Goal: Task Accomplishment & Management: Use online tool/utility

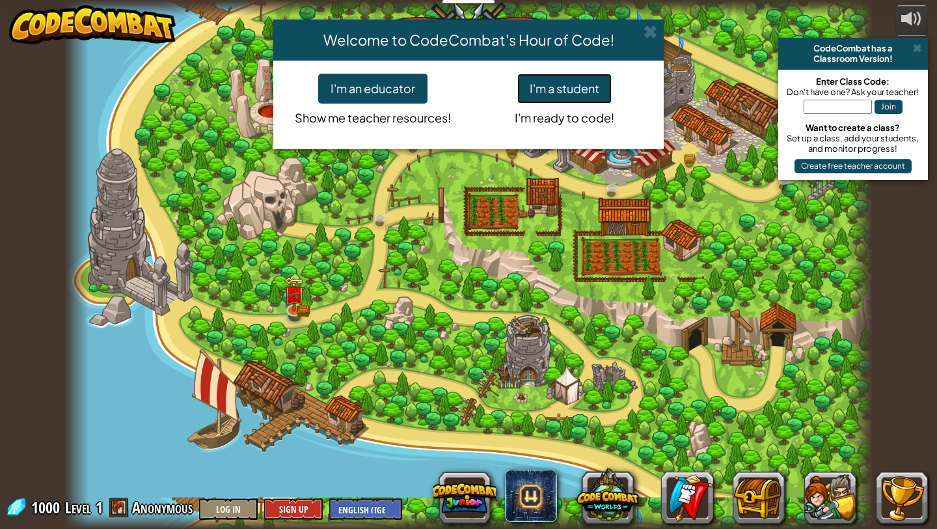
click at [579, 100] on button "I'm a student" at bounding box center [564, 89] width 94 height 30
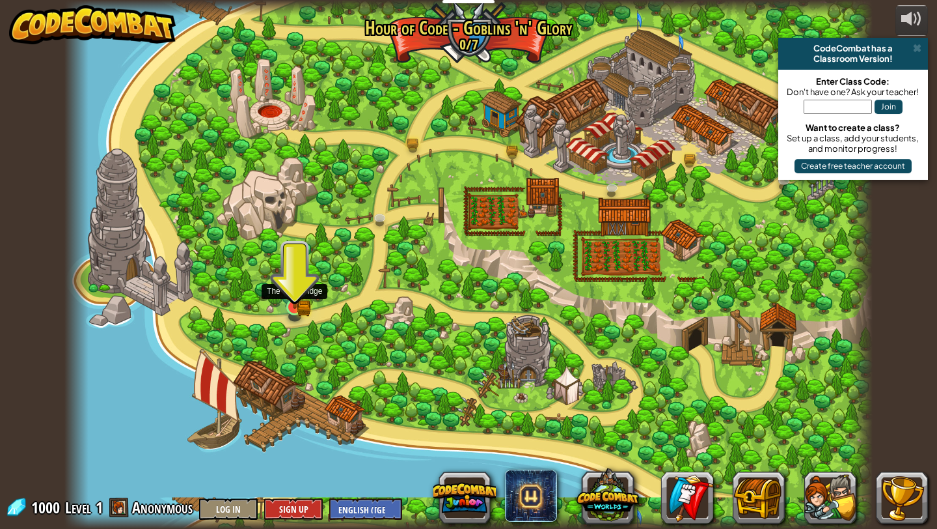
click at [297, 292] on img at bounding box center [294, 286] width 12 height 12
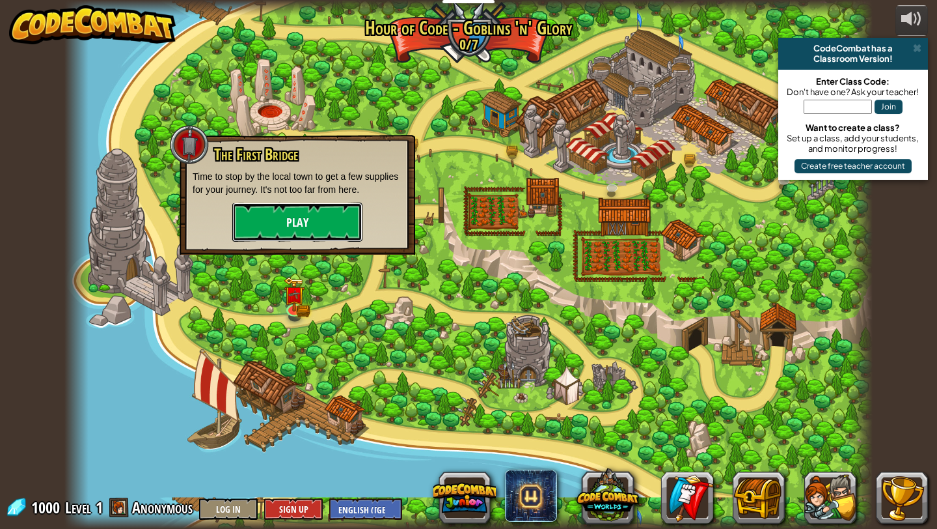
click at [299, 215] on button "Play" at bounding box center [297, 221] width 130 height 39
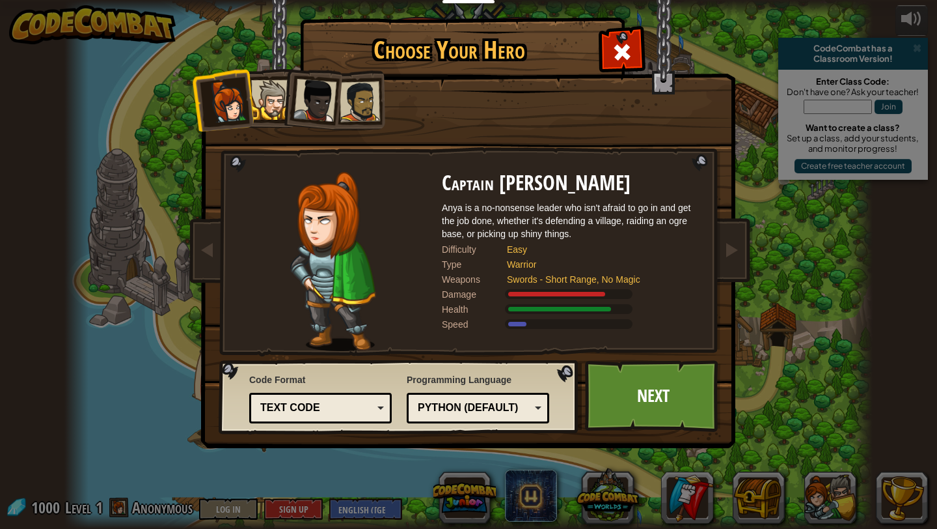
click at [288, 113] on li at bounding box center [311, 98] width 64 height 64
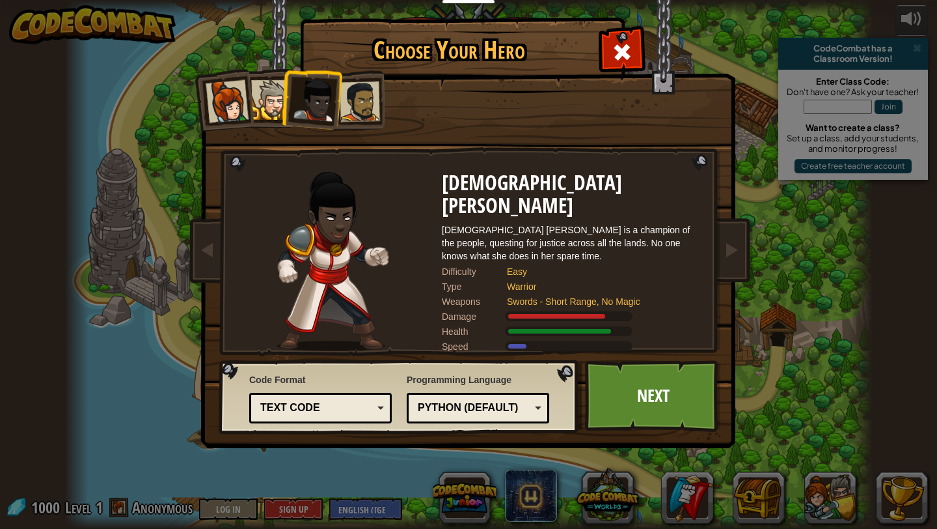
click at [357, 109] on div at bounding box center [360, 101] width 40 height 40
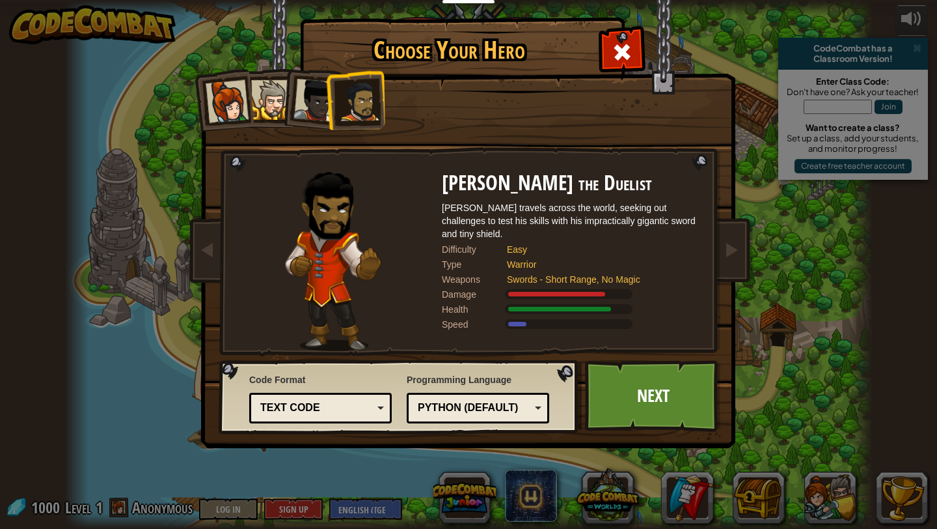
click at [279, 97] on div at bounding box center [271, 100] width 40 height 40
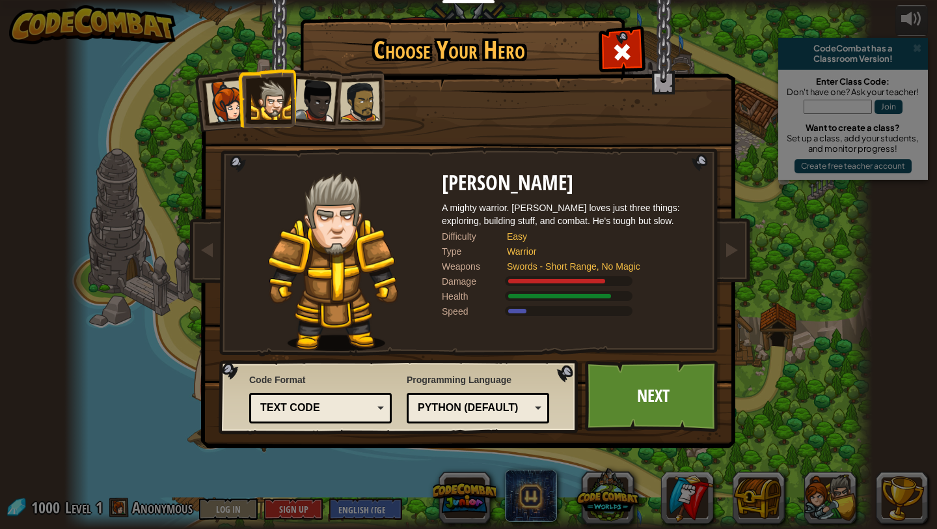
click at [365, 105] on div at bounding box center [360, 101] width 40 height 40
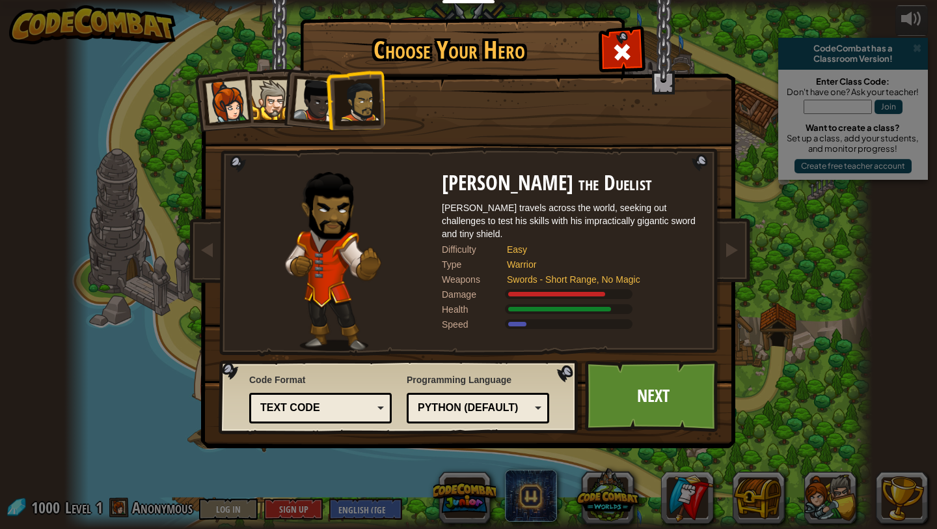
click at [277, 103] on div at bounding box center [271, 100] width 40 height 40
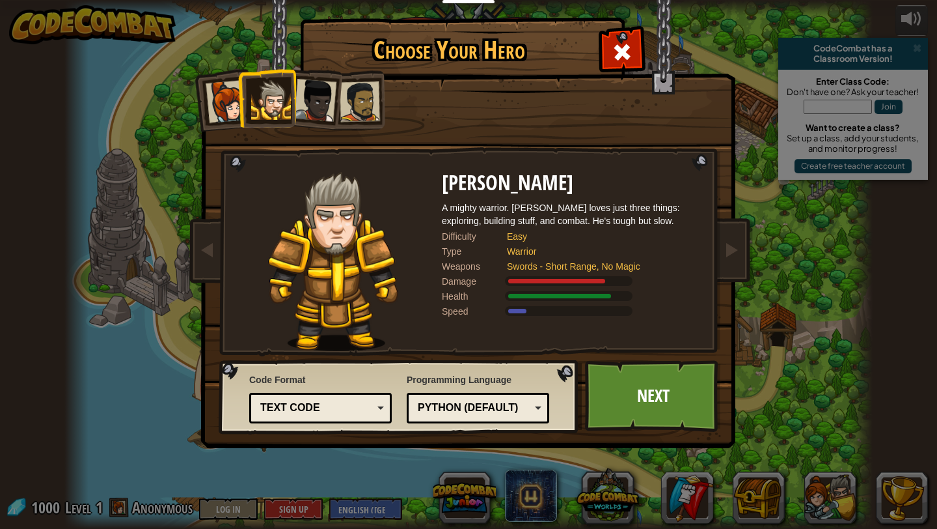
click at [233, 107] on div at bounding box center [227, 101] width 43 height 43
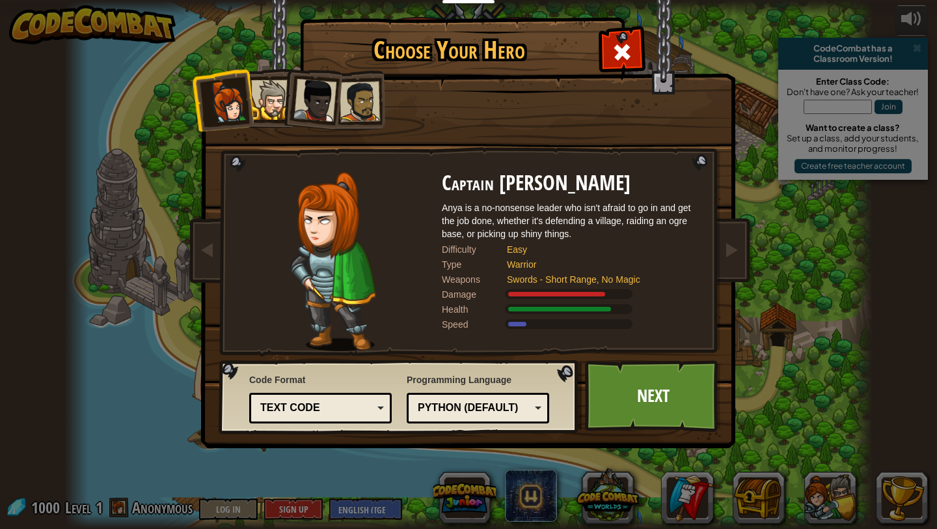
click at [321, 98] on div at bounding box center [315, 100] width 43 height 43
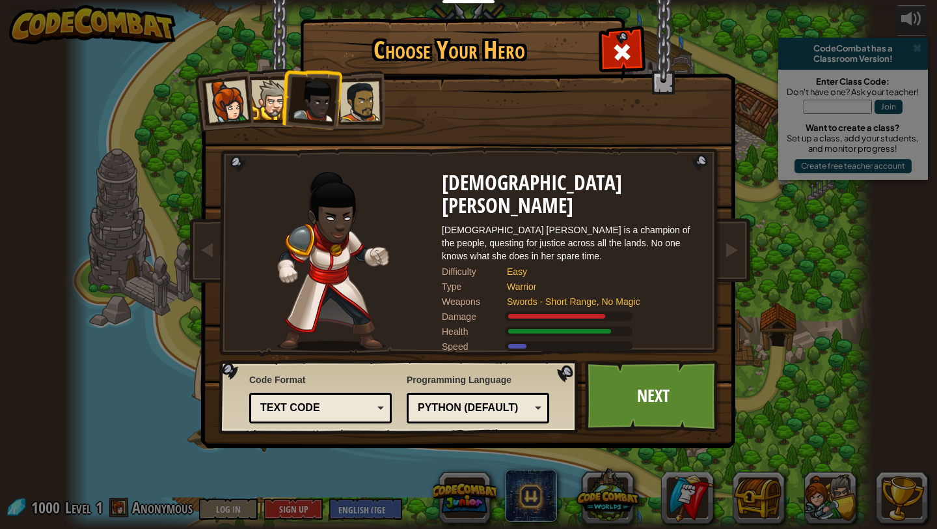
click at [355, 99] on div at bounding box center [360, 101] width 40 height 40
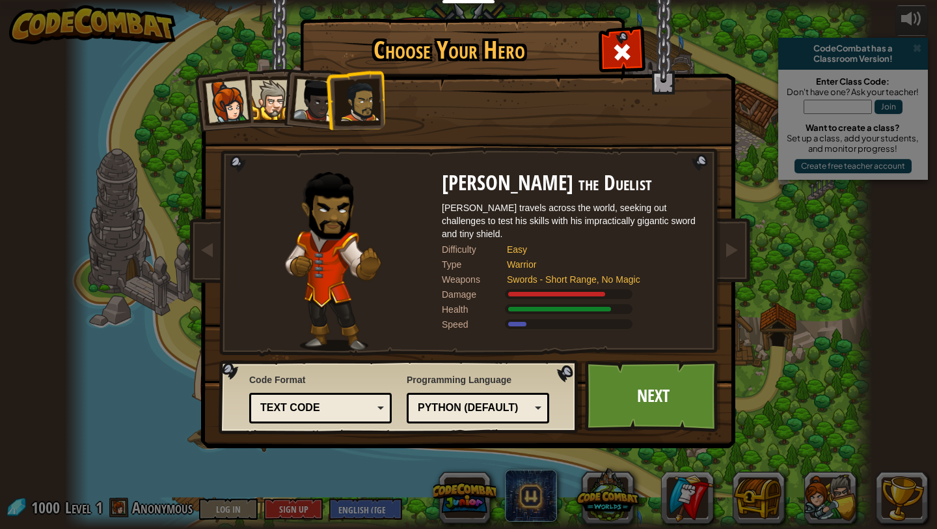
click at [312, 102] on div at bounding box center [315, 100] width 43 height 43
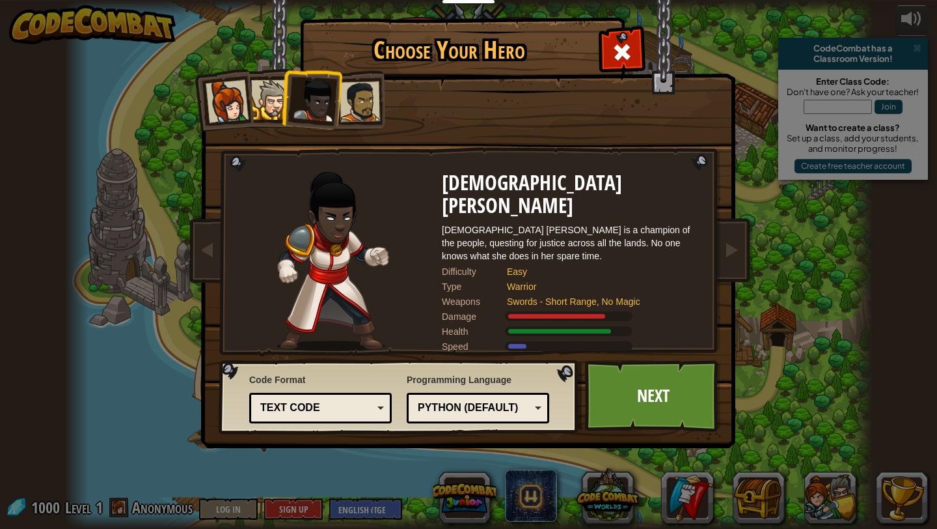
click at [271, 104] on div at bounding box center [271, 100] width 40 height 40
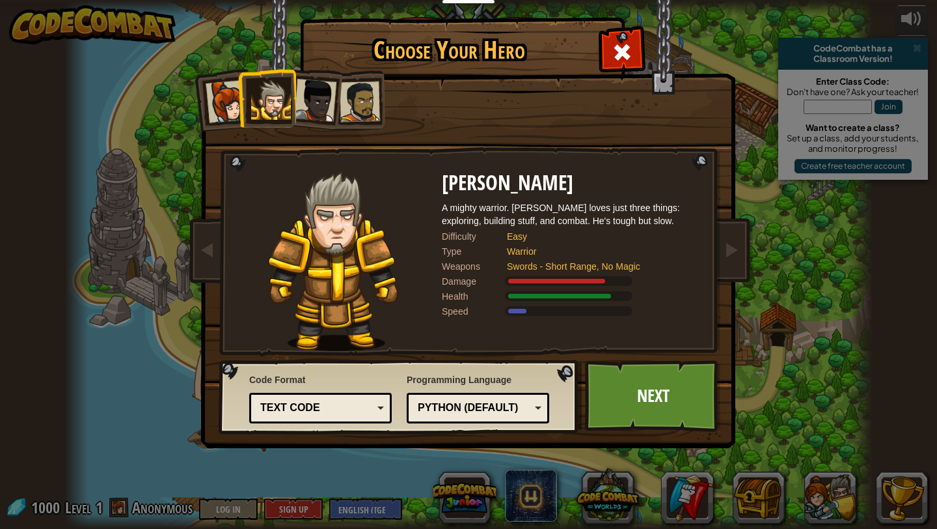
click at [209, 107] on div at bounding box center [227, 101] width 43 height 43
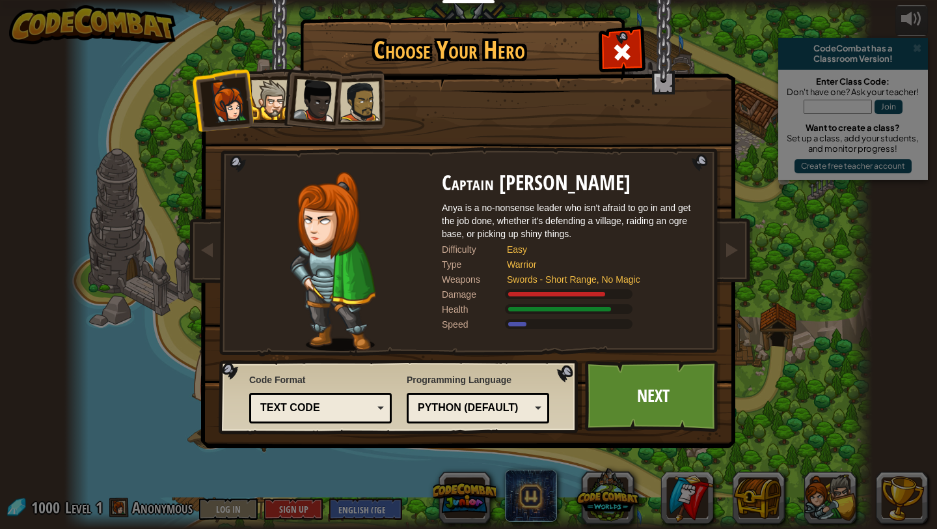
click at [337, 109] on li at bounding box center [311, 98] width 64 height 64
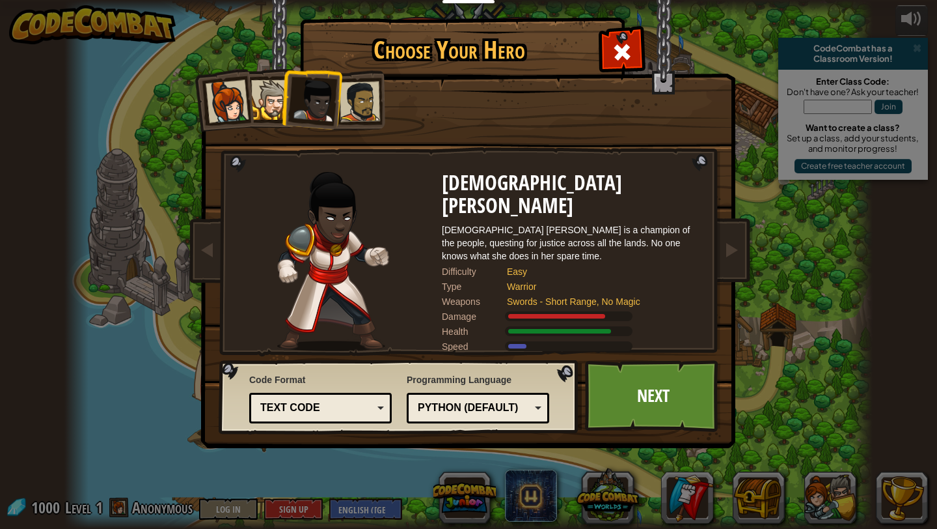
click at [349, 109] on div at bounding box center [360, 101] width 40 height 40
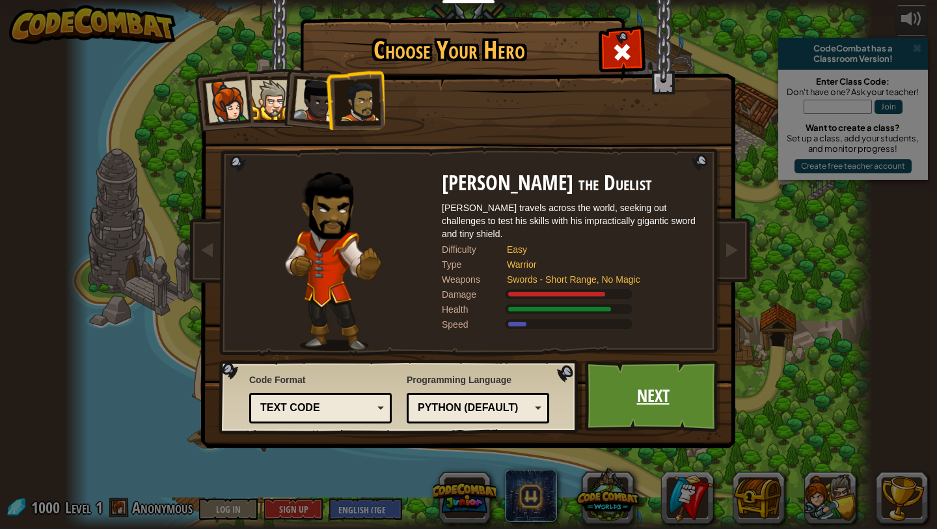
click at [677, 396] on link "Next" at bounding box center [653, 396] width 136 height 72
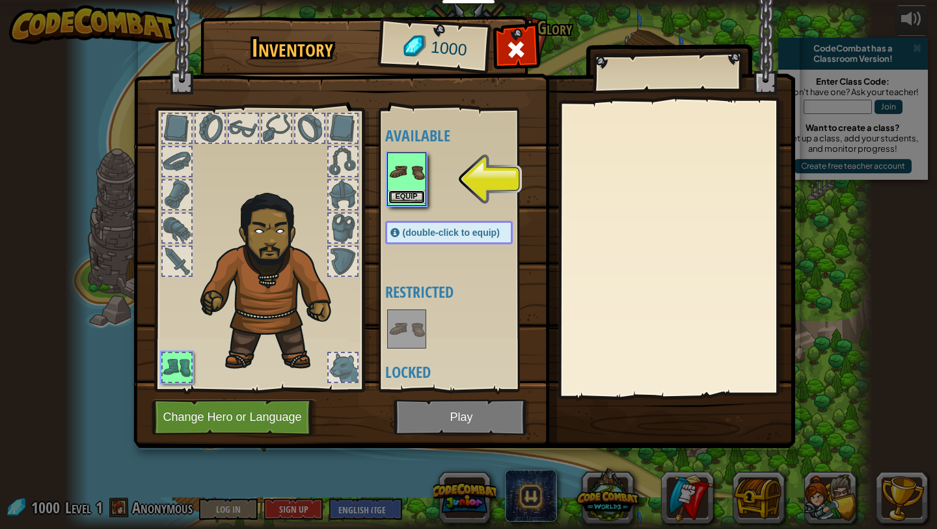
click at [416, 193] on button "Equip" at bounding box center [407, 197] width 36 height 14
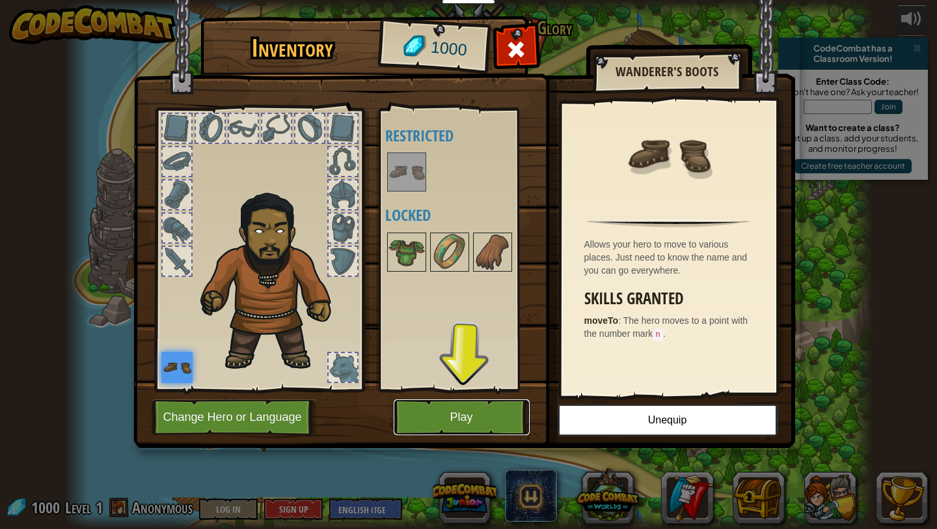
click at [460, 409] on button "Play" at bounding box center [462, 417] width 136 height 36
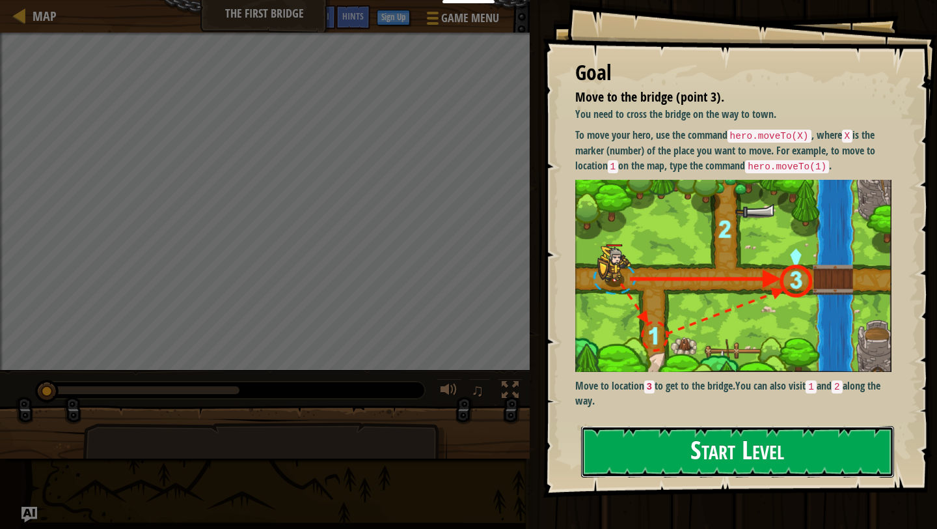
click at [792, 446] on button "Start Level" at bounding box center [737, 451] width 313 height 51
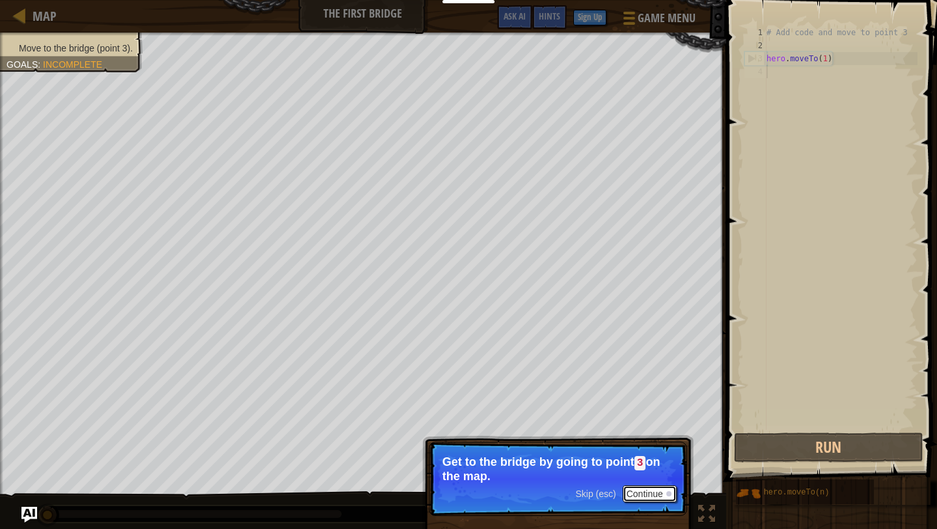
click at [649, 493] on button "Continue" at bounding box center [650, 493] width 54 height 17
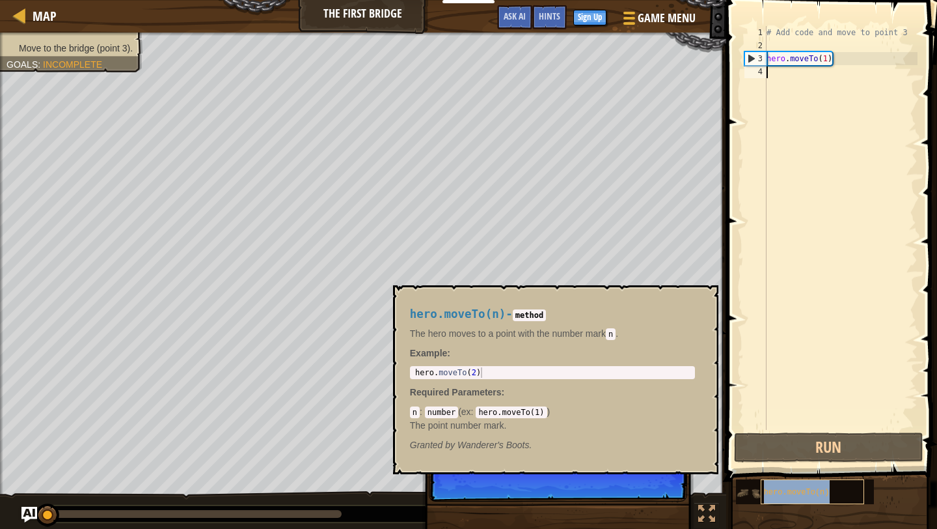
click at [777, 488] on span "hero.moveTo(n)" at bounding box center [797, 492] width 66 height 9
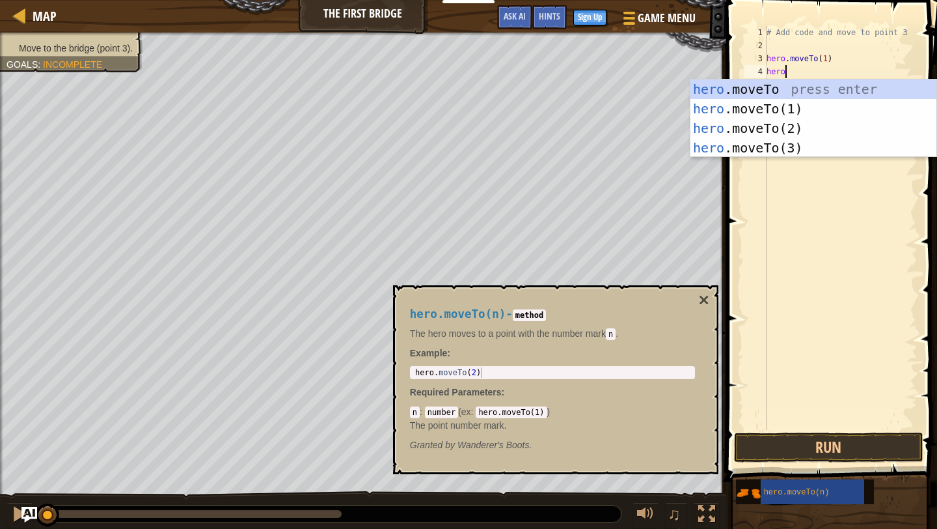
scroll to position [6, 1]
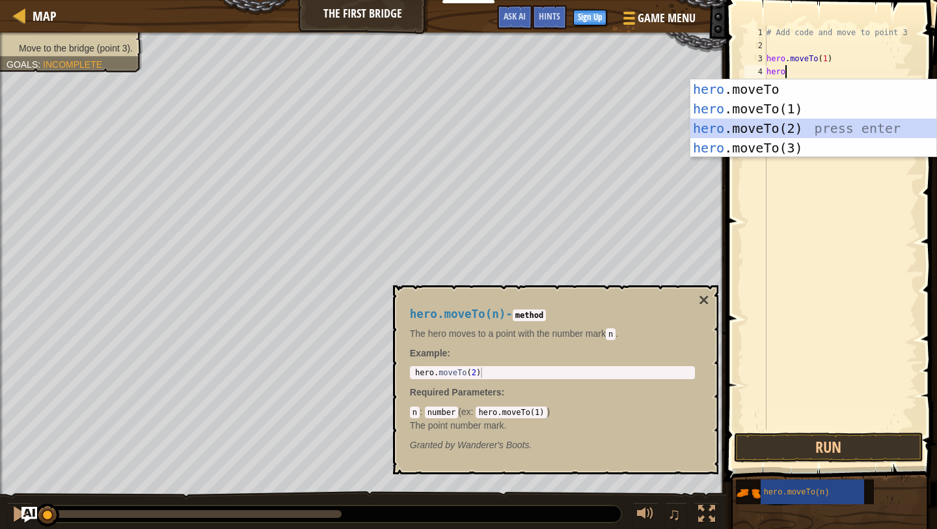
click at [793, 128] on div "hero .moveTo press enter hero .moveTo(1) press enter hero .moveTo(2) press ente…" at bounding box center [814, 137] width 246 height 117
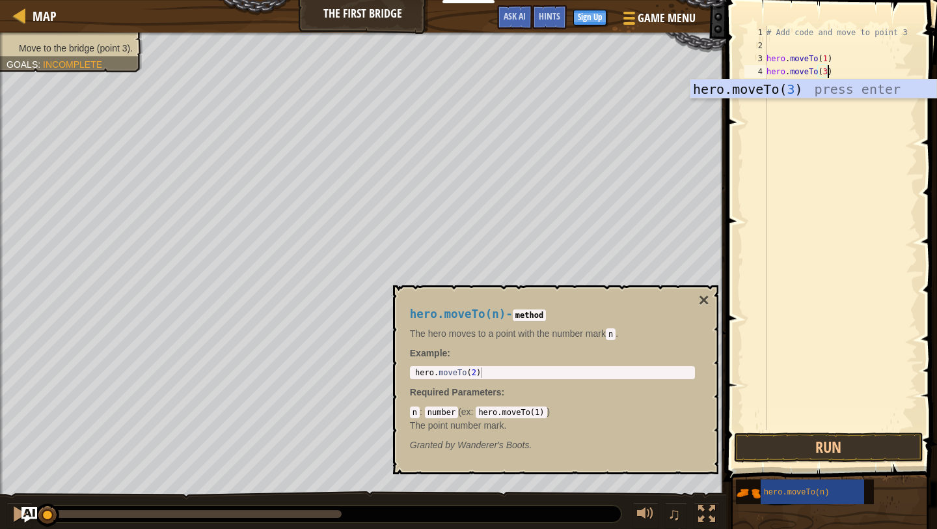
scroll to position [6, 5]
type textarea "hero.moveTo(3)"
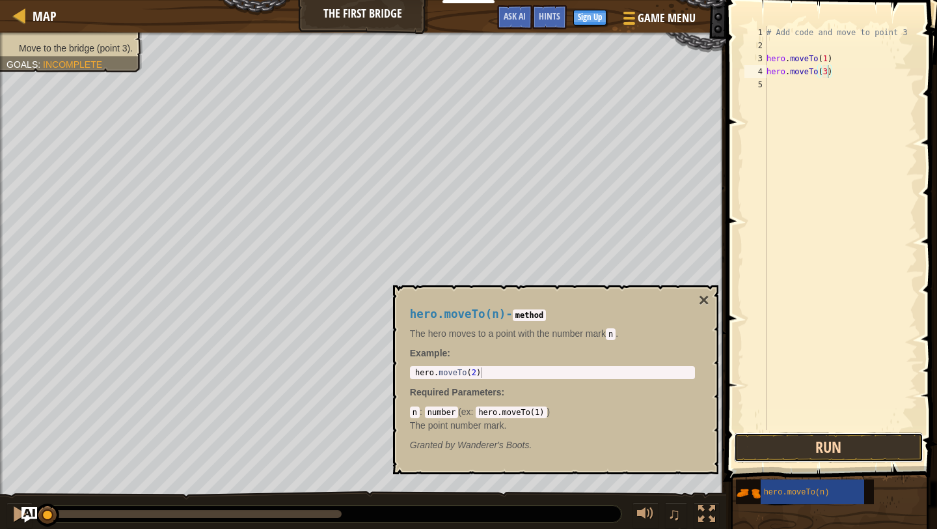
click at [855, 453] on button "Run" at bounding box center [828, 447] width 189 height 30
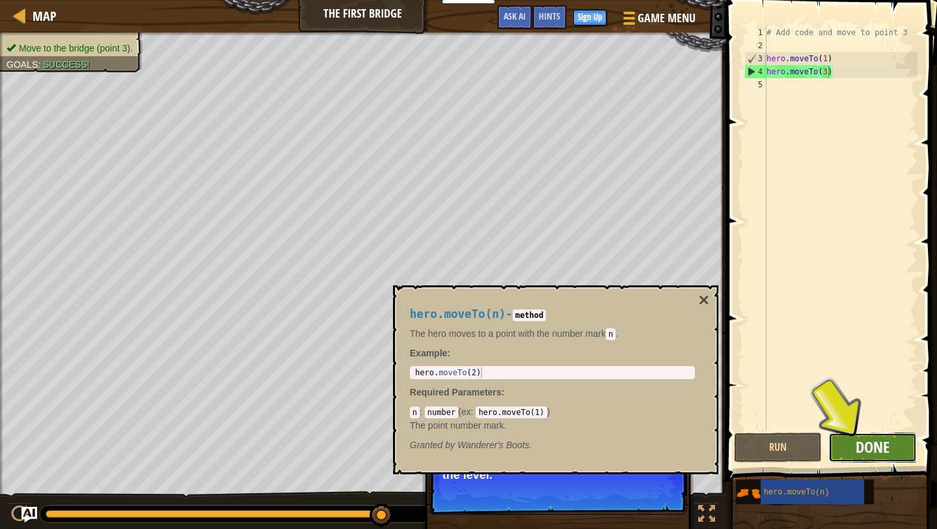
click at [882, 446] on span "Done" at bounding box center [873, 446] width 34 height 21
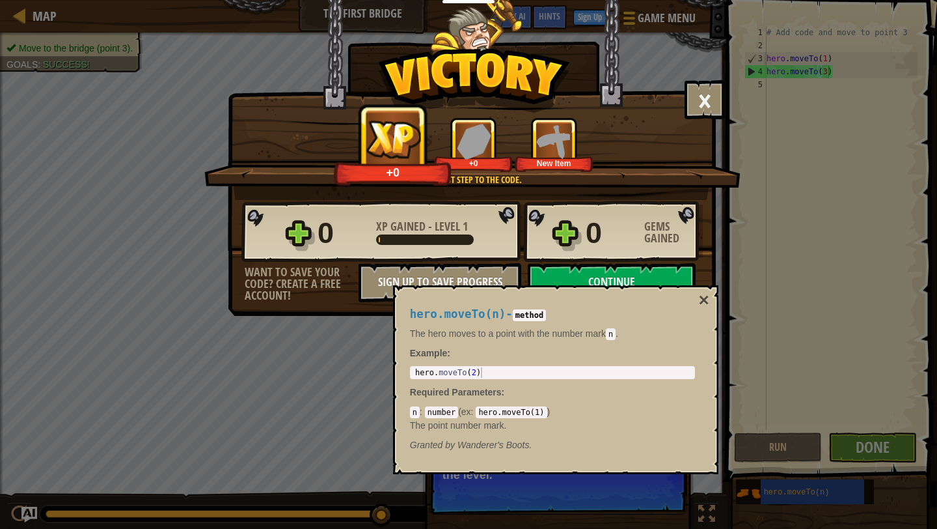
click at [711, 291] on div "hero.moveTo(n) - method The hero moves to a point with the number mark n . Exam…" at bounding box center [555, 379] width 325 height 189
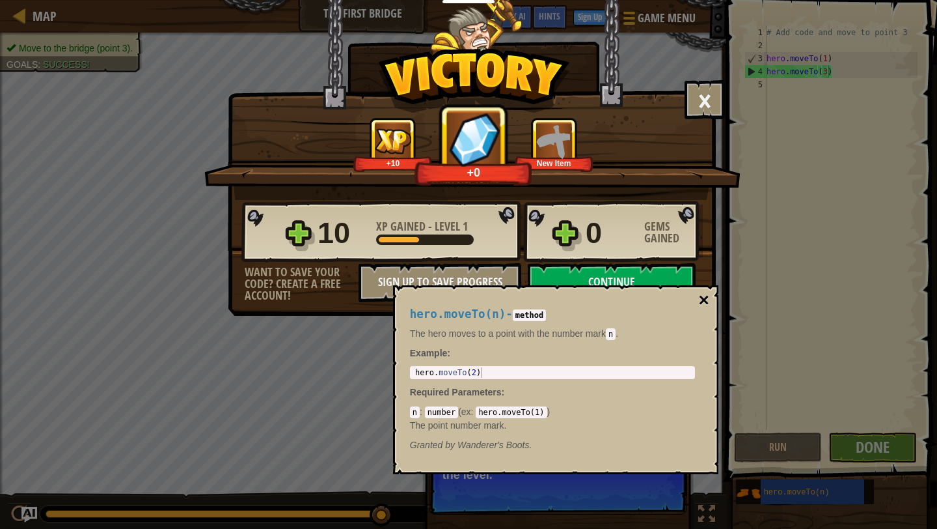
click at [701, 295] on button "×" at bounding box center [703, 300] width 10 height 18
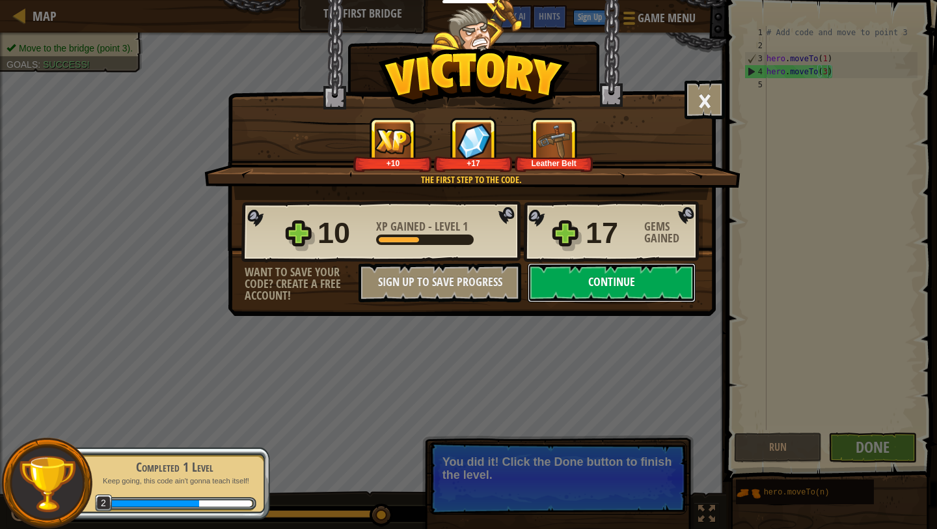
click at [607, 280] on button "Continue" at bounding box center [612, 282] width 168 height 39
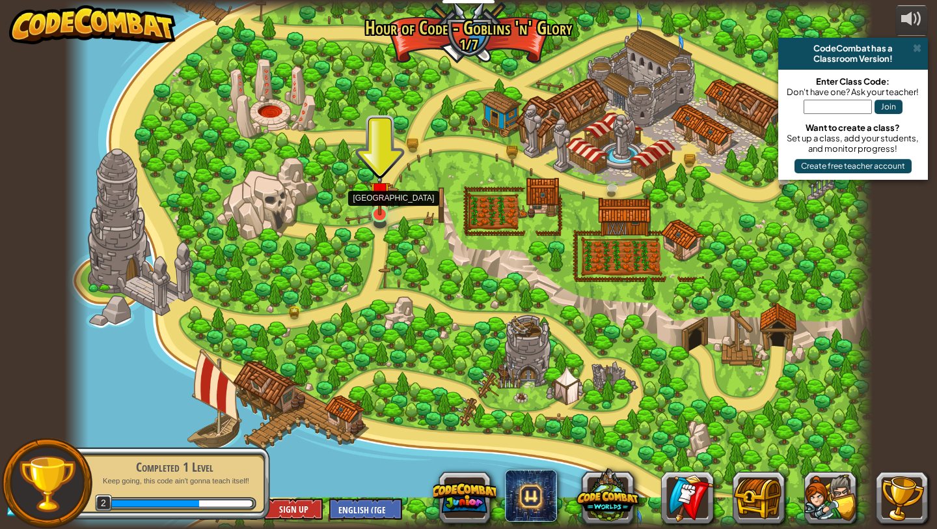
click at [381, 206] on img at bounding box center [380, 192] width 21 height 48
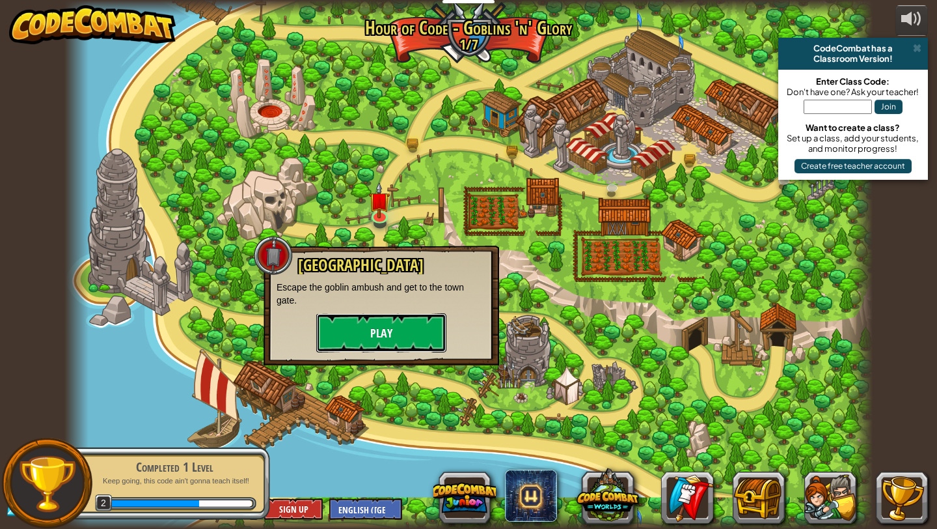
click at [404, 336] on button "Play" at bounding box center [381, 332] width 130 height 39
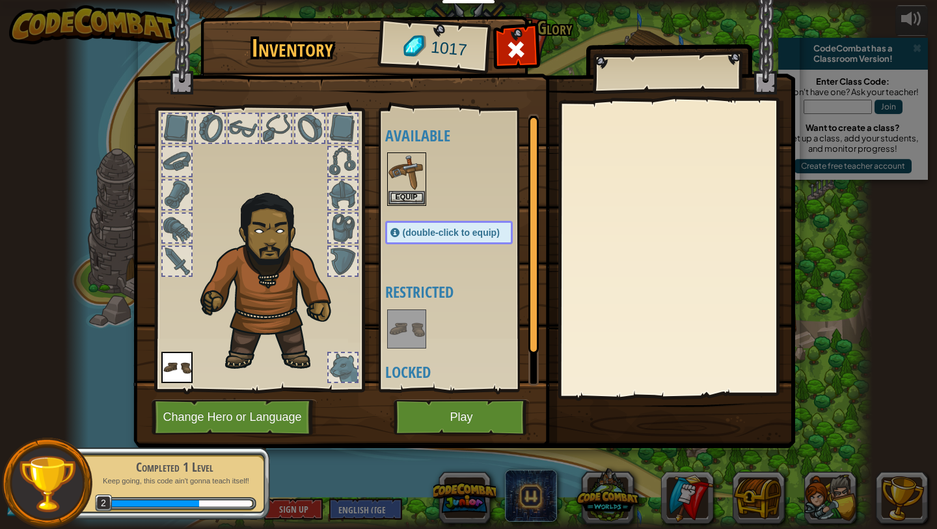
click at [416, 329] on img at bounding box center [407, 328] width 36 height 36
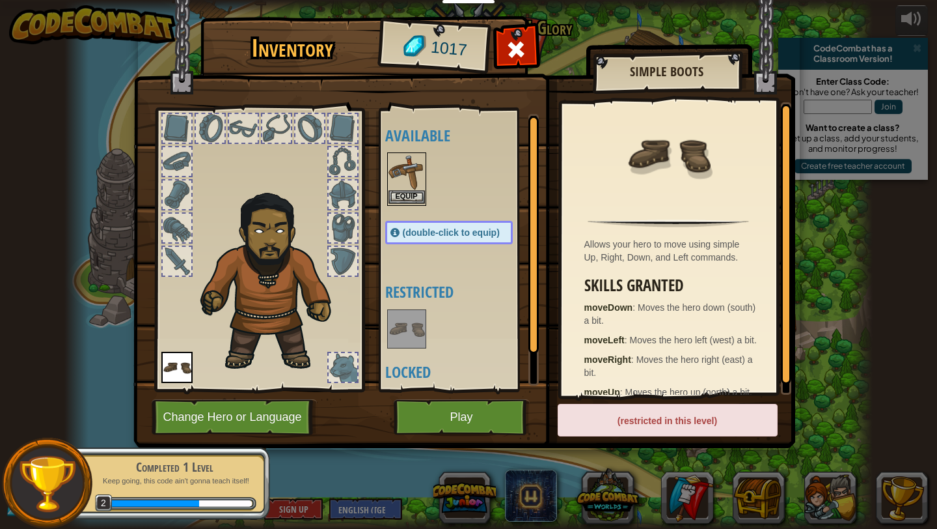
click at [401, 183] on img at bounding box center [407, 172] width 36 height 36
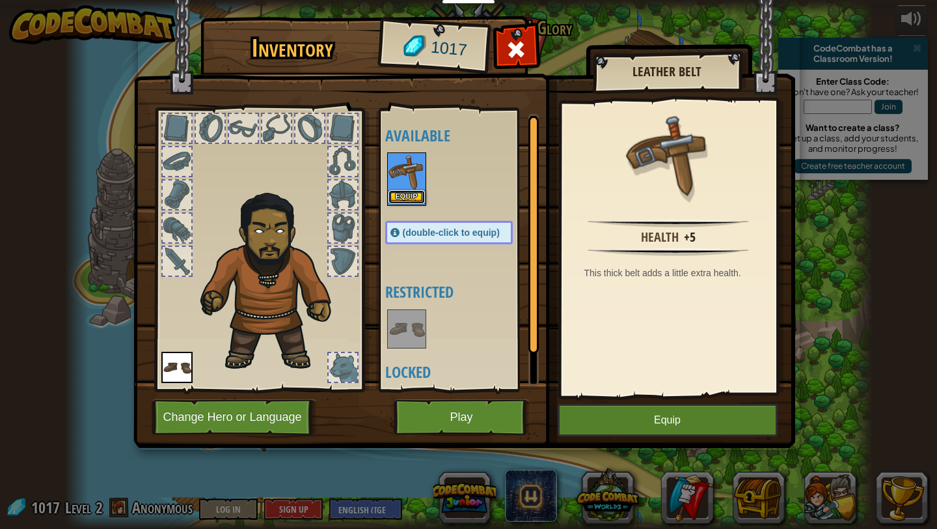
click at [402, 194] on button "Equip" at bounding box center [407, 197] width 36 height 14
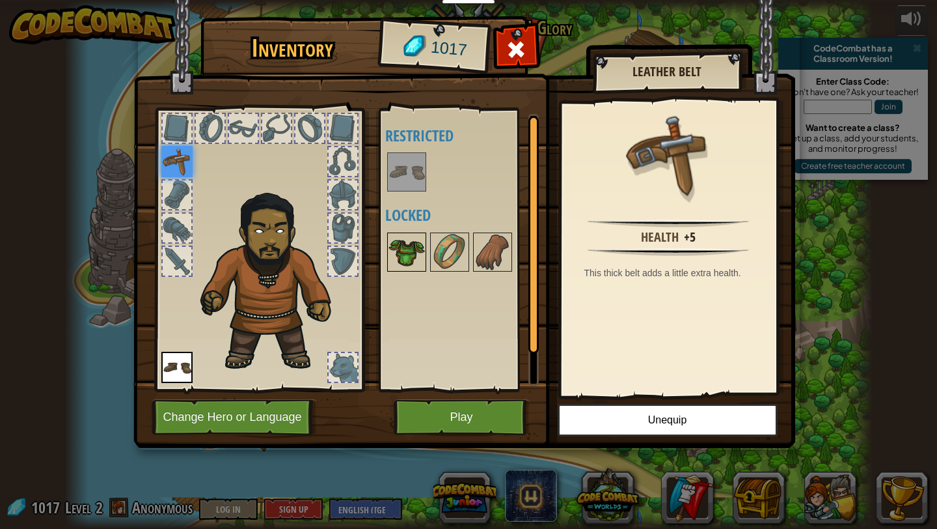
click at [416, 260] on img at bounding box center [407, 252] width 36 height 36
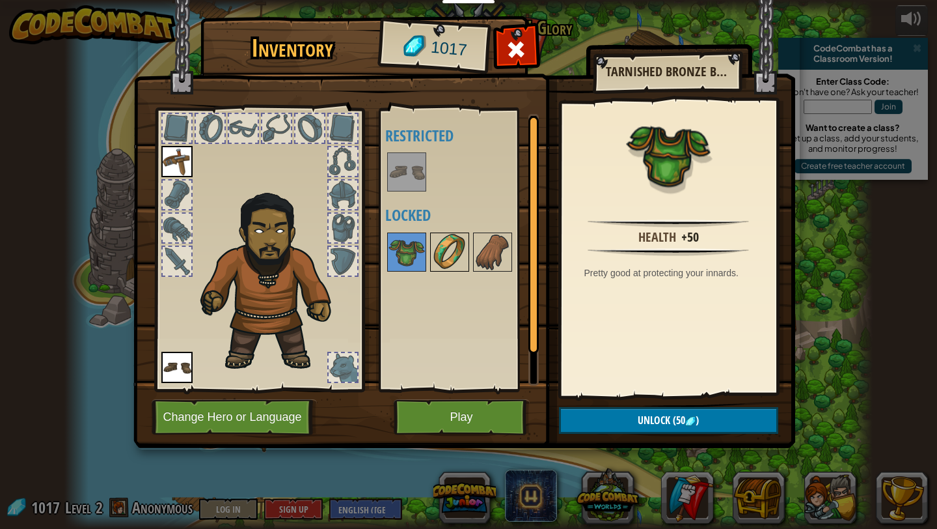
click at [435, 253] on img at bounding box center [450, 252] width 36 height 36
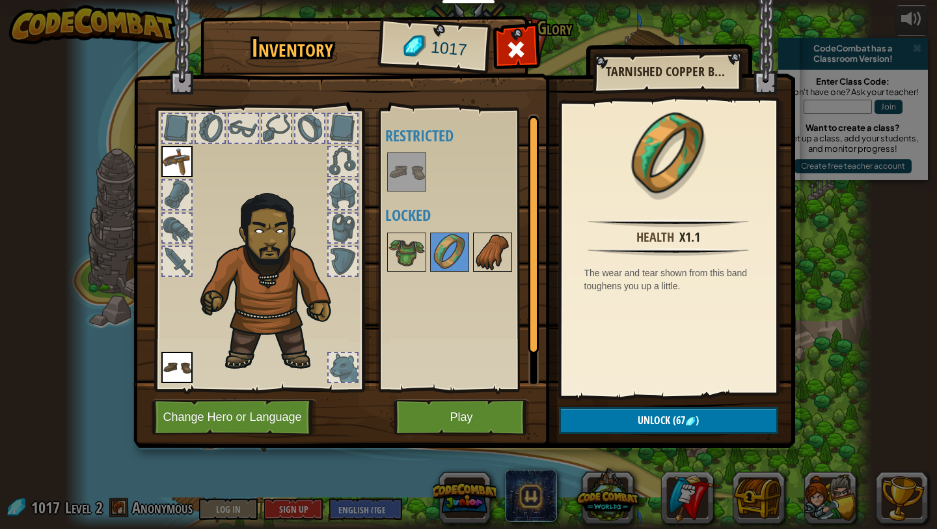
click at [476, 256] on img at bounding box center [492, 252] width 36 height 36
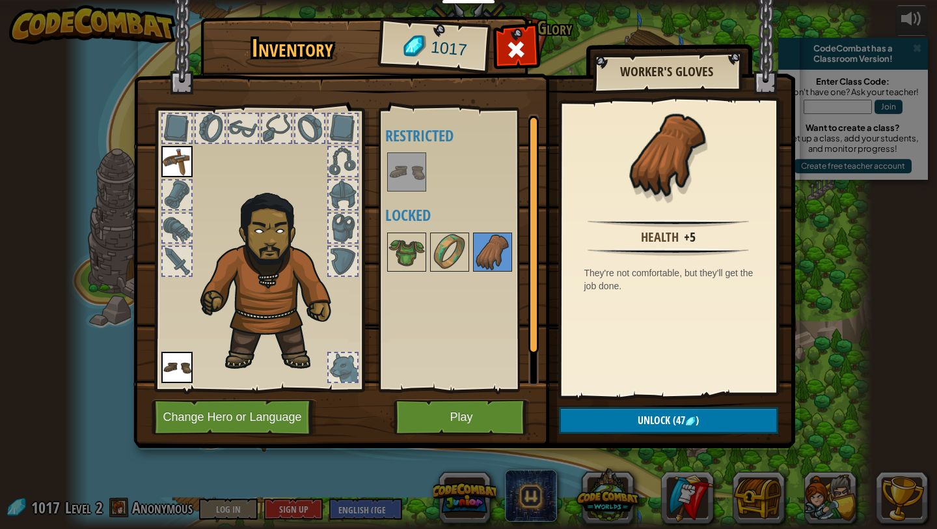
click at [386, 253] on div at bounding box center [462, 251] width 154 height 43
click at [393, 263] on img at bounding box center [407, 252] width 36 height 36
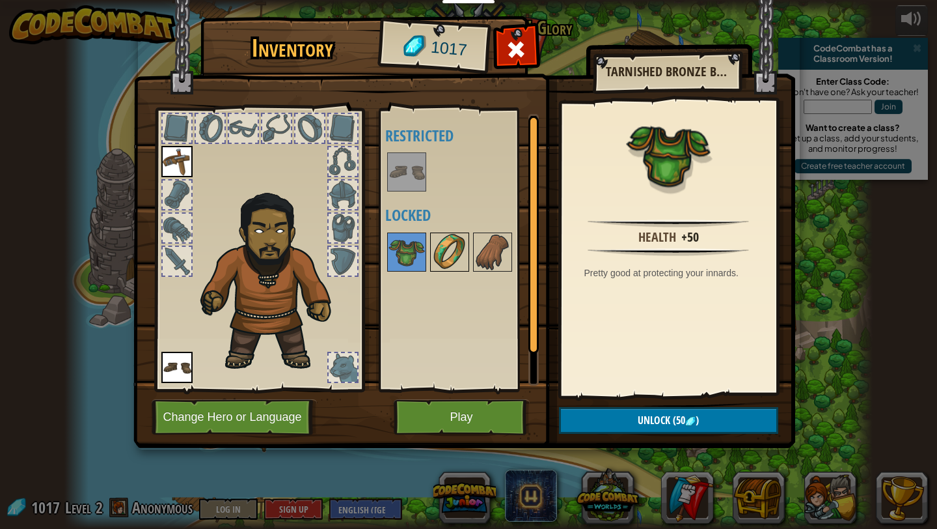
click at [464, 269] on img at bounding box center [450, 252] width 36 height 36
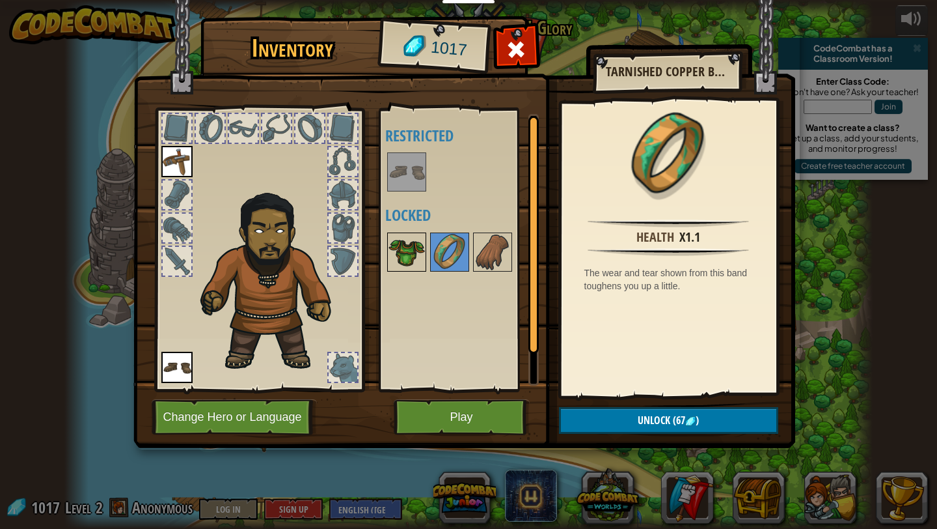
click at [395, 249] on img at bounding box center [407, 252] width 36 height 36
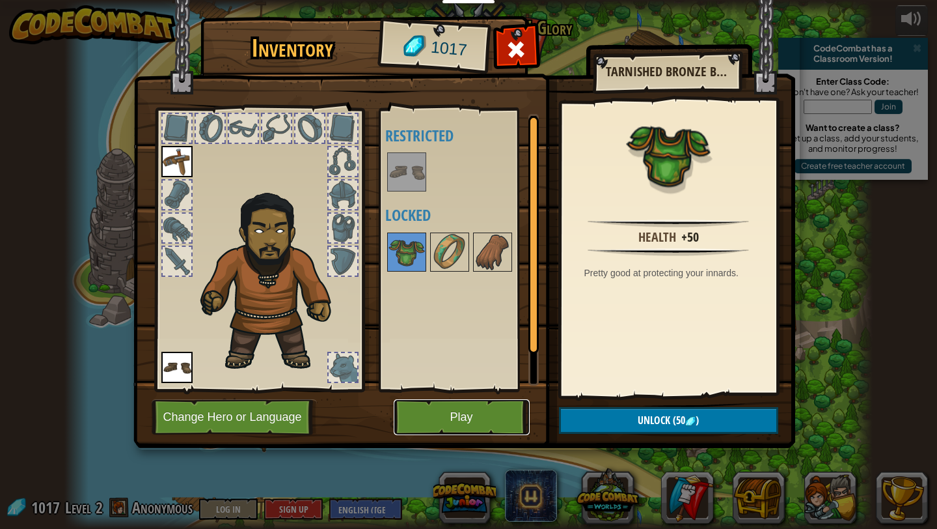
click at [441, 414] on button "Play" at bounding box center [462, 417] width 136 height 36
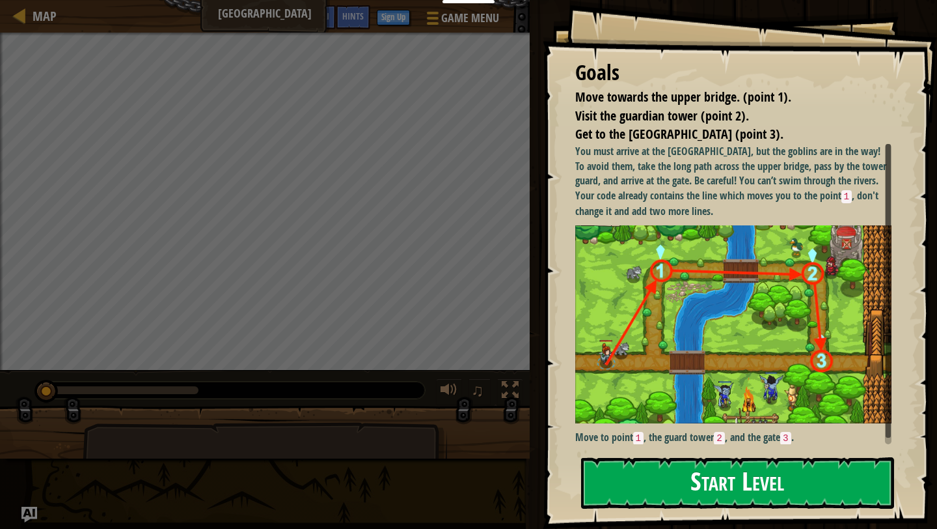
click at [677, 466] on button "Start Level" at bounding box center [737, 482] width 313 height 51
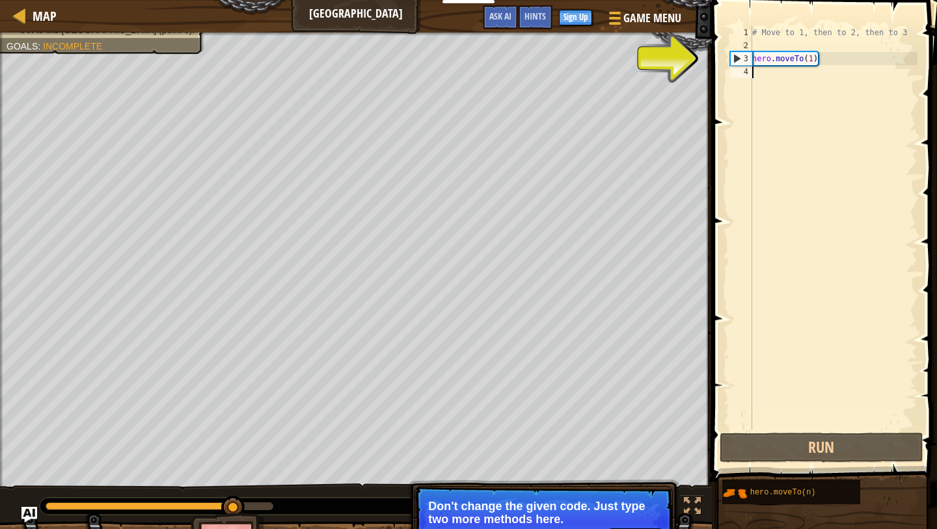
scroll to position [6, 0]
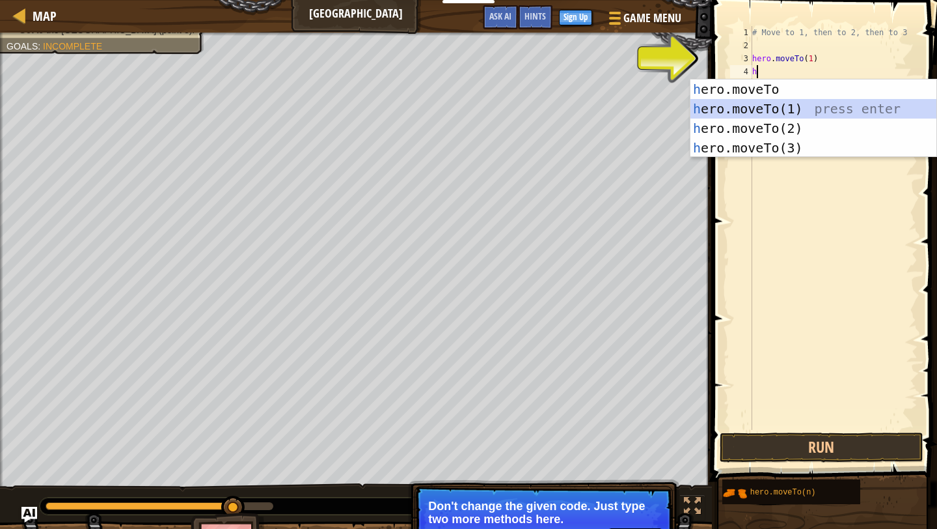
click at [777, 117] on div "h ero.moveTo press enter h ero.moveTo(1) press enter h ero.moveTo(2) press ente…" at bounding box center [814, 137] width 246 height 117
type textarea "hero.moveTo(1)"
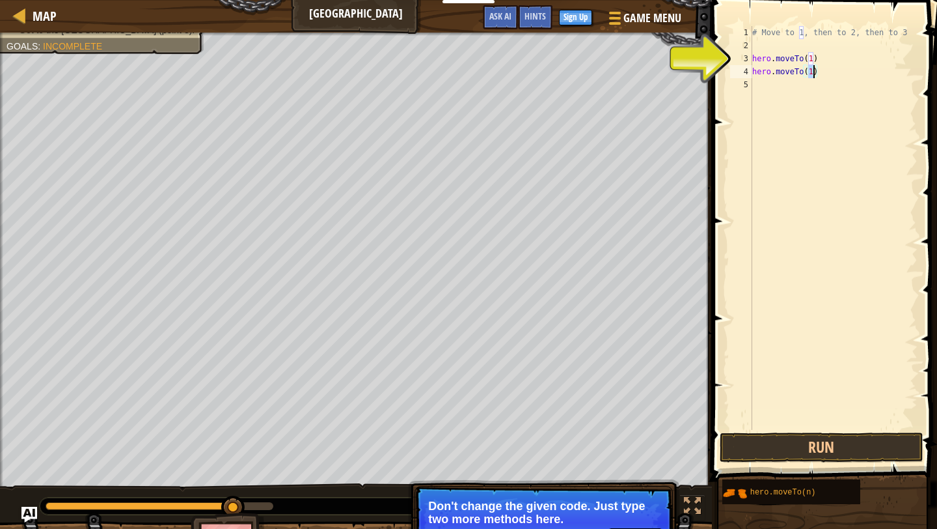
click at [774, 97] on div "# Move to 1, then to 2, then to 3 hero . moveTo ( 1 ) hero . moveTo ( 1 )" at bounding box center [834, 241] width 168 height 430
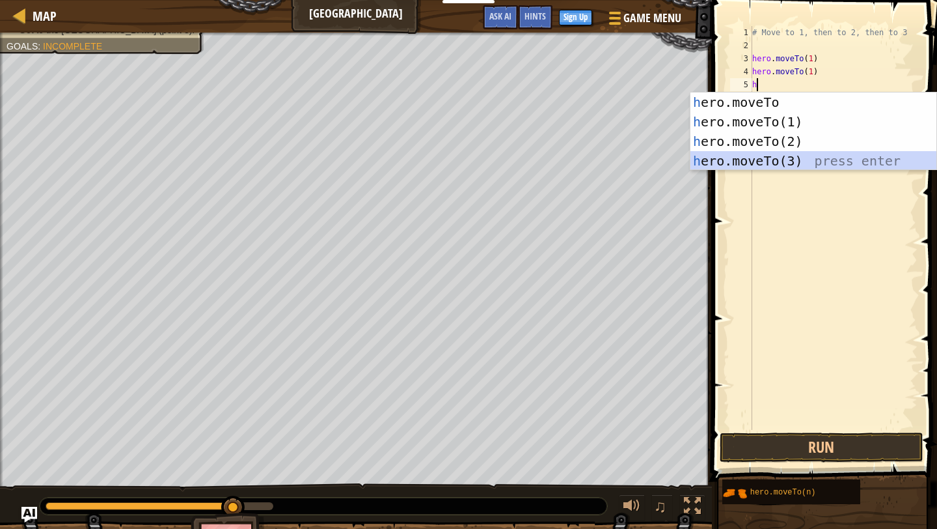
click at [780, 159] on div "h ero.moveTo press enter h ero.moveTo(1) press enter h ero.moveTo(2) press ente…" at bounding box center [814, 150] width 246 height 117
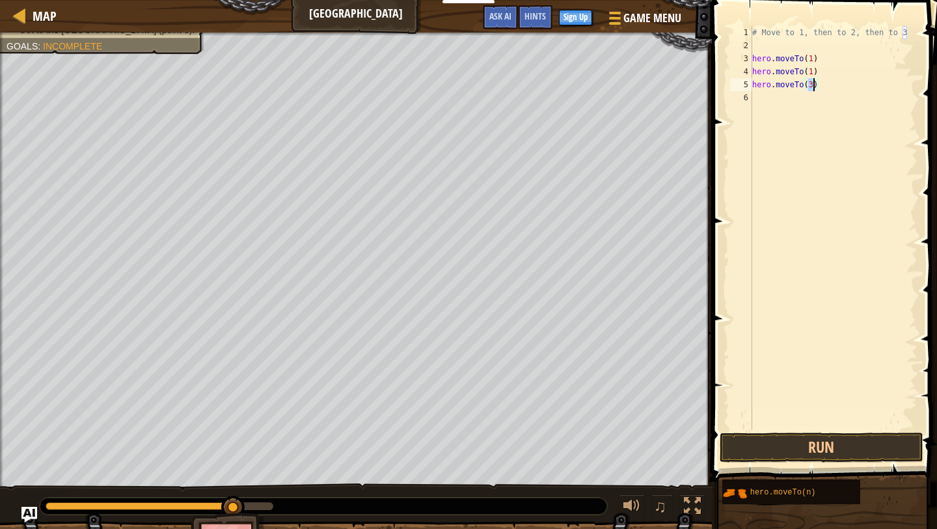
click at [810, 66] on div "# Move to 1, then to 2, then to 3 hero . moveTo ( 1 ) hero . moveTo ( 1 ) hero …" at bounding box center [834, 241] width 168 height 430
click at [811, 68] on div "# Move to 1, then to 2, then to 3 hero . moveTo ( 1 ) hero . moveTo ( 1 ) hero …" at bounding box center [834, 241] width 168 height 430
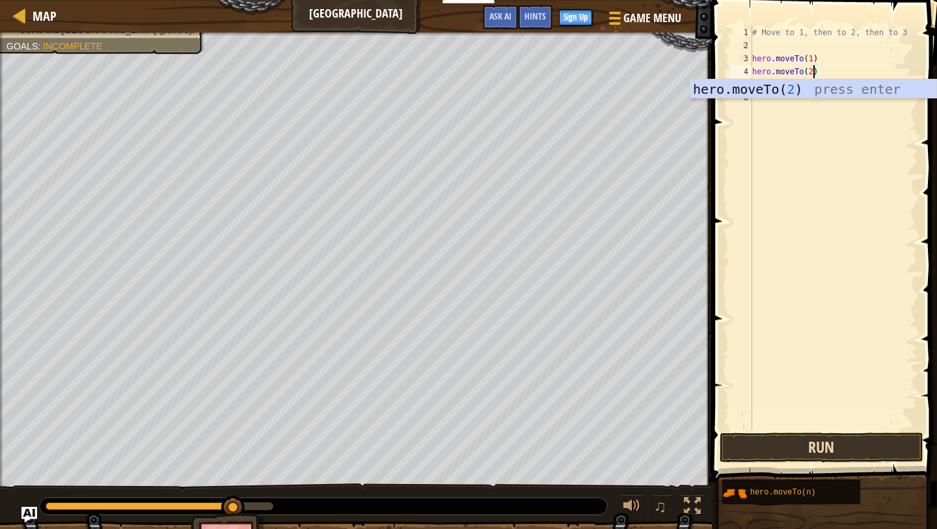
type textarea "hero.moveTo(2)"
click at [844, 447] on button "Run" at bounding box center [821, 447] width 203 height 30
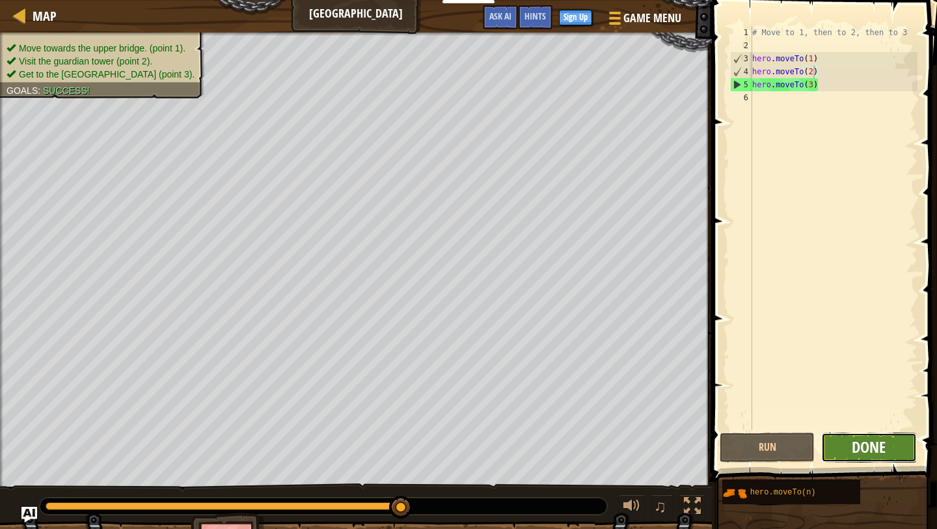
click at [858, 446] on span "Done" at bounding box center [869, 446] width 34 height 21
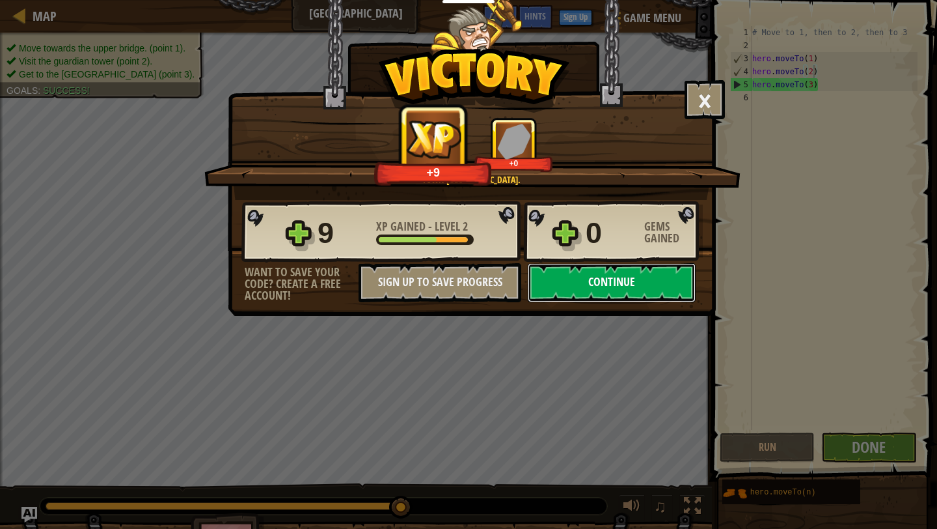
click at [616, 271] on button "Continue" at bounding box center [612, 282] width 168 height 39
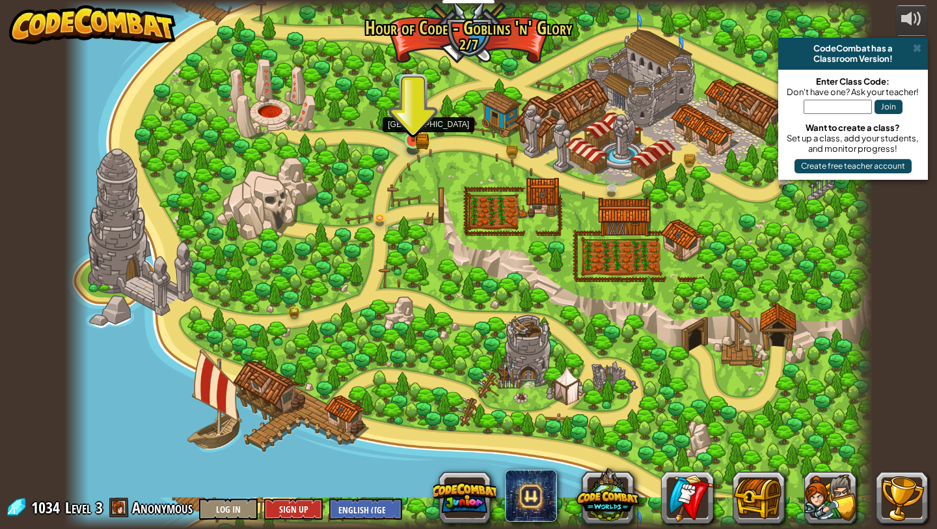
click at [417, 130] on img at bounding box center [413, 119] width 21 height 46
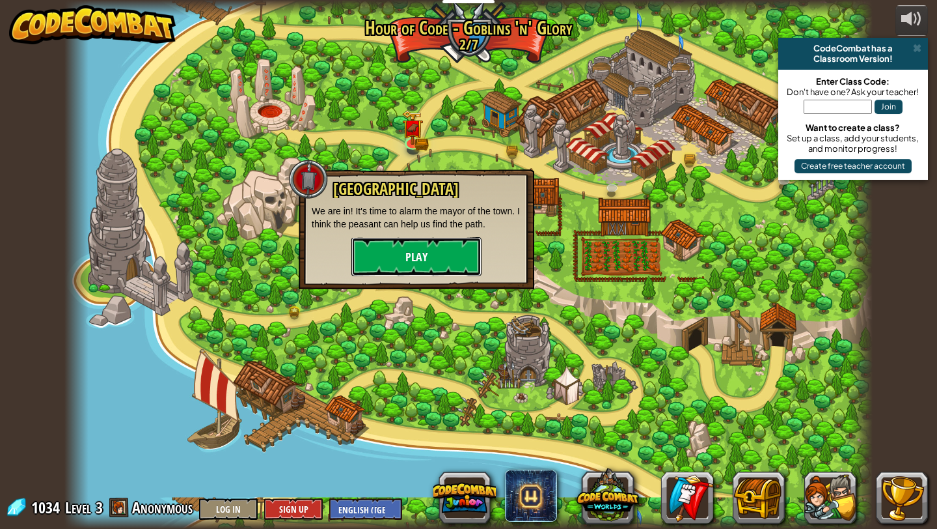
click at [430, 246] on button "Play" at bounding box center [416, 256] width 130 height 39
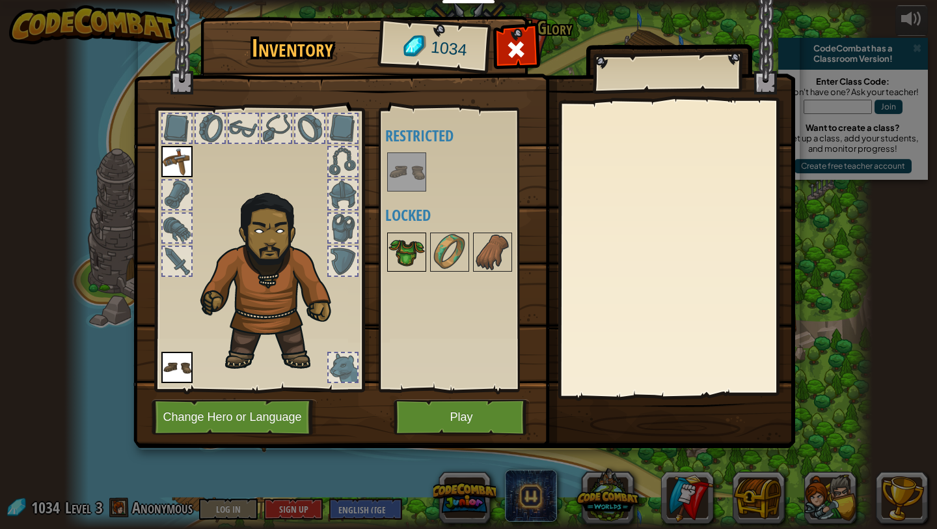
click at [407, 253] on img at bounding box center [407, 252] width 36 height 36
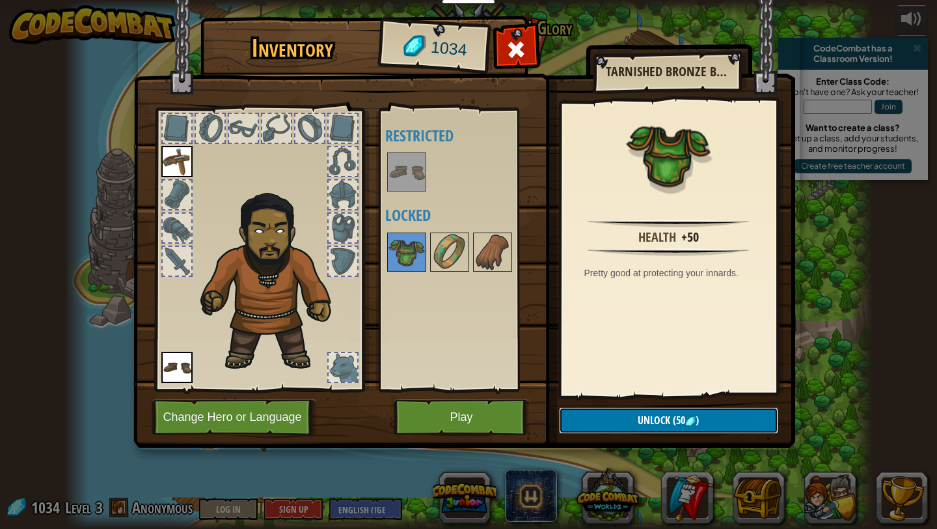
click at [635, 419] on button "Unlock (50 )" at bounding box center [668, 420] width 219 height 27
click at [635, 419] on button "Confirm" at bounding box center [668, 420] width 219 height 27
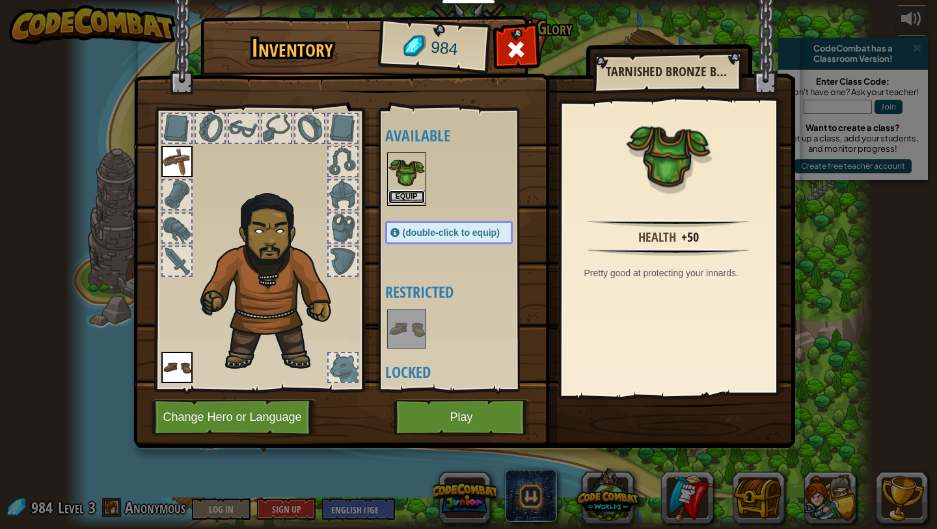
click at [403, 203] on button "Equip" at bounding box center [407, 197] width 36 height 14
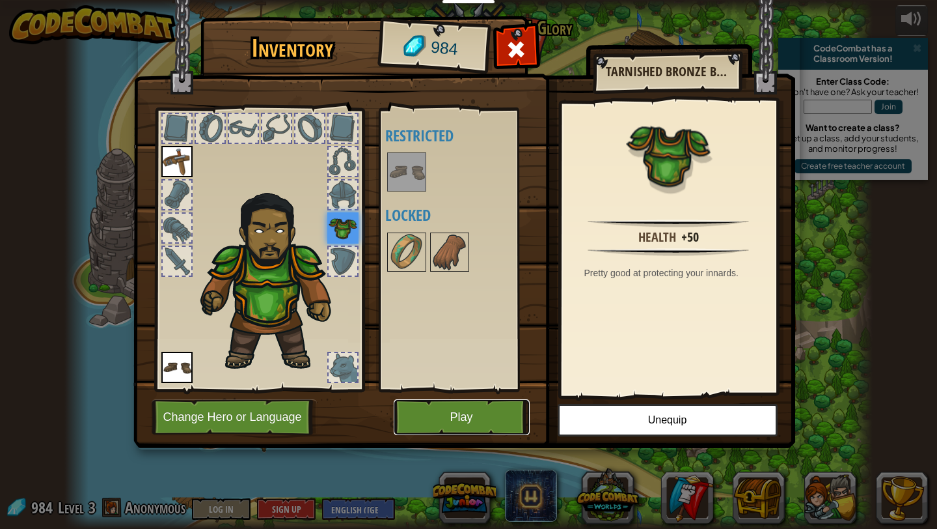
click at [488, 422] on button "Play" at bounding box center [462, 417] width 136 height 36
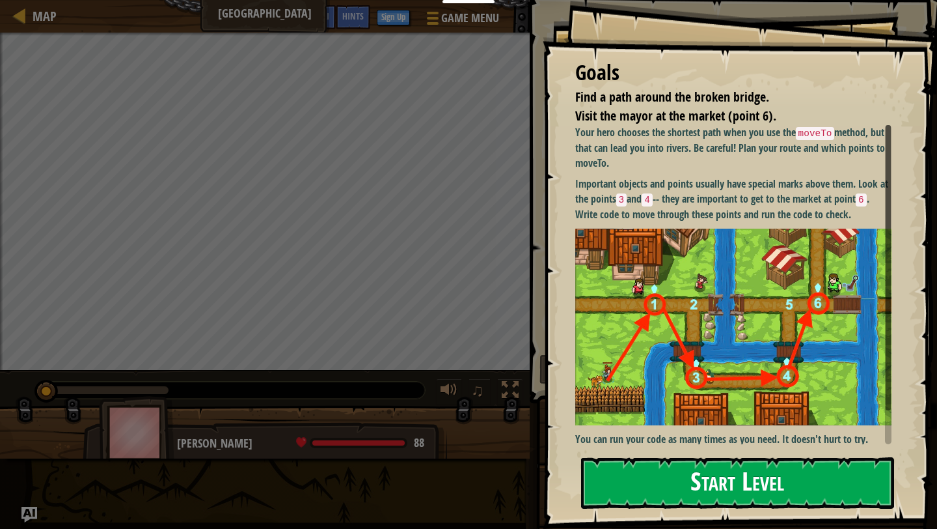
click at [652, 479] on button "Start Level" at bounding box center [737, 482] width 313 height 51
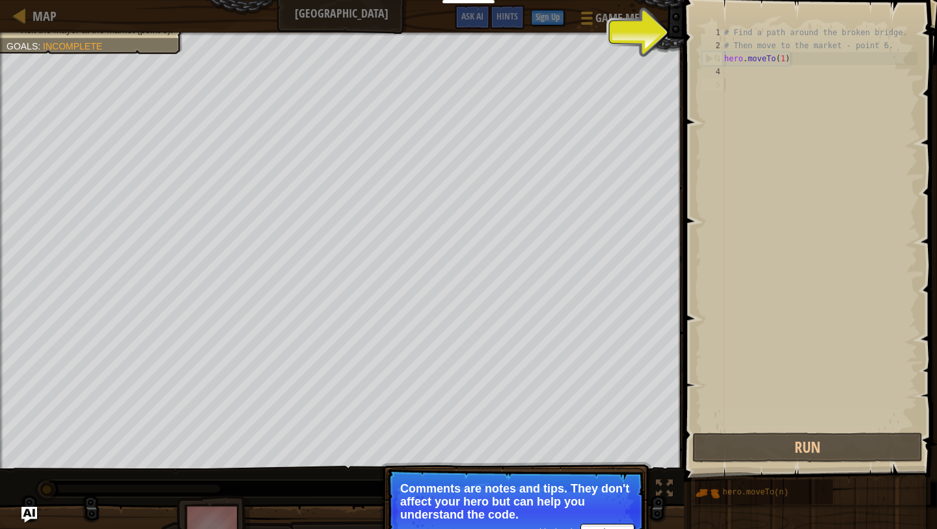
click at [729, 79] on div "# Find a path around the broken bridge. # Then move to the market - point 6. he…" at bounding box center [820, 241] width 196 height 430
click at [732, 70] on div "# Find a path around the broken bridge. # Then move to the market - point 6. he…" at bounding box center [820, 241] width 196 height 430
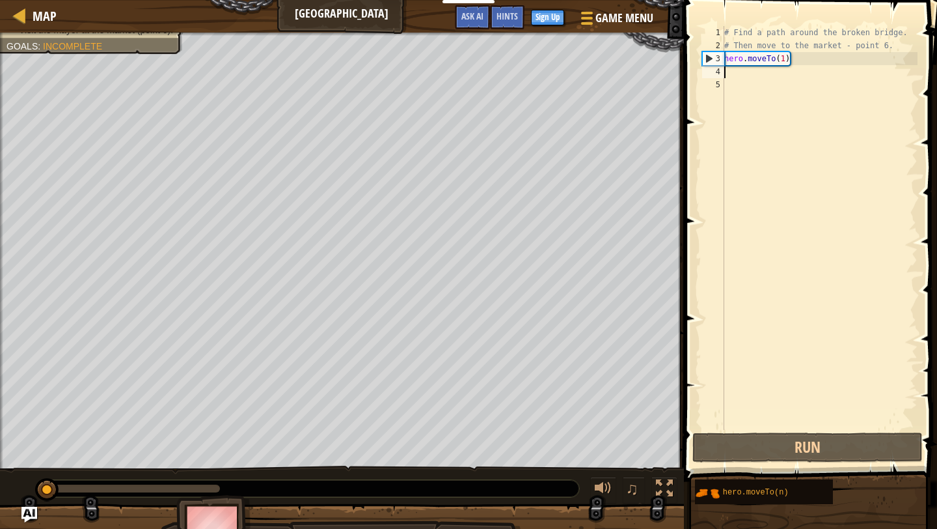
scroll to position [6, 0]
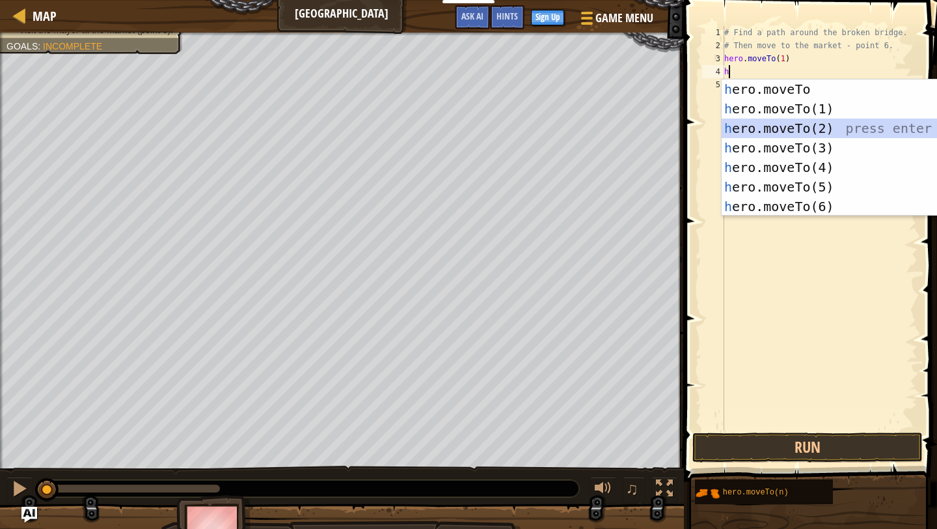
click at [780, 129] on div "h ero.moveTo press enter h ero.moveTo(1) press enter h ero.moveTo(2) press ente…" at bounding box center [845, 167] width 246 height 176
type textarea "hero.moveTo(2)"
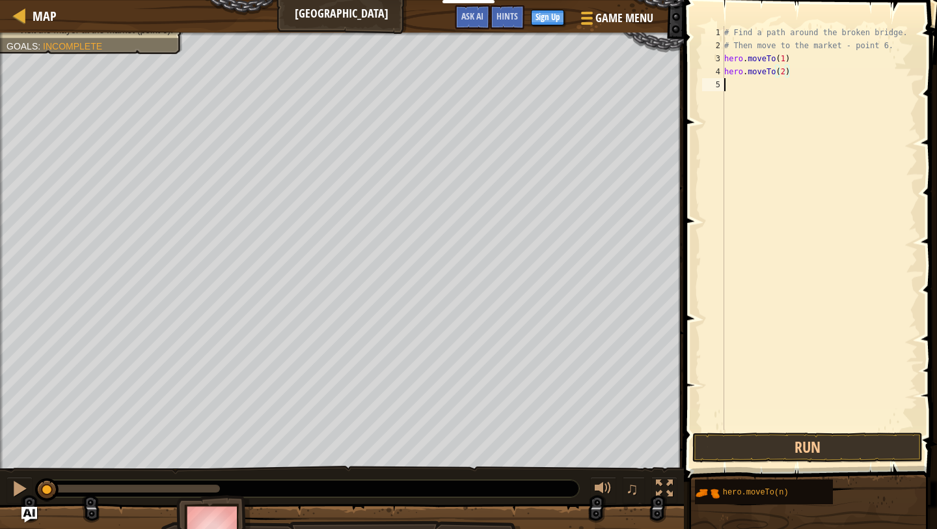
click at [760, 92] on div "# Find a path around the broken bridge. # Then move to the market - point 6. he…" at bounding box center [820, 241] width 196 height 430
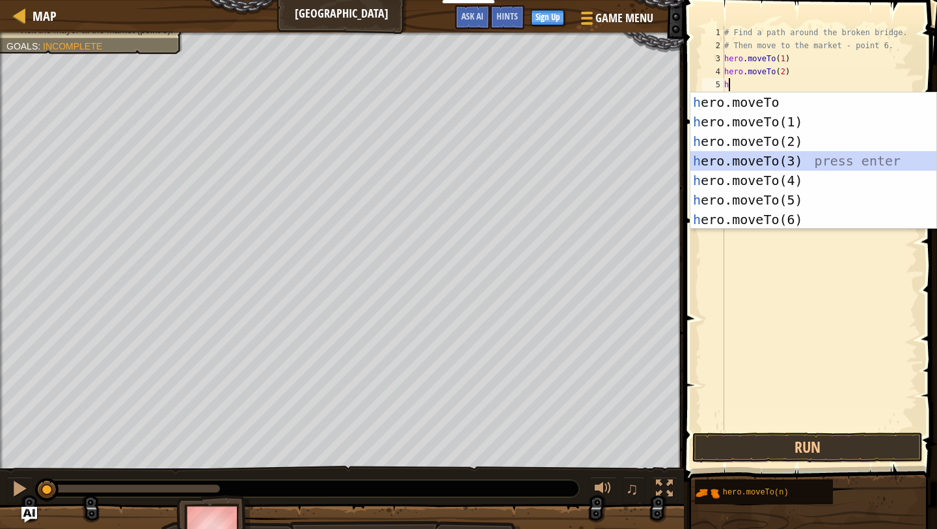
click at [773, 163] on div "h ero.moveTo press enter h ero.moveTo(1) press enter h ero.moveTo(2) press ente…" at bounding box center [814, 180] width 246 height 176
type textarea "hero.moveTo(3)"
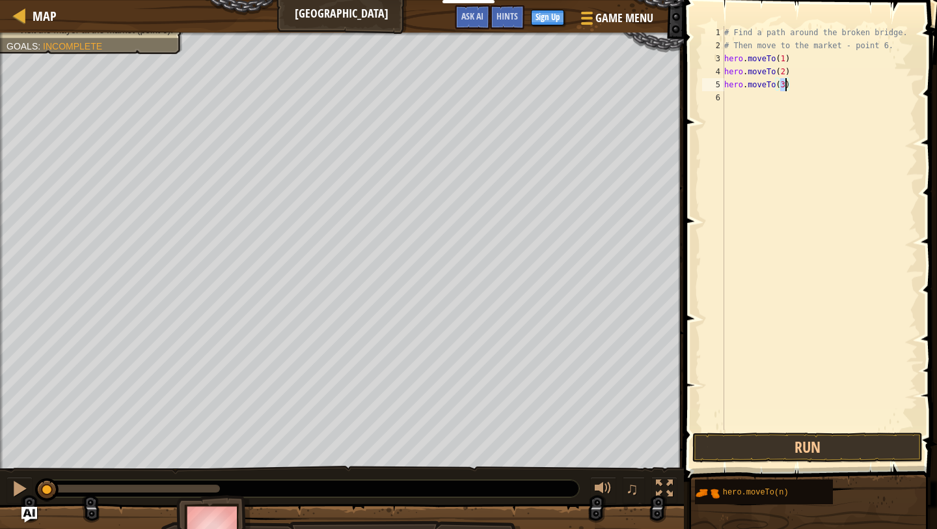
click at [762, 112] on div "# Find a path around the broken bridge. # Then move to the market - point 6. he…" at bounding box center [820, 241] width 196 height 430
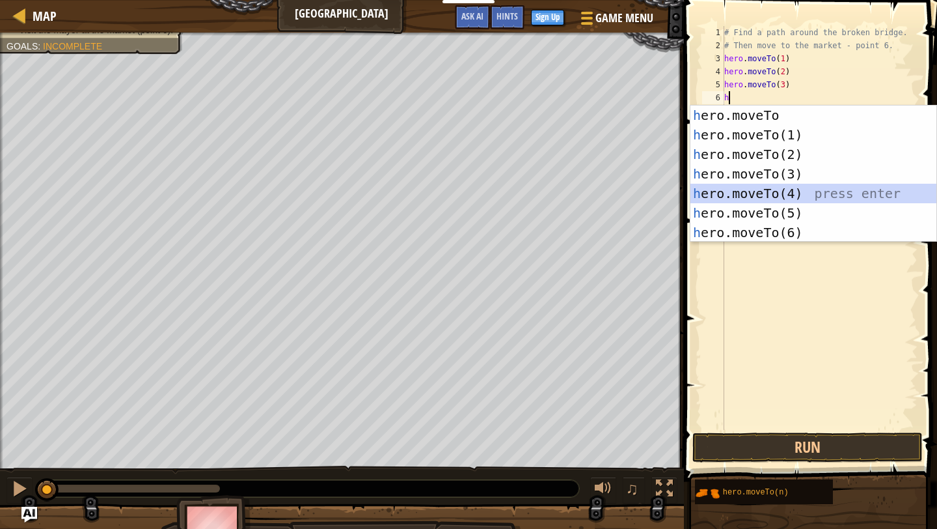
click at [756, 196] on div "h ero.moveTo press enter h ero.moveTo(1) press enter h ero.moveTo(2) press ente…" at bounding box center [814, 193] width 246 height 176
type textarea "hero.moveTo(4)"
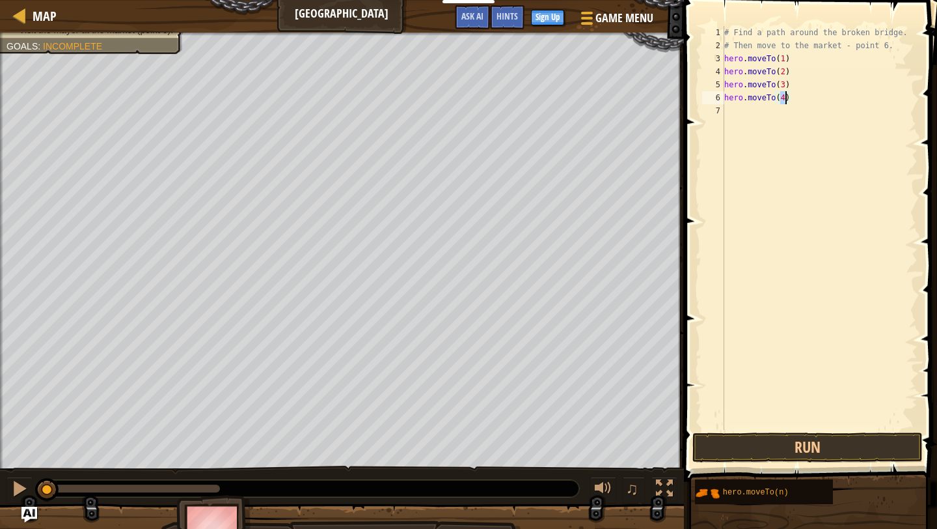
click at [756, 126] on div "# Find a path around the broken bridge. # Then move to the market - point 6. he…" at bounding box center [820, 241] width 196 height 430
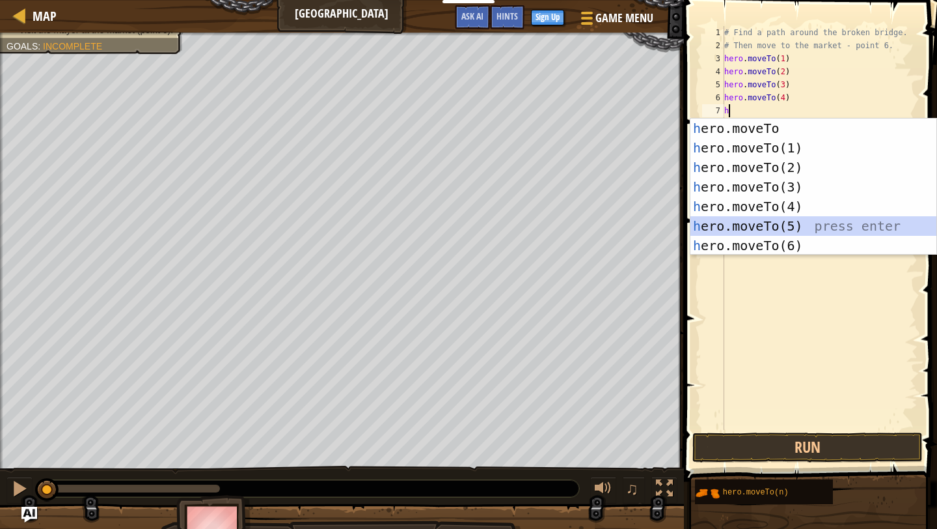
click at [796, 223] on div "h ero.moveTo press enter h ero.moveTo(1) press enter h ero.moveTo(2) press ente…" at bounding box center [814, 206] width 246 height 176
type textarea "hero.moveTo(5)"
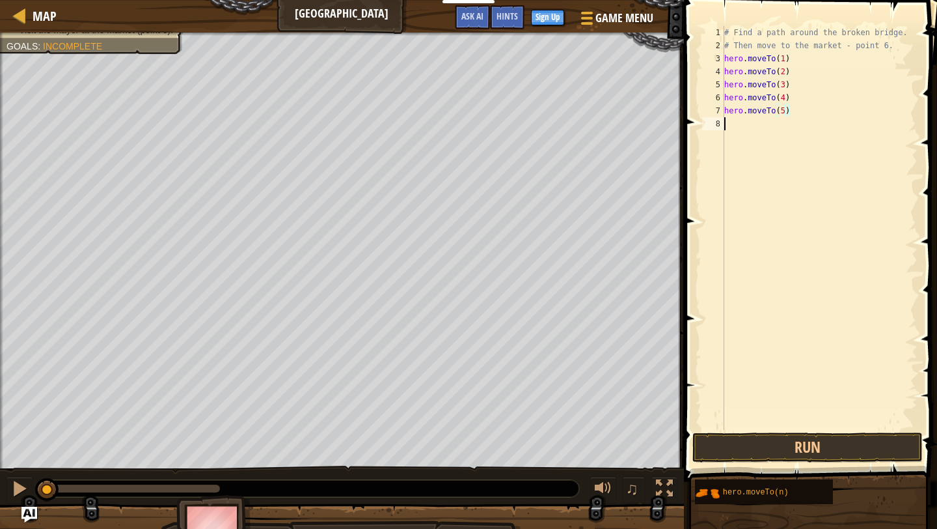
click at [757, 131] on div "# Find a path around the broken bridge. # Then move to the market - point 6. he…" at bounding box center [820, 241] width 196 height 430
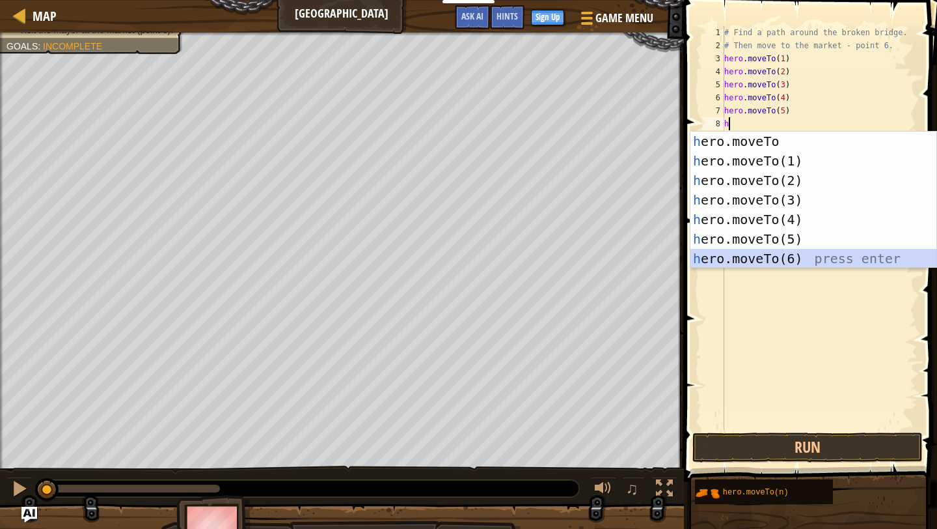
click at [799, 250] on div "h ero.moveTo press enter h ero.moveTo(1) press enter h ero.moveTo(2) press ente…" at bounding box center [814, 219] width 246 height 176
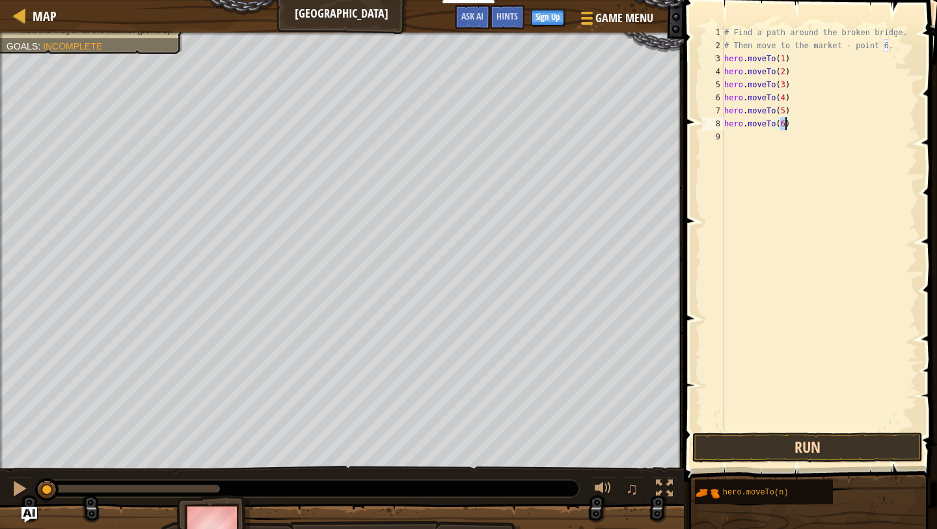
type textarea "hero.moveTo(6)"
click at [818, 441] on button "Run" at bounding box center [808, 447] width 230 height 30
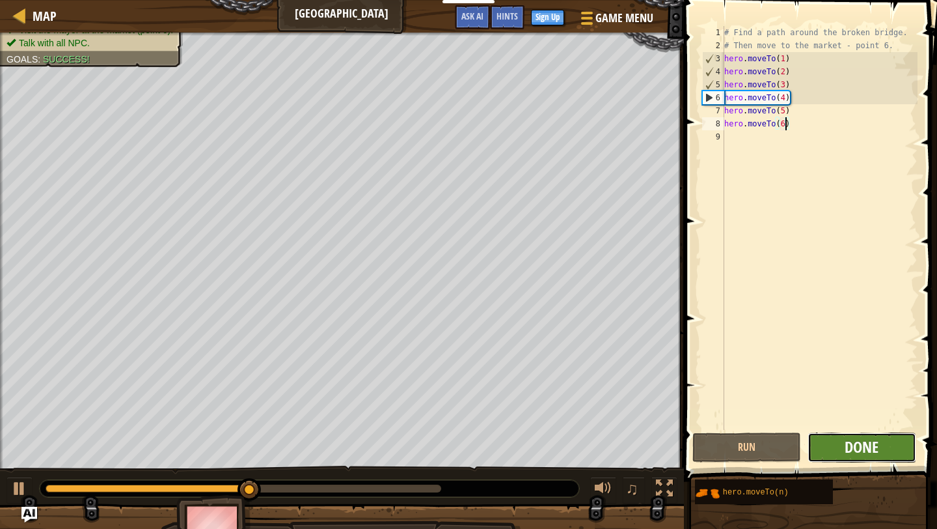
click at [874, 448] on span "Done" at bounding box center [862, 446] width 34 height 21
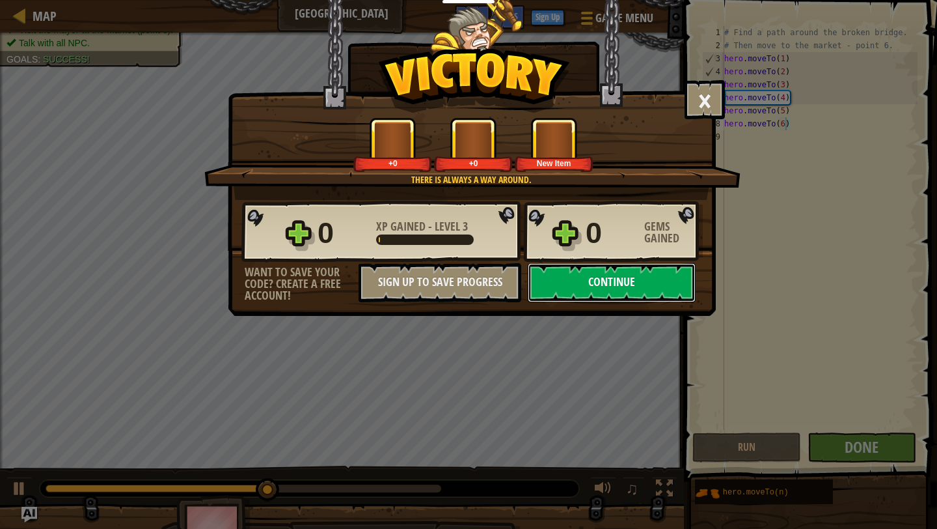
click at [629, 265] on button "Continue" at bounding box center [612, 282] width 168 height 39
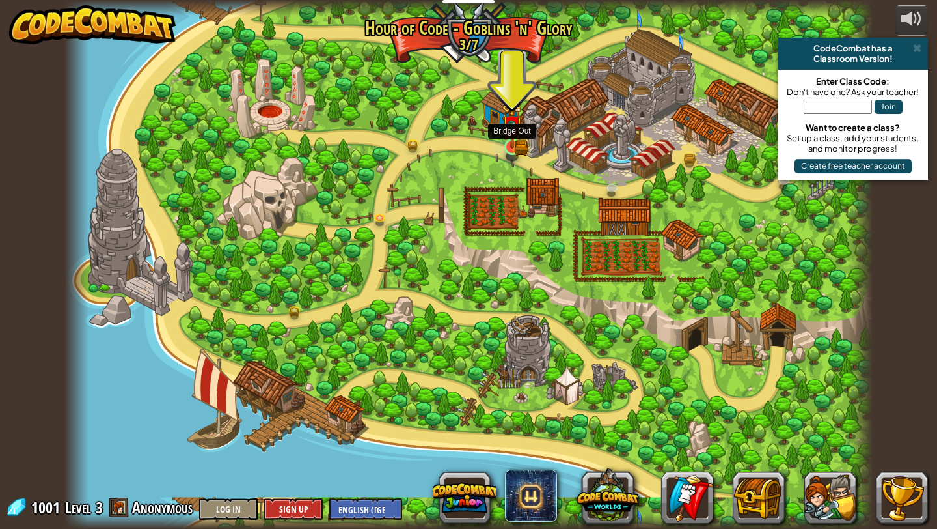
click at [515, 143] on img at bounding box center [512, 126] width 21 height 46
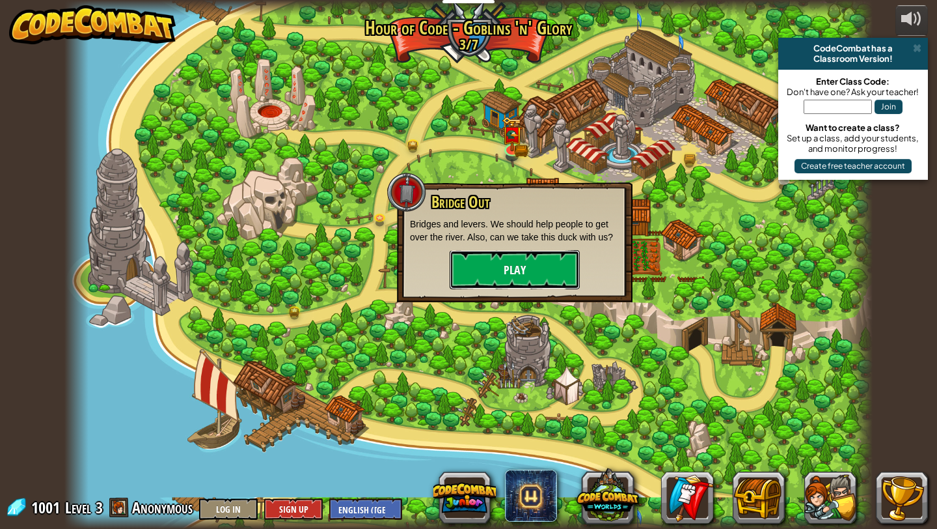
click at [489, 260] on button "Play" at bounding box center [515, 269] width 130 height 39
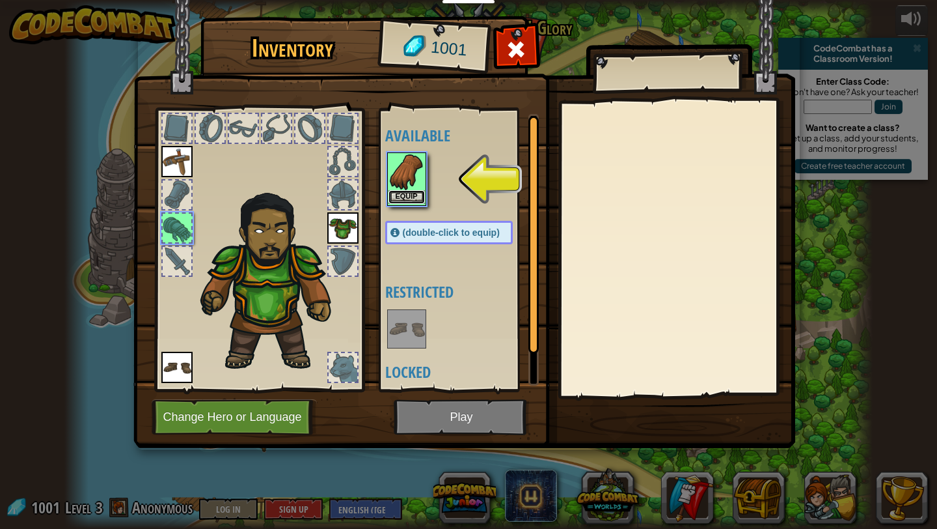
click at [413, 193] on button "Equip" at bounding box center [407, 197] width 36 height 14
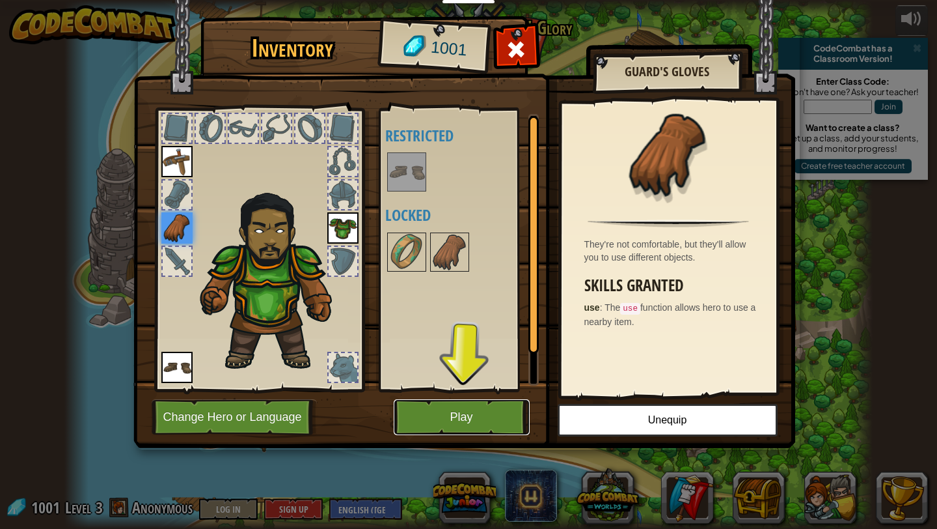
click at [471, 409] on button "Play" at bounding box center [462, 417] width 136 height 36
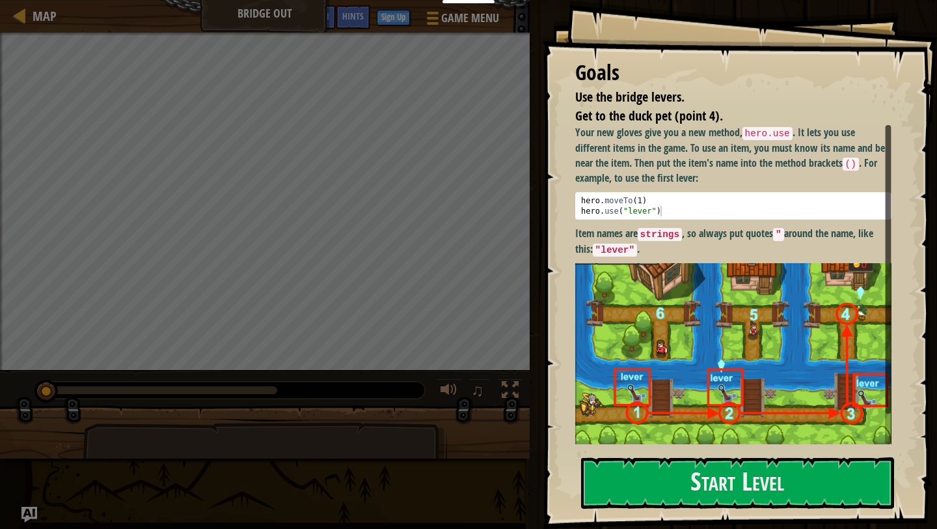
click at [670, 509] on div "Goals Use the bridge levers. Get to the duck pet (point 4). Your new gloves giv…" at bounding box center [740, 264] width 394 height 529
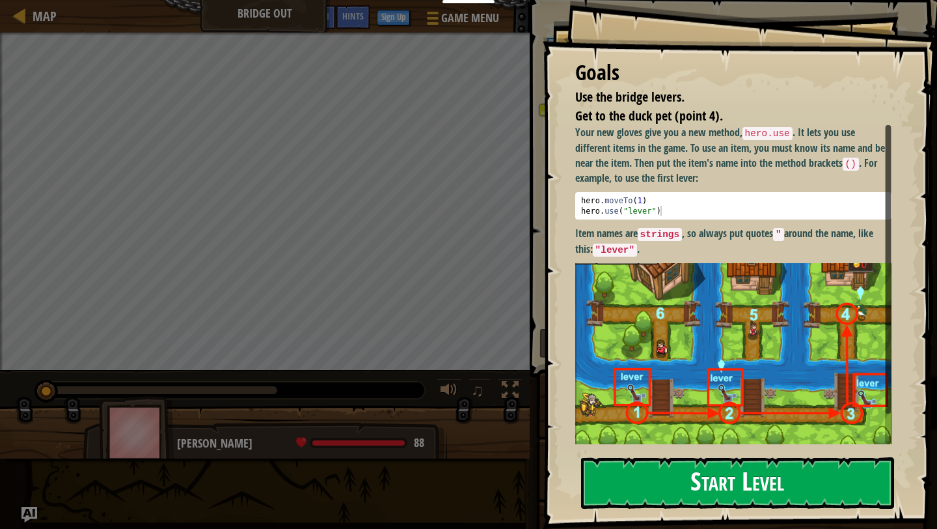
click at [827, 483] on button "Start Level" at bounding box center [737, 482] width 313 height 51
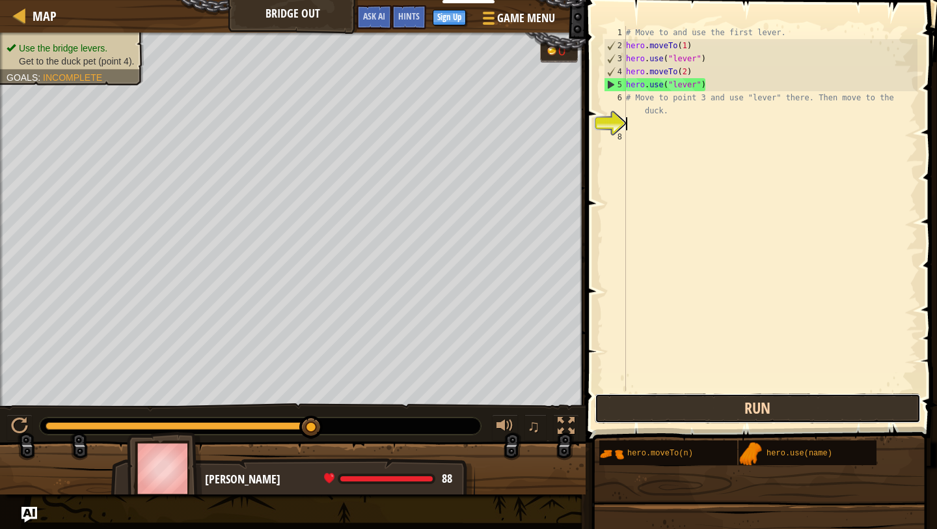
click at [732, 411] on button "Run" at bounding box center [758, 408] width 326 height 30
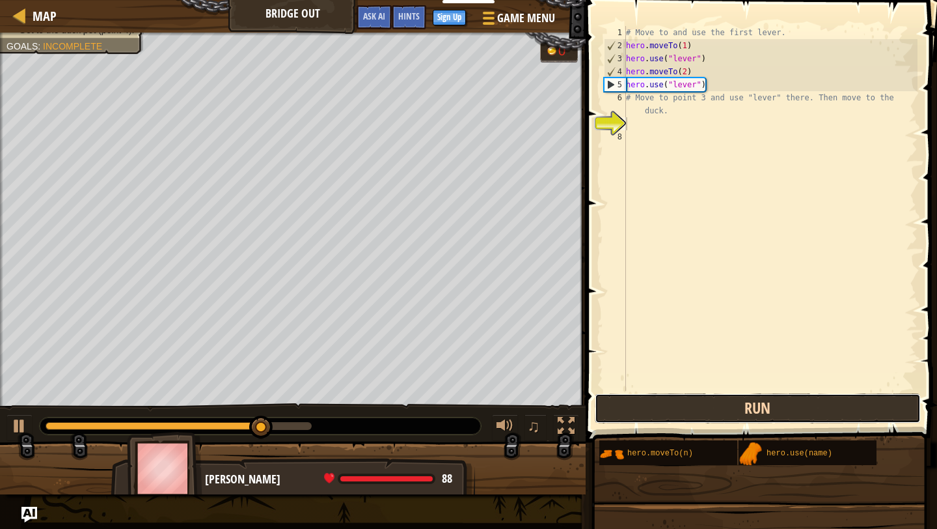
click at [732, 411] on button "Run" at bounding box center [758, 408] width 326 height 30
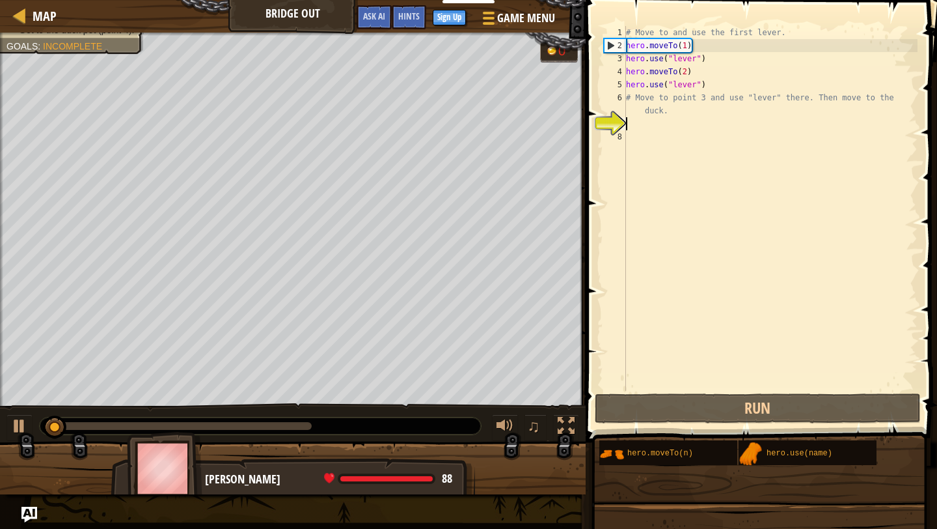
click at [679, 124] on div "# Move to and use the first lever. hero . moveTo ( 1 ) hero . use ( "lever" ) h…" at bounding box center [771, 221] width 294 height 391
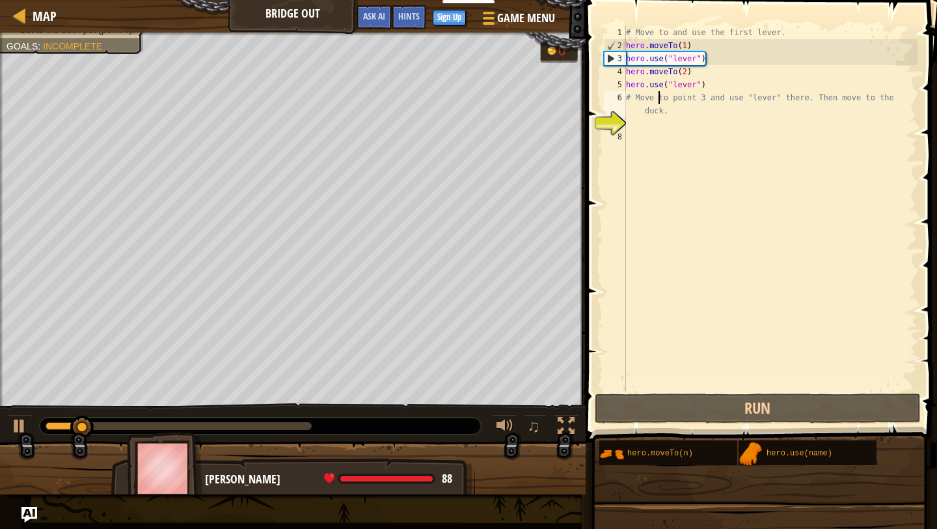
click at [660, 94] on div "# Move to and use the first lever. hero . moveTo ( 1 ) hero . use ( "lever" ) h…" at bounding box center [771, 221] width 294 height 391
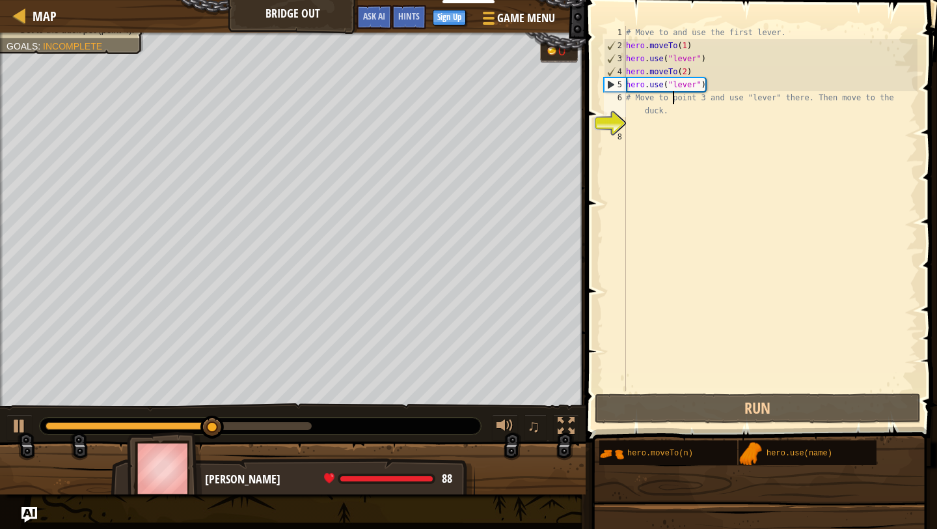
click at [671, 103] on div "# Move to and use the first lever. hero . moveTo ( 1 ) hero . use ( "lever" ) h…" at bounding box center [771, 221] width 294 height 391
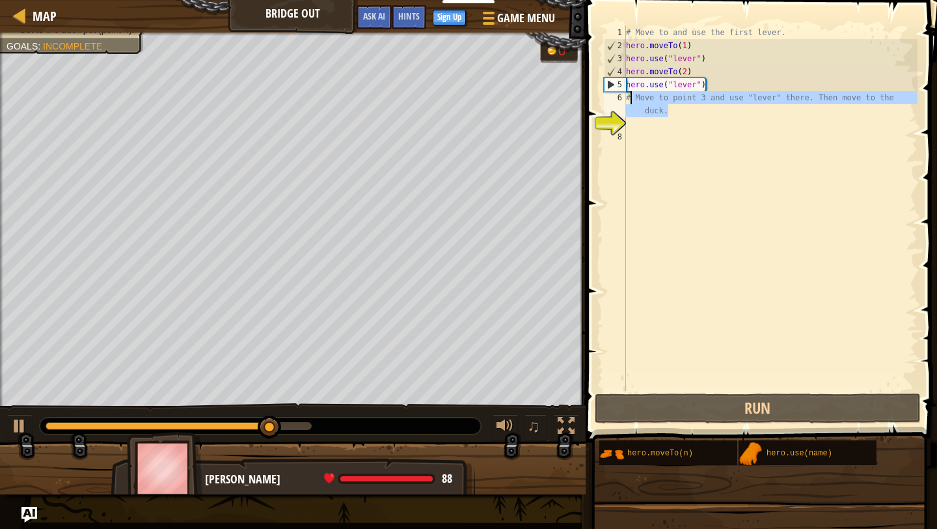
drag, startPoint x: 671, startPoint y: 115, endPoint x: 633, endPoint y: 98, distance: 42.0
click at [633, 96] on div "# Move to and use the first lever. hero . moveTo ( 1 ) hero . use ( "lever" ) h…" at bounding box center [771, 221] width 294 height 391
type textarea "#"
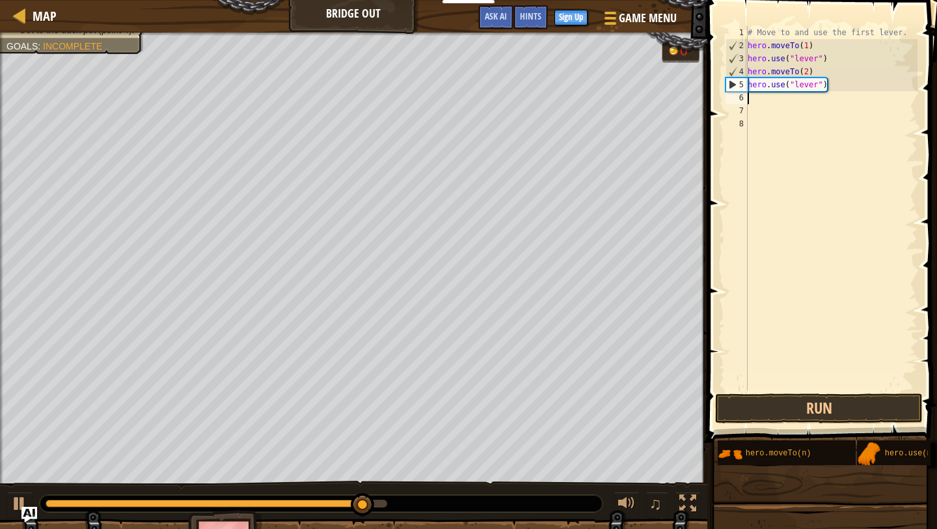
type textarea "'"
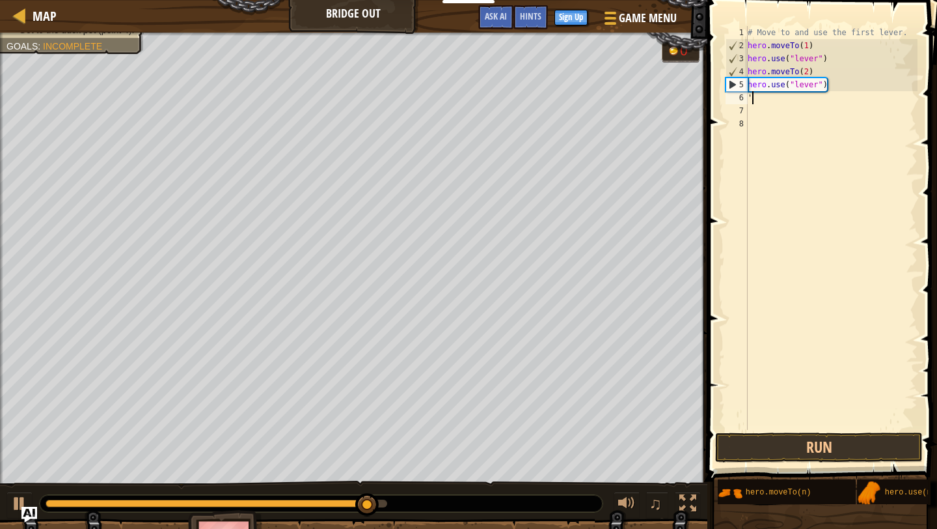
scroll to position [6, 0]
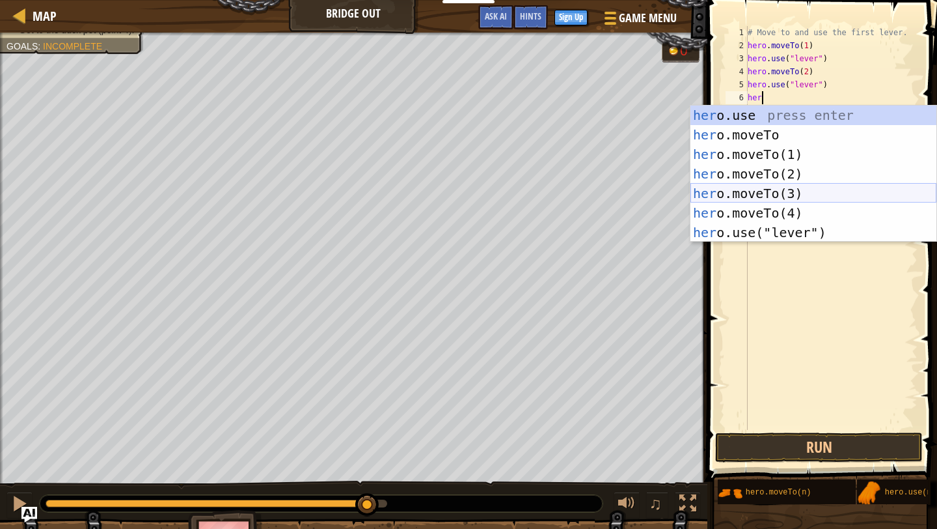
click at [791, 189] on div "her o.use press enter her o.moveTo press enter her o.moveTo(1) press enter her …" at bounding box center [814, 193] width 246 height 176
type textarea "hero.moveTo(3)"
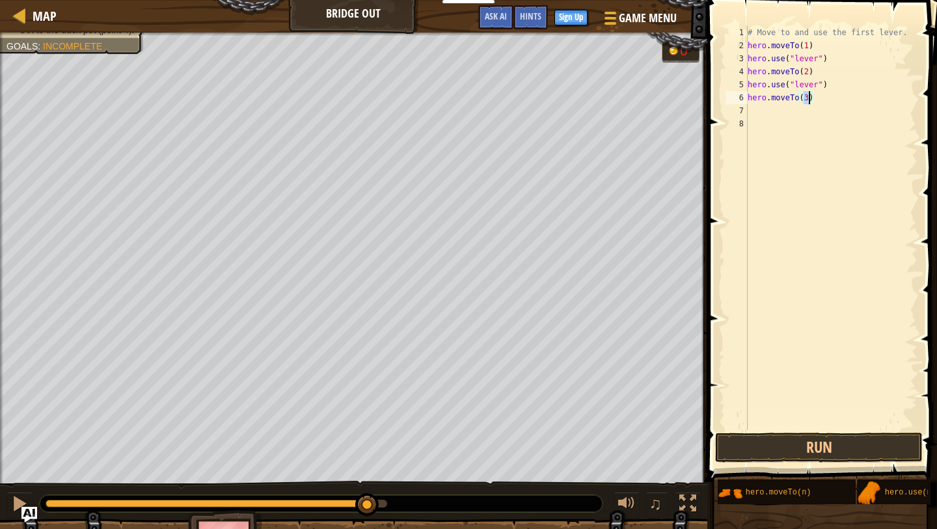
click at [773, 107] on div "# Move to and use the first lever. hero . moveTo ( 1 ) hero . use ( "lever" ) h…" at bounding box center [831, 241] width 172 height 430
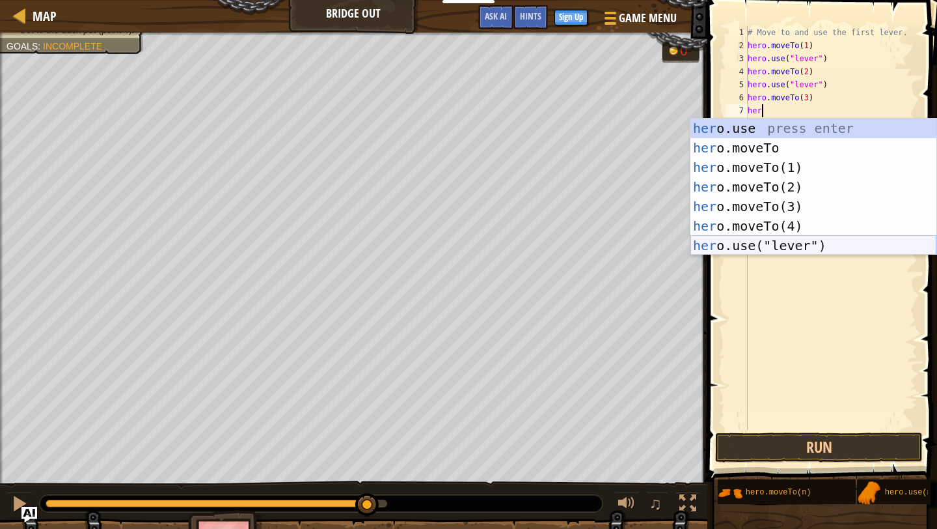
click at [793, 246] on div "her o.use press enter her o.moveTo press enter her o.moveTo(1) press enter her …" at bounding box center [814, 206] width 246 height 176
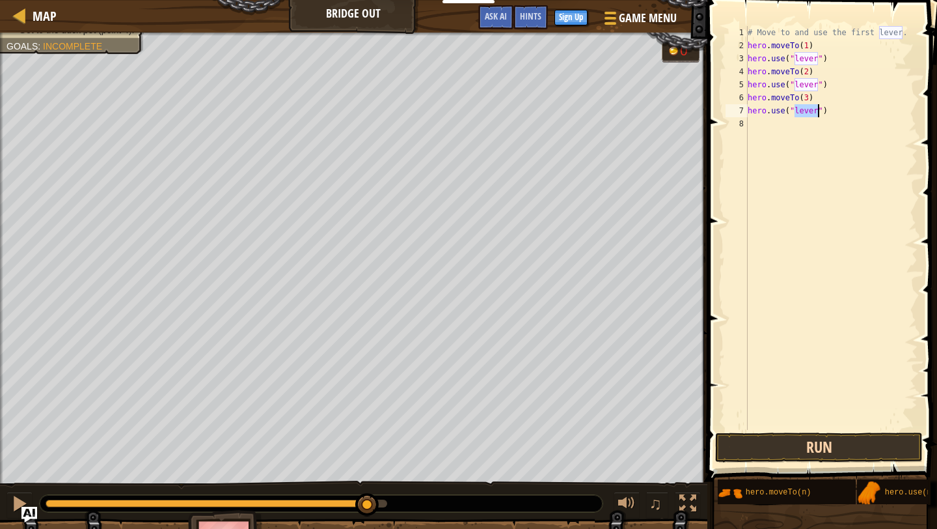
type textarea "hero.use("lever")"
click at [812, 451] on button "Run" at bounding box center [819, 447] width 208 height 30
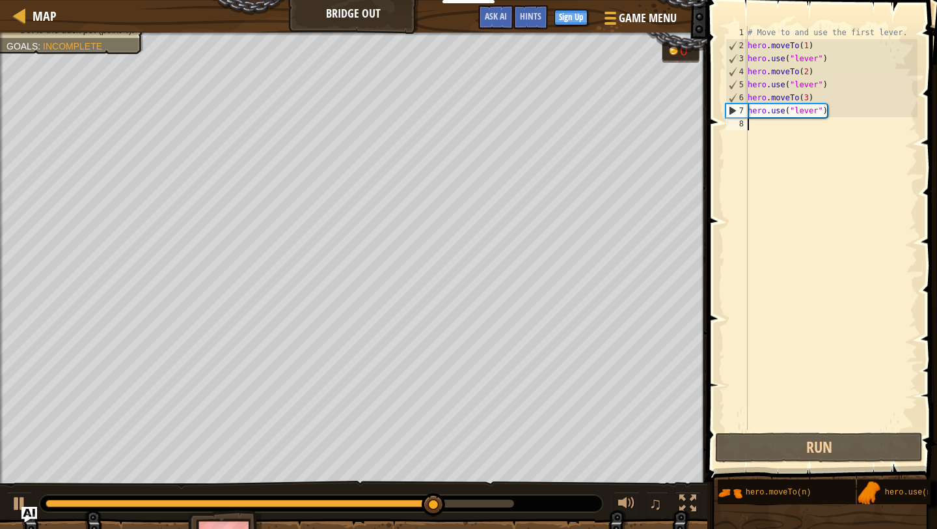
click at [767, 129] on div "# Move to and use the first lever. hero . moveTo ( 1 ) hero . use ( "lever" ) h…" at bounding box center [831, 241] width 172 height 430
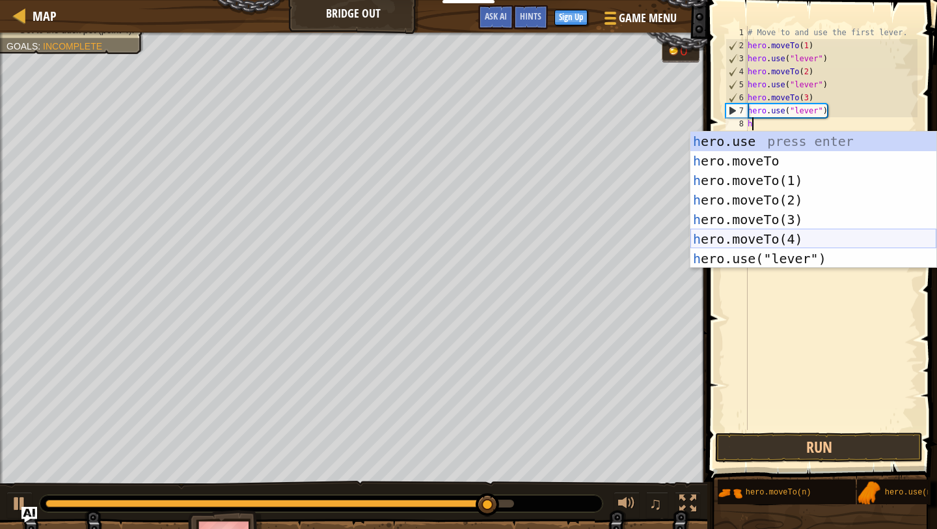
click at [792, 236] on div "h ero.use press enter h ero.moveTo press enter h ero.moveTo(1) press enter h er…" at bounding box center [814, 219] width 246 height 176
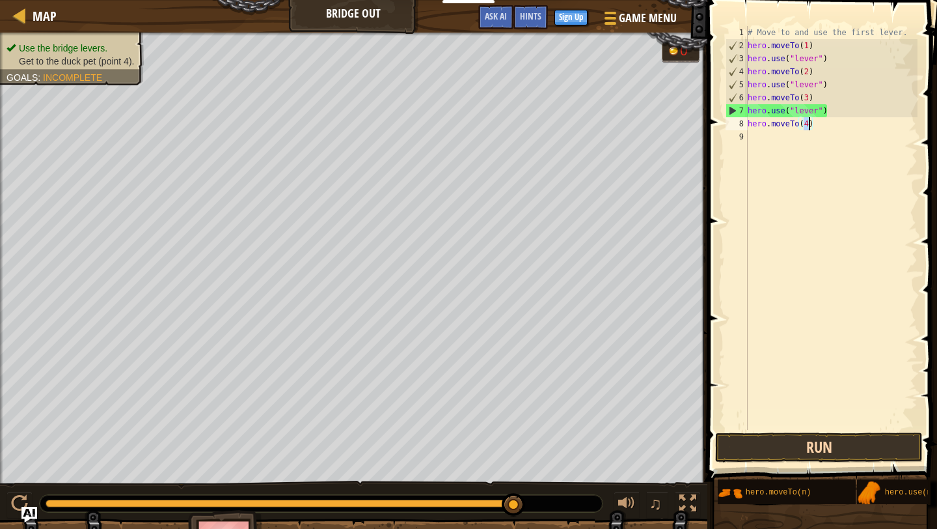
type textarea "hero.moveTo(4)"
click at [799, 446] on button "Run" at bounding box center [819, 447] width 208 height 30
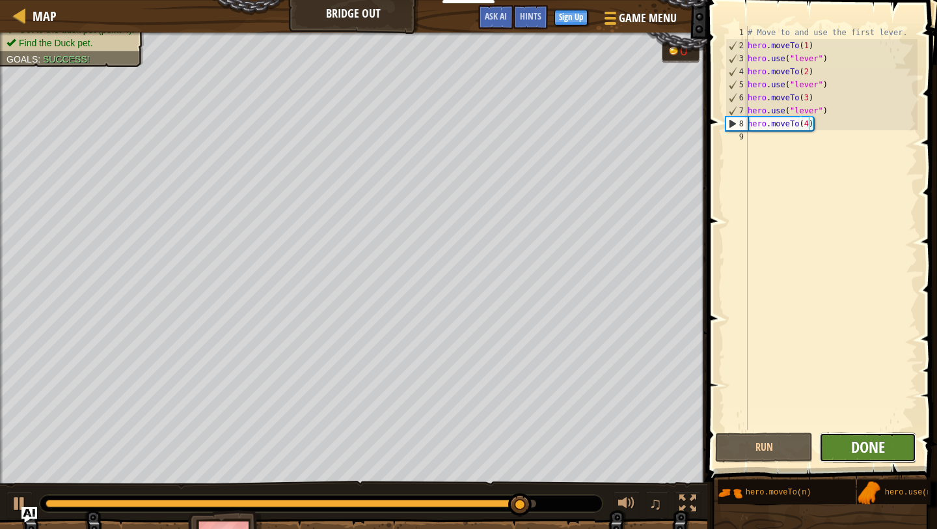
click at [873, 452] on span "Done" at bounding box center [868, 446] width 34 height 21
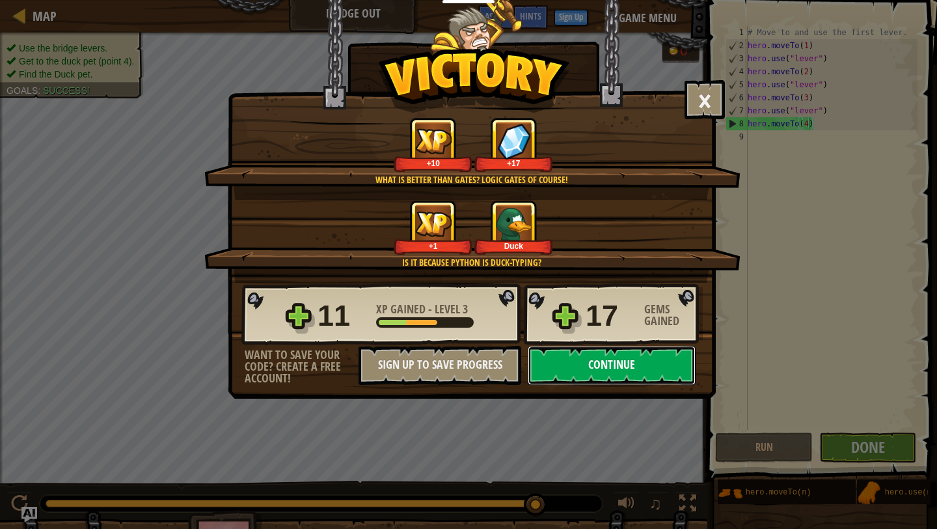
click at [650, 358] on button "Continue" at bounding box center [612, 365] width 168 height 39
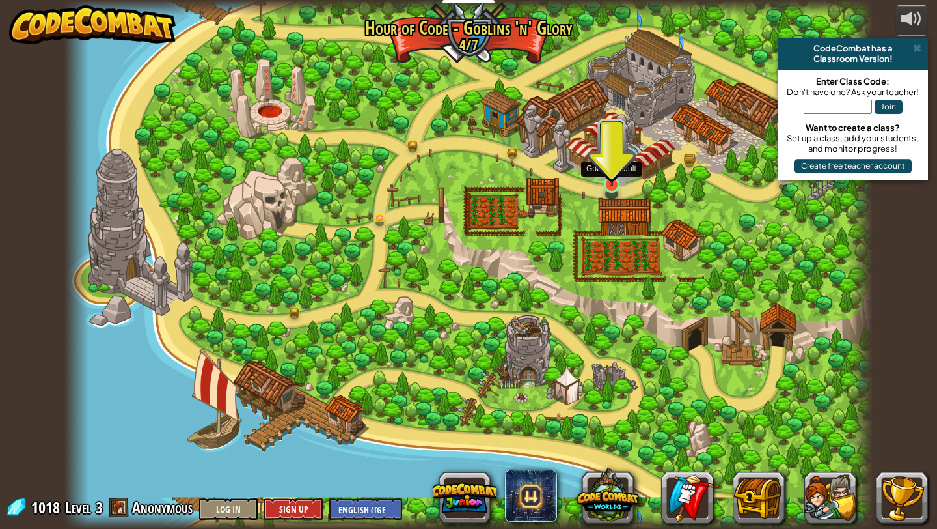
click at [612, 175] on img at bounding box center [611, 162] width 21 height 48
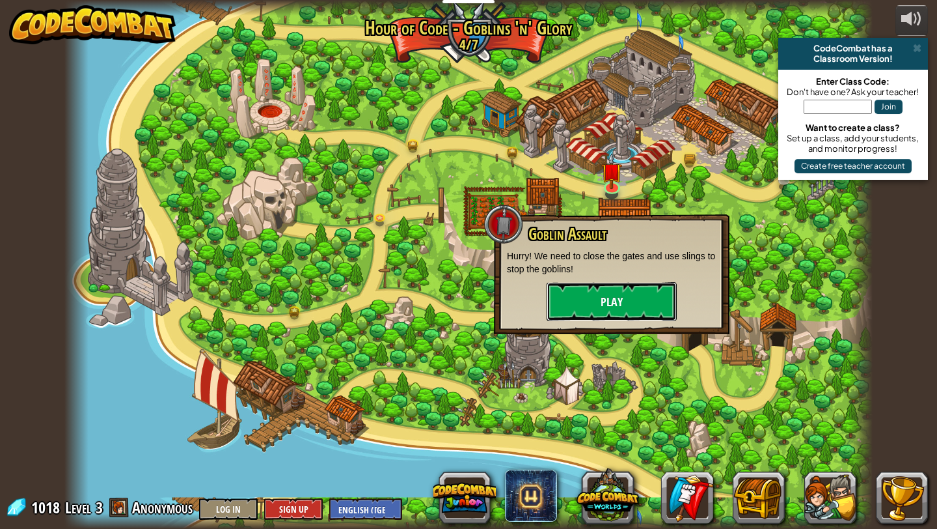
click at [597, 294] on button "Play" at bounding box center [612, 301] width 130 height 39
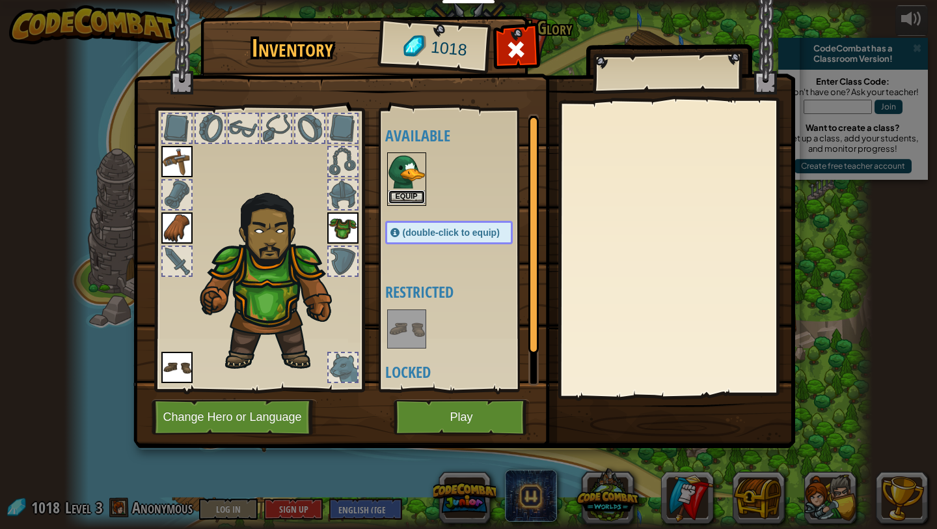
click at [411, 201] on button "Equip" at bounding box center [407, 197] width 36 height 14
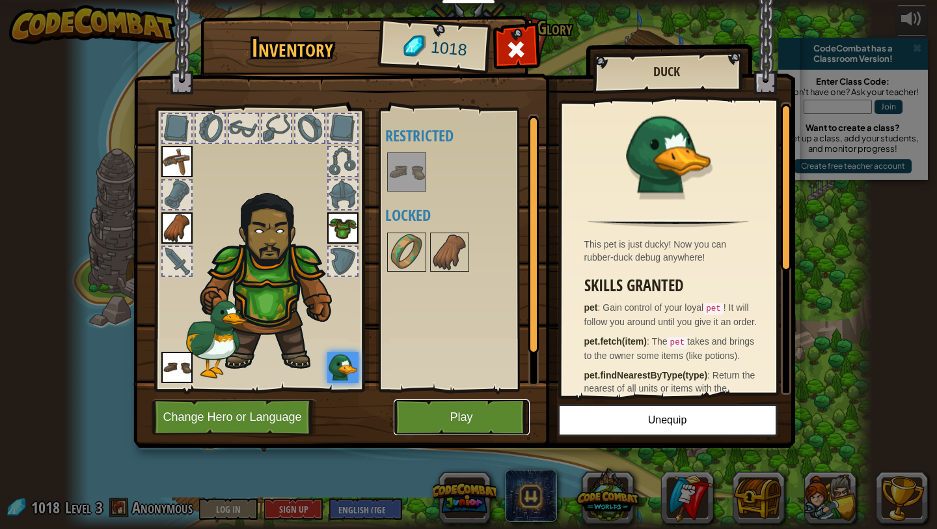
click at [504, 415] on button "Play" at bounding box center [462, 417] width 136 height 36
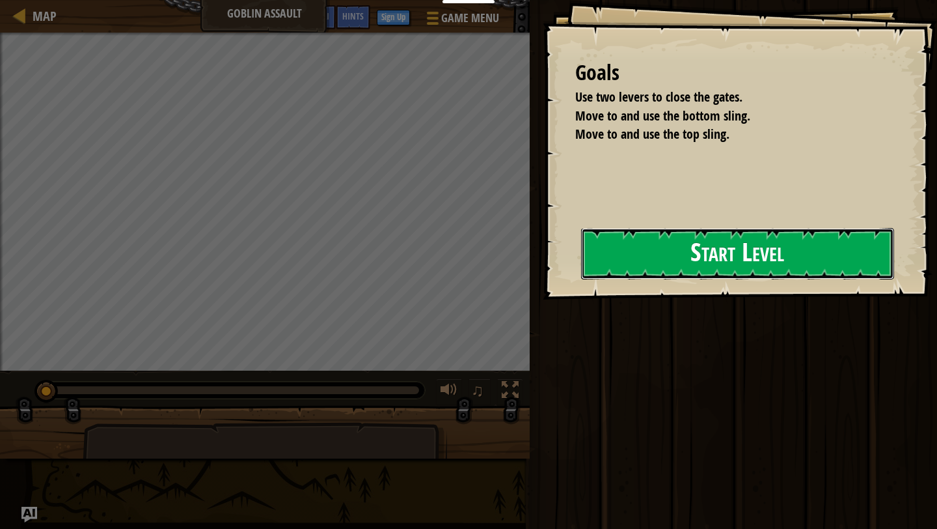
click at [685, 254] on button "Start Level" at bounding box center [737, 253] width 313 height 51
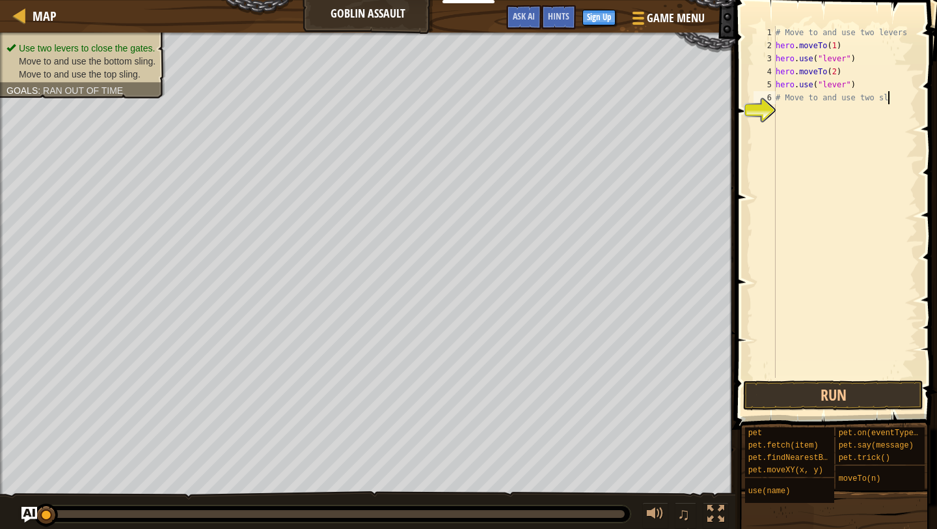
type textarea "# Move to and use two s"
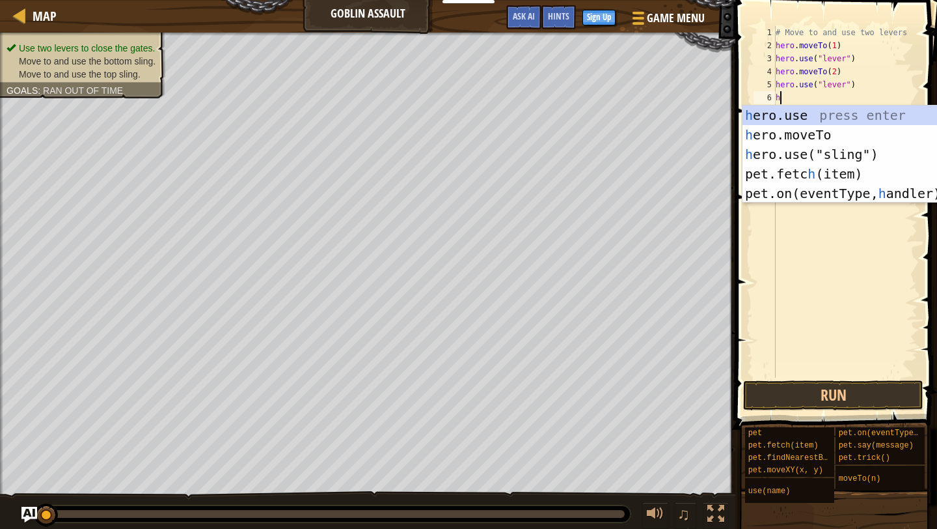
scroll to position [6, 0]
click at [815, 137] on div "h ero.use press enter h ero.moveTo press enter h ero.use("sling") press enter p…" at bounding box center [866, 173] width 246 height 137
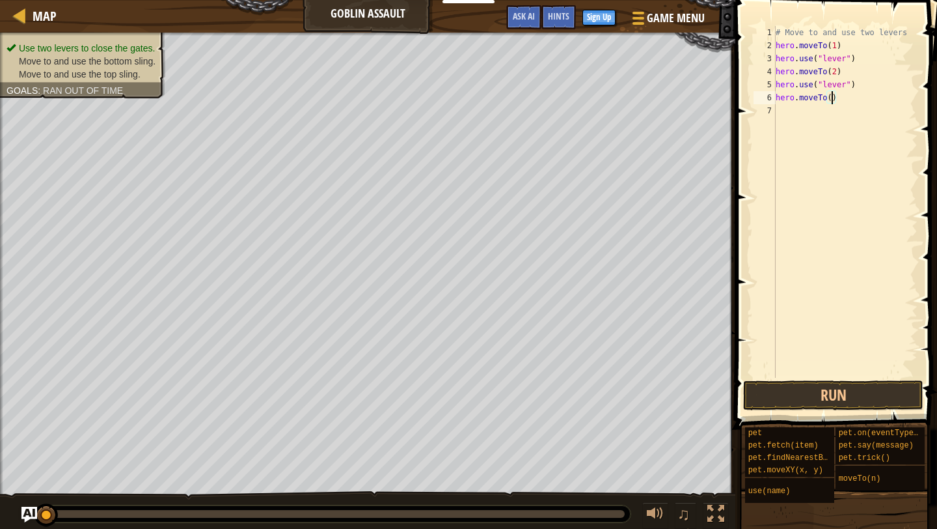
type textarea "hero.moveTo(3)"
click at [788, 110] on div "# Move to and use two levers hero . moveTo ( 1 ) hero . use ( "lever" ) hero . …" at bounding box center [845, 215] width 144 height 378
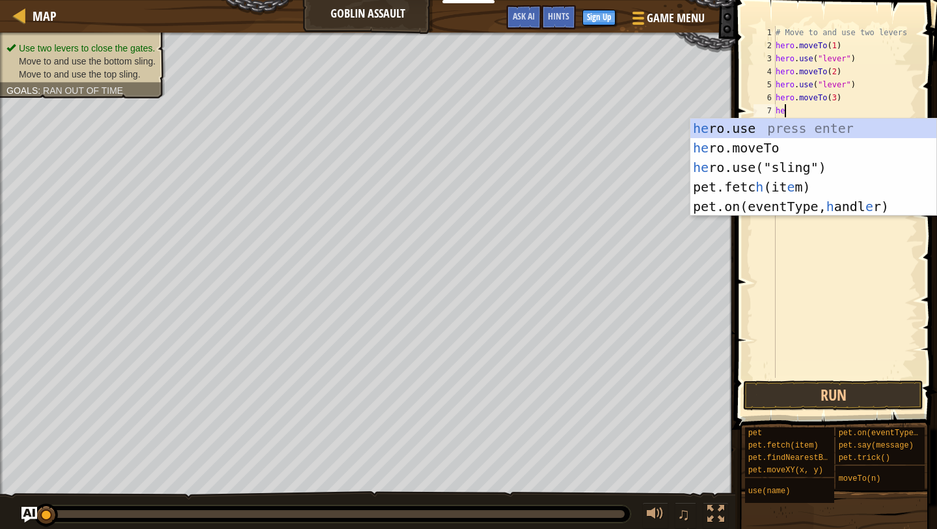
scroll to position [6, 1]
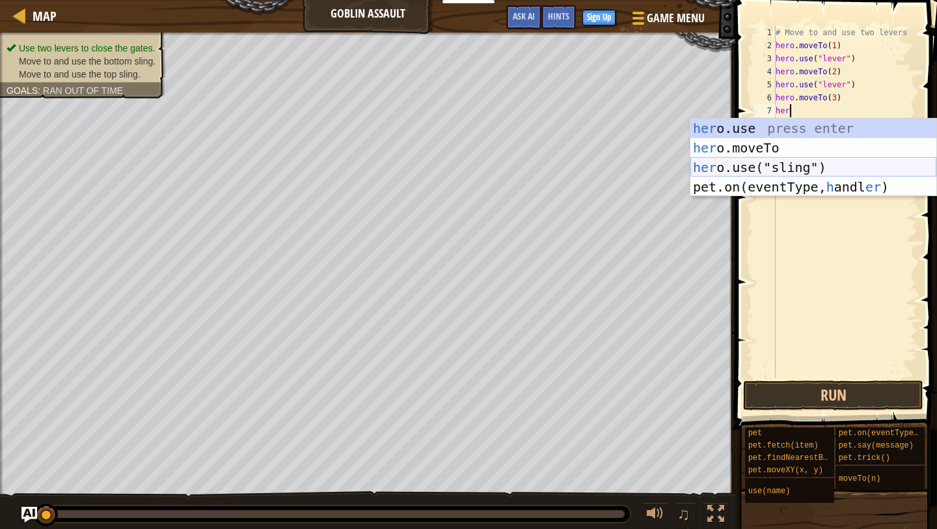
click at [783, 164] on div "her o.use press enter her o.moveTo press enter her o.use("sling") press enter p…" at bounding box center [814, 176] width 246 height 117
type textarea "hero.use("sling")"
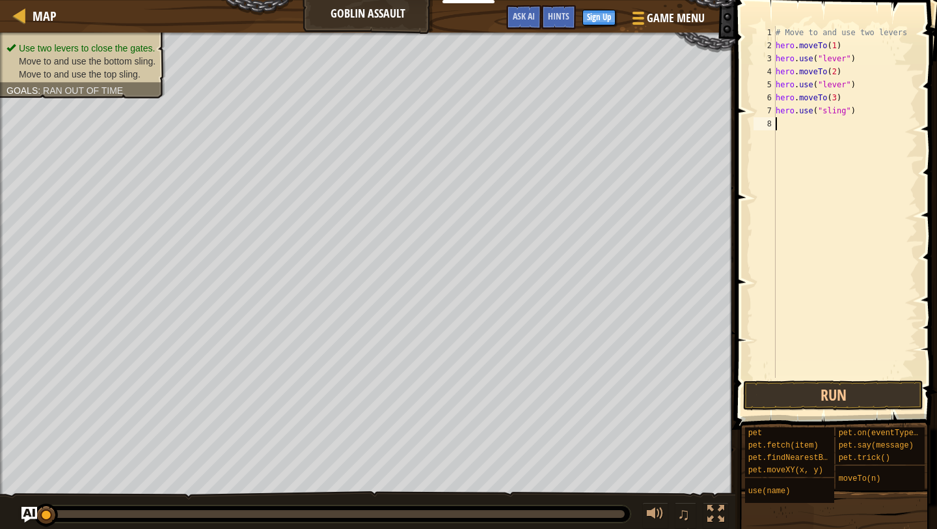
click at [839, 128] on div "# Move to and use two levers hero . moveTo ( 1 ) hero . use ( "lever" ) hero . …" at bounding box center [845, 215] width 144 height 378
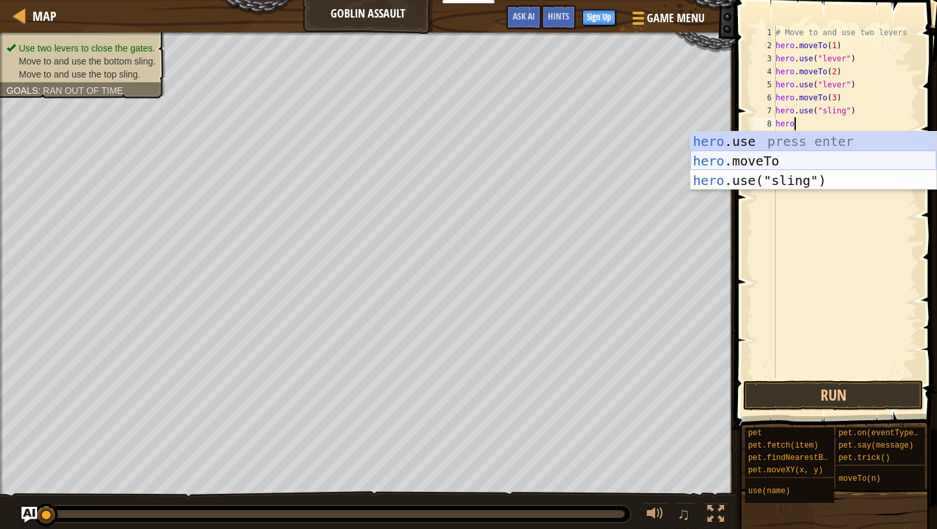
click at [797, 157] on div "hero .use press enter hero .moveTo press enter hero .use("sling") press enter" at bounding box center [814, 180] width 246 height 98
type textarea "hero.moveTo(2)"
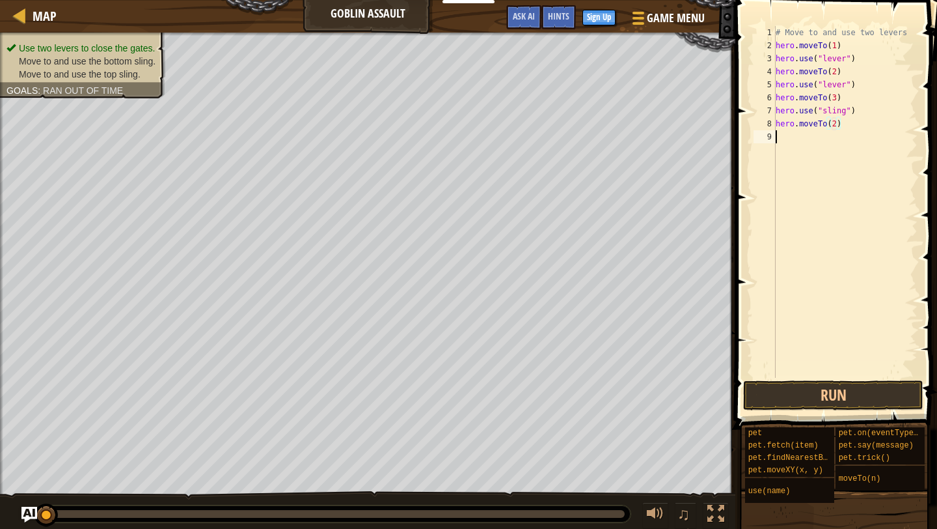
click at [809, 141] on div "# Move to and use two levers hero . moveTo ( 1 ) hero . use ( "lever" ) hero . …" at bounding box center [845, 215] width 144 height 378
click at [836, 124] on div "# Move to and use two levers hero . moveTo ( 1 ) hero . use ( "lever" ) hero . …" at bounding box center [845, 215] width 144 height 378
type textarea "hero.moveTo(4)"
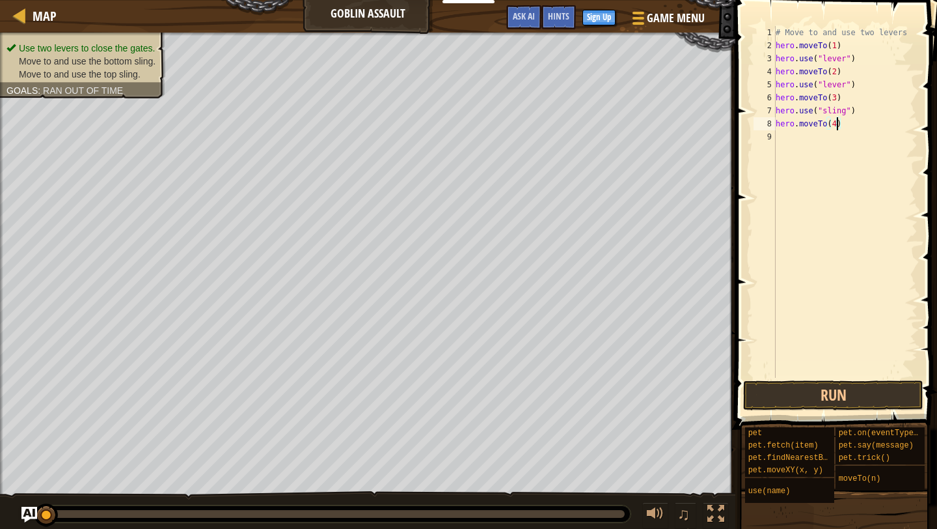
click at [814, 139] on div "# Move to and use two levers hero . moveTo ( 1 ) hero . use ( "lever" ) hero . …" at bounding box center [845, 215] width 144 height 378
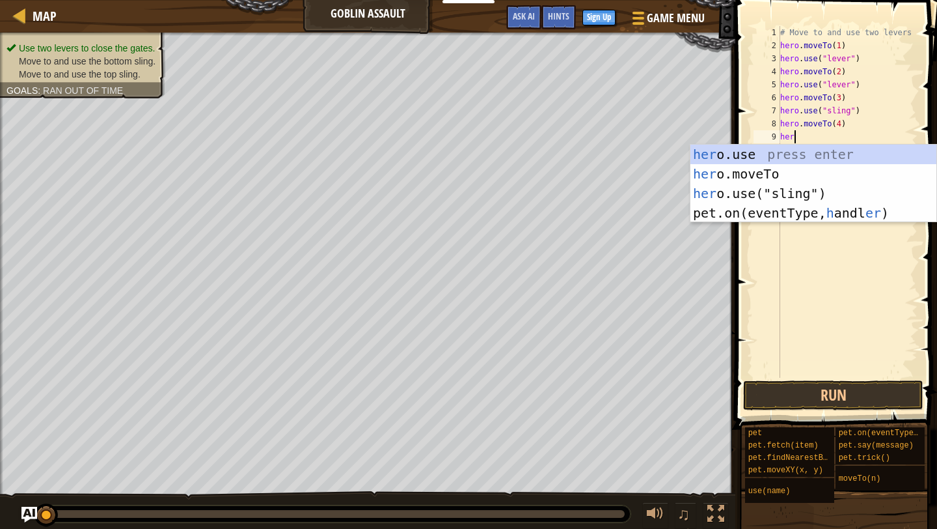
scroll to position [6, 1]
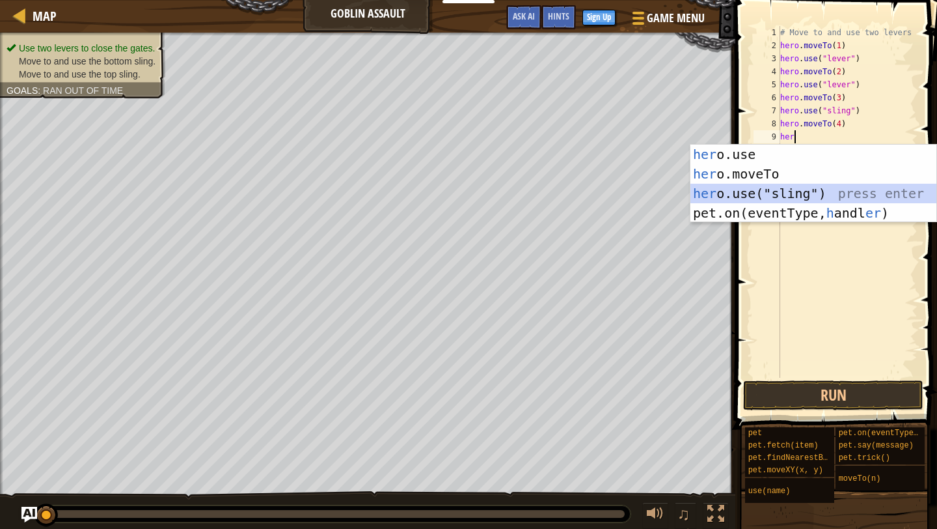
click at [792, 191] on div "her o.use press enter her o.moveTo press enter her o.use("sling") press enter p…" at bounding box center [814, 202] width 246 height 117
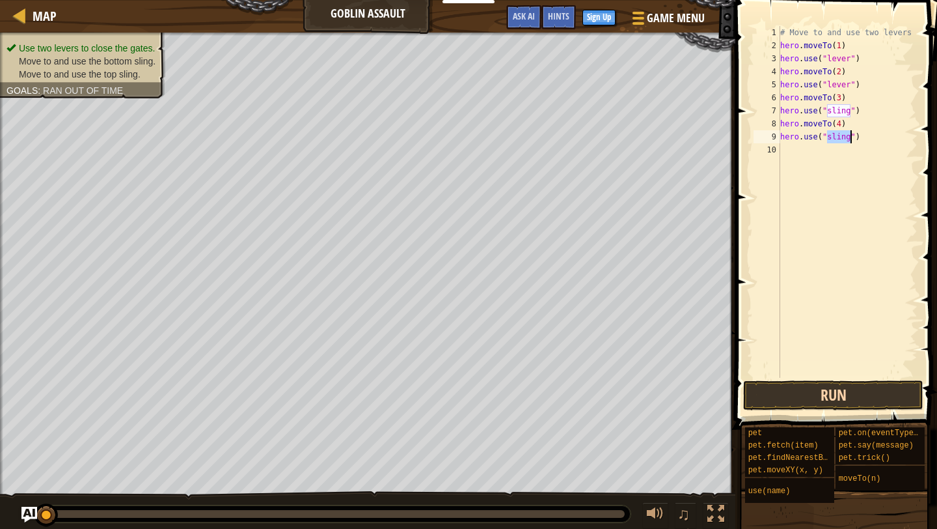
type textarea "hero.use("sling")"
click at [823, 397] on button "Run" at bounding box center [833, 395] width 180 height 30
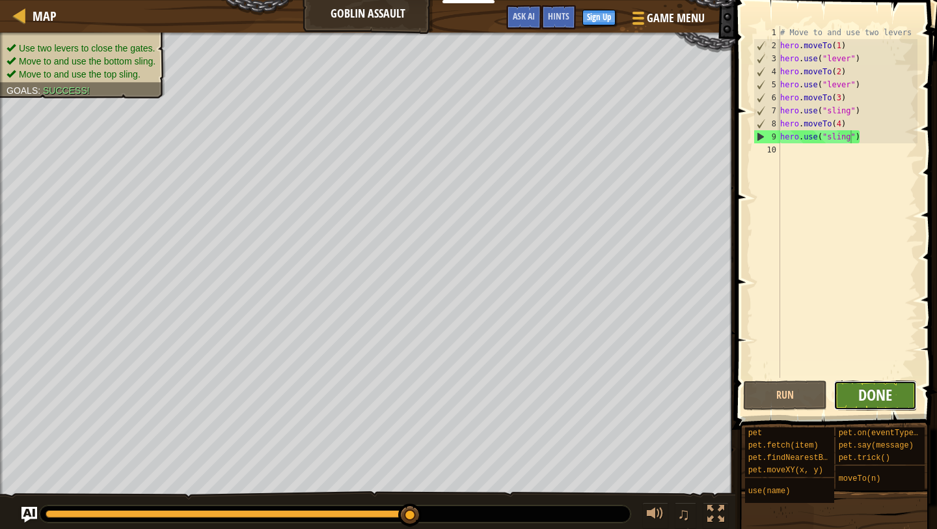
click at [892, 388] on span "Done" at bounding box center [875, 394] width 34 height 21
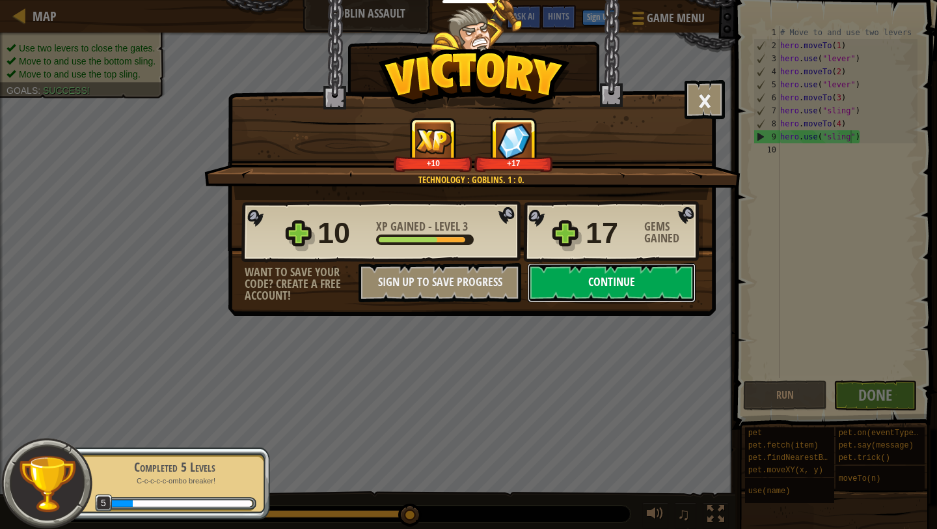
click at [667, 271] on button "Continue" at bounding box center [612, 282] width 168 height 39
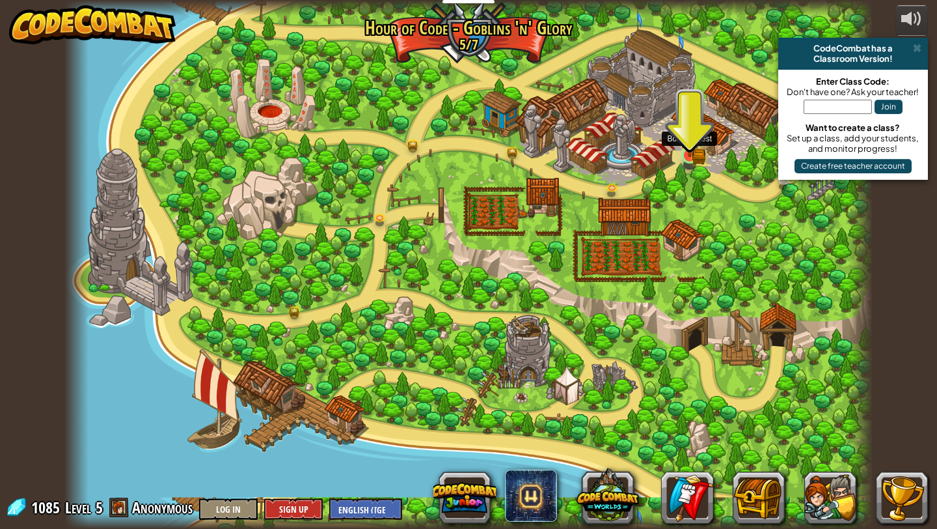
click at [691, 152] on img at bounding box center [690, 134] width 21 height 46
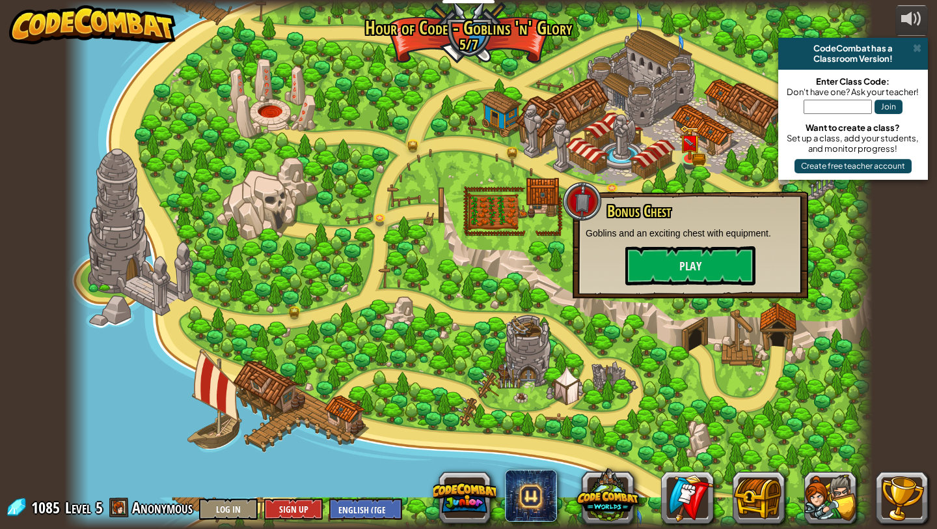
click at [413, 258] on div at bounding box center [468, 264] width 808 height 529
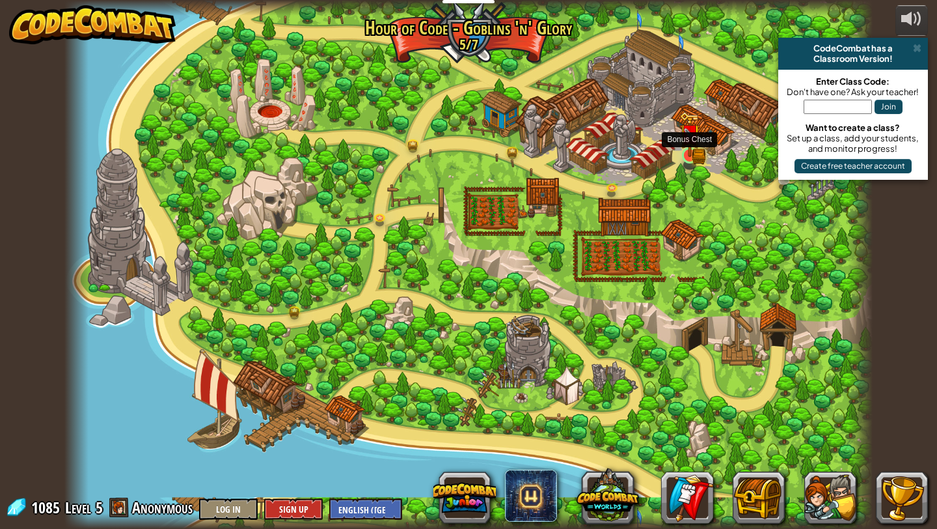
click at [691, 145] on img at bounding box center [690, 134] width 21 height 46
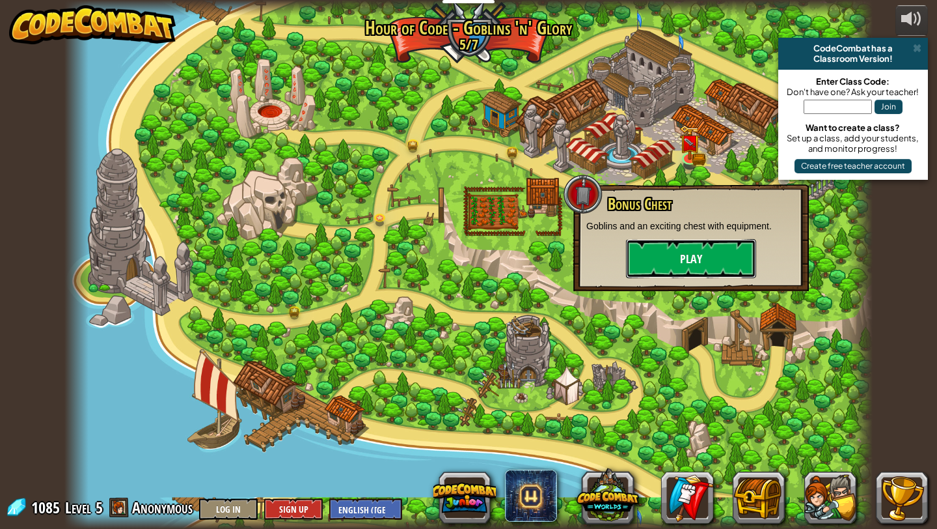
click at [698, 264] on button "Play" at bounding box center [691, 258] width 130 height 39
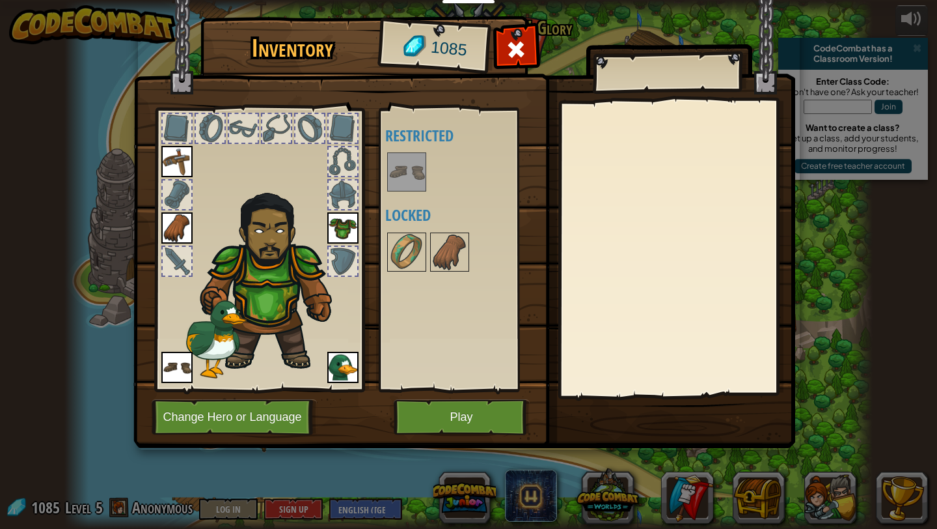
click at [411, 163] on img at bounding box center [407, 172] width 36 height 36
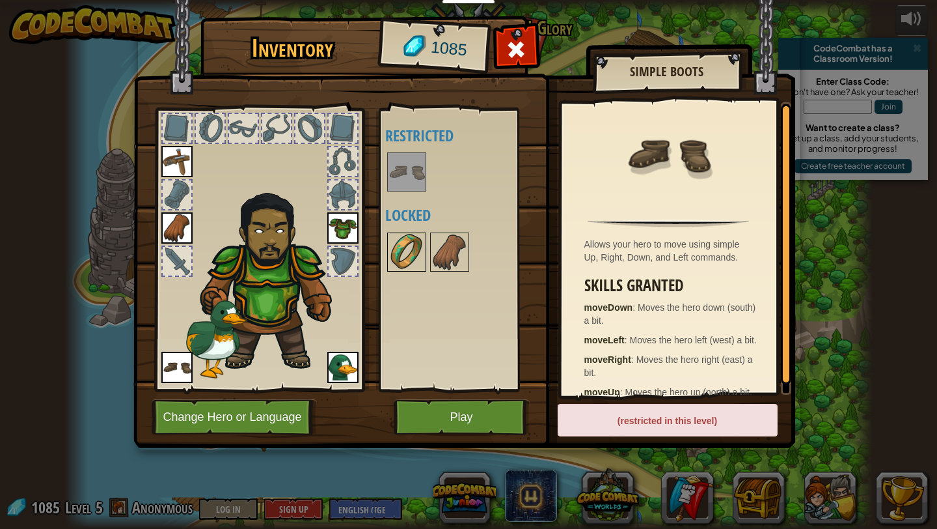
click at [401, 238] on img at bounding box center [407, 252] width 36 height 36
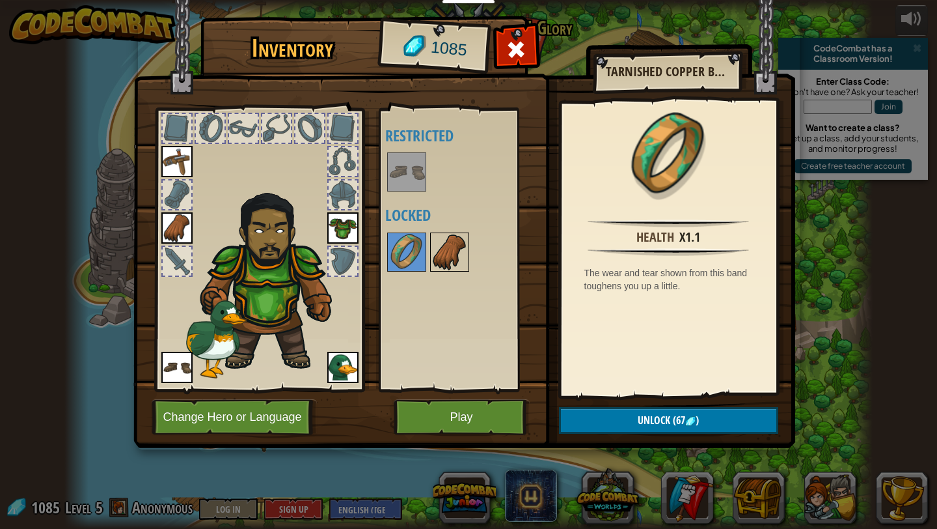
click at [437, 249] on img at bounding box center [450, 252] width 36 height 36
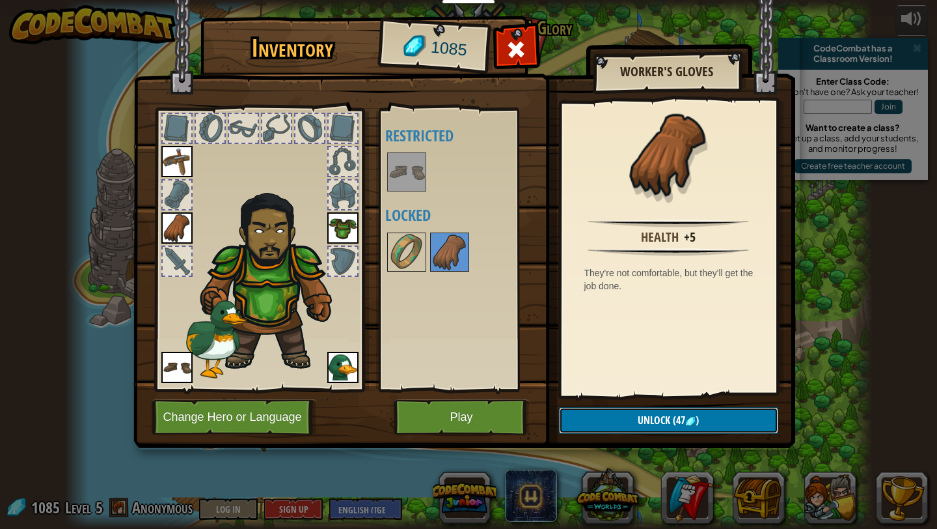
click at [599, 415] on button "Unlock (47 )" at bounding box center [668, 420] width 219 height 27
click at [396, 251] on img at bounding box center [407, 252] width 36 height 36
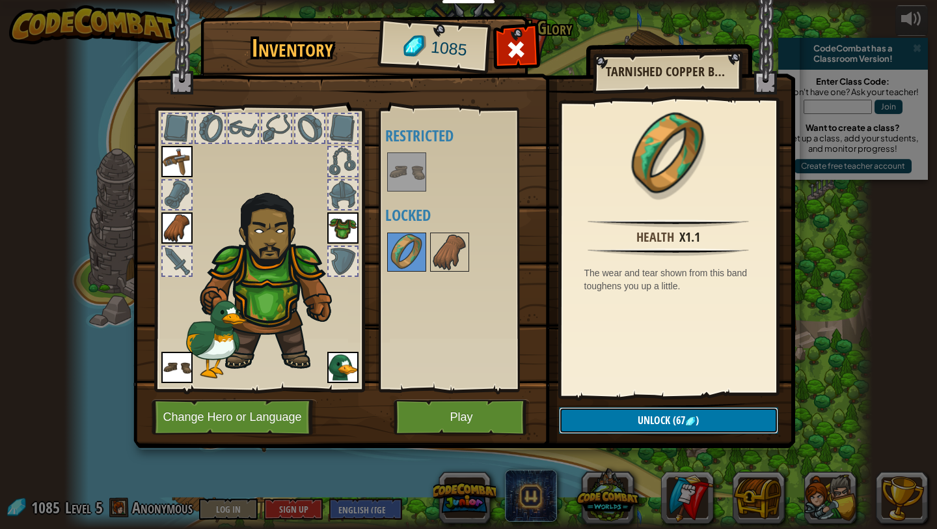
click at [635, 427] on button "Unlock (67 )" at bounding box center [668, 420] width 219 height 27
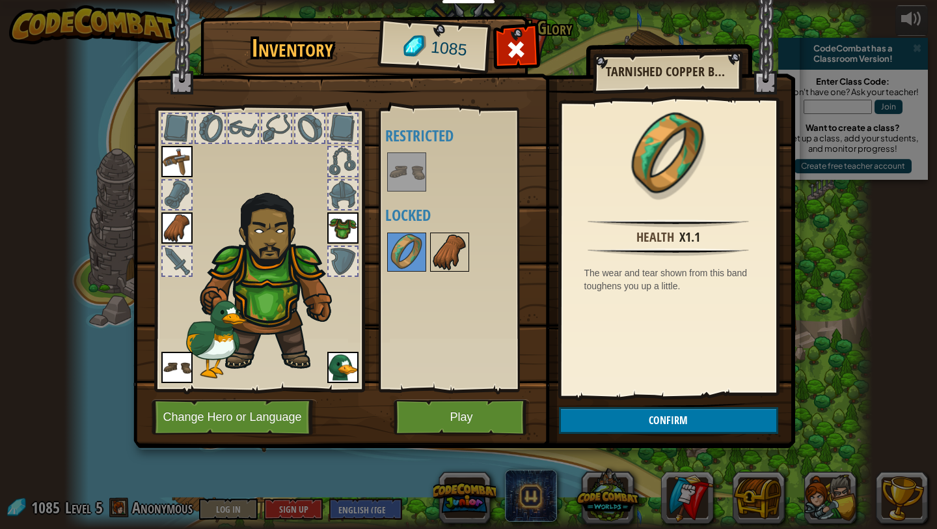
click at [449, 241] on img at bounding box center [450, 252] width 36 height 36
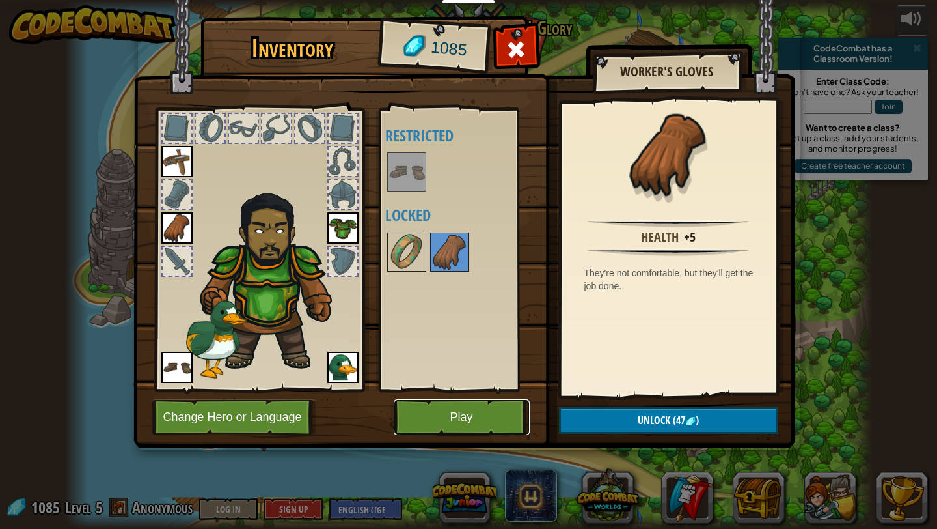
click at [502, 420] on button "Play" at bounding box center [462, 417] width 136 height 36
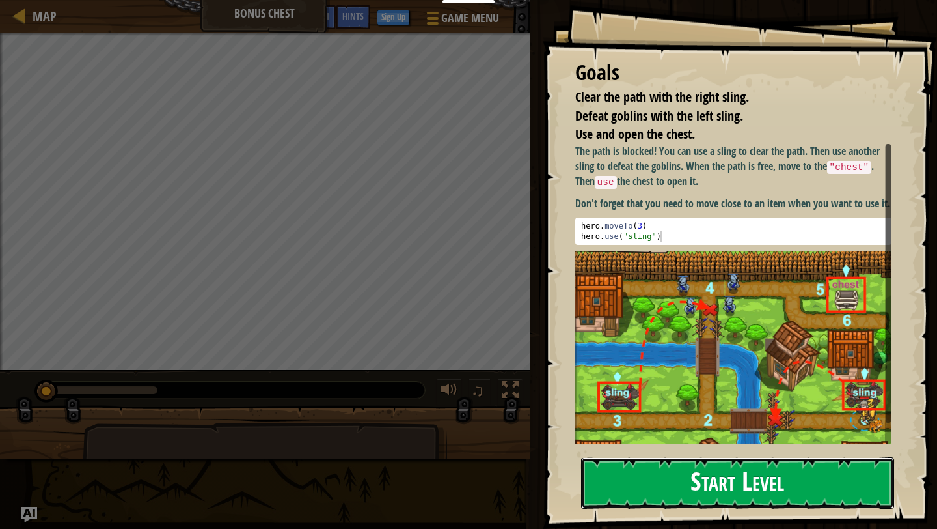
click at [828, 495] on button "Start Level" at bounding box center [737, 482] width 313 height 51
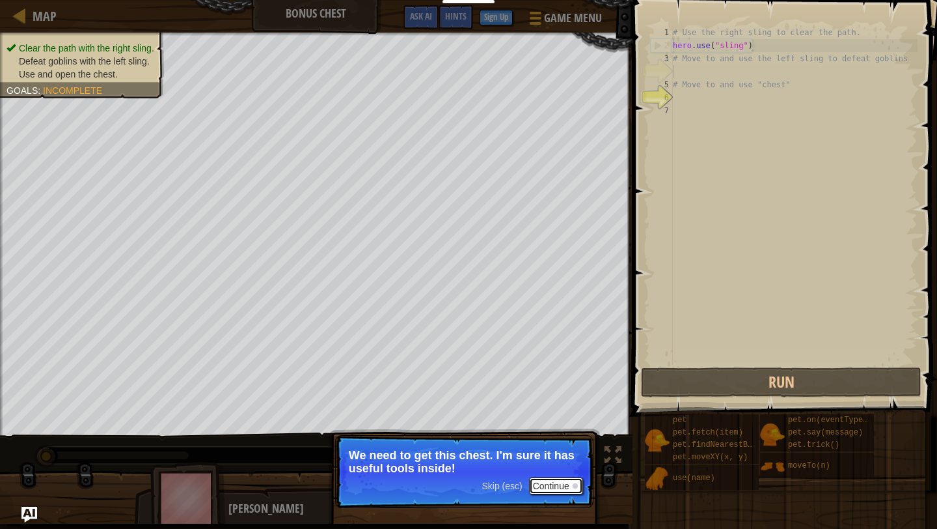
click at [542, 482] on button "Continue" at bounding box center [556, 485] width 54 height 17
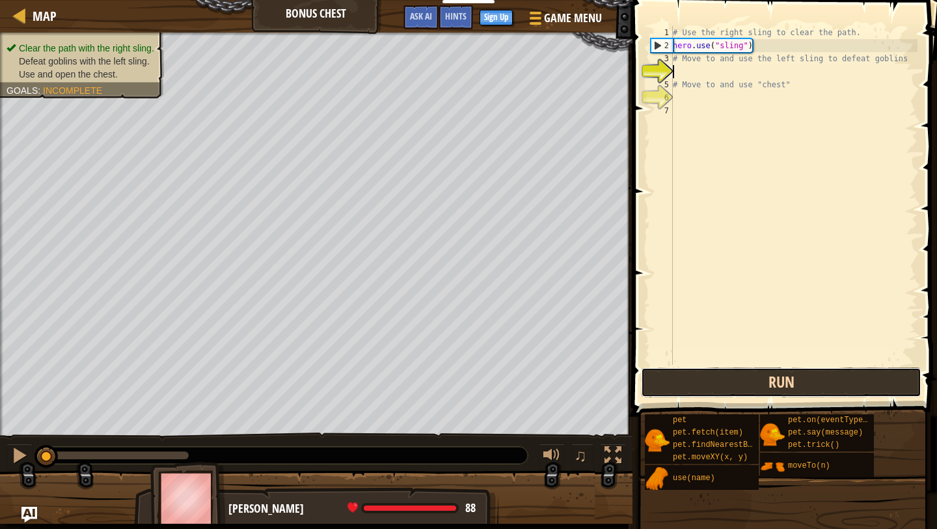
click at [780, 368] on button "Run" at bounding box center [781, 382] width 281 height 30
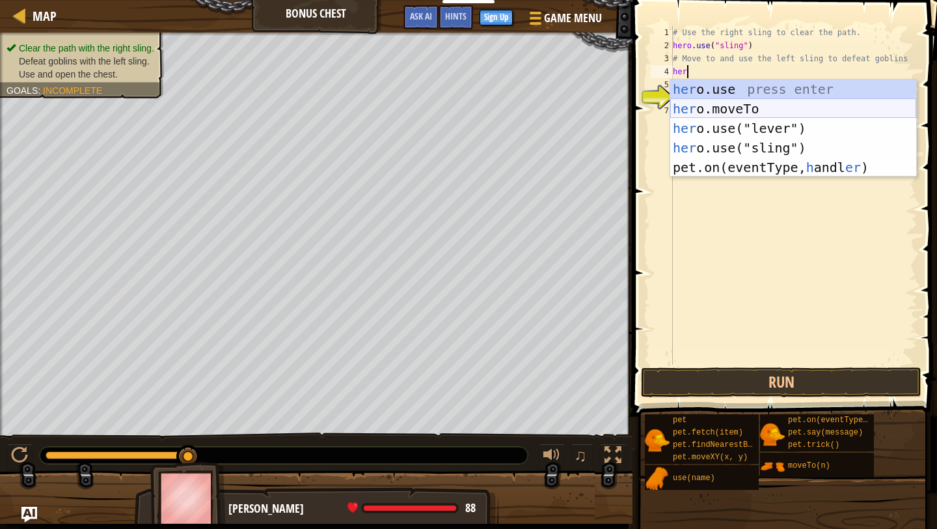
click at [752, 105] on div "her o.use press enter her o.moveTo press enter her o.use("lever") press enter h…" at bounding box center [793, 147] width 246 height 137
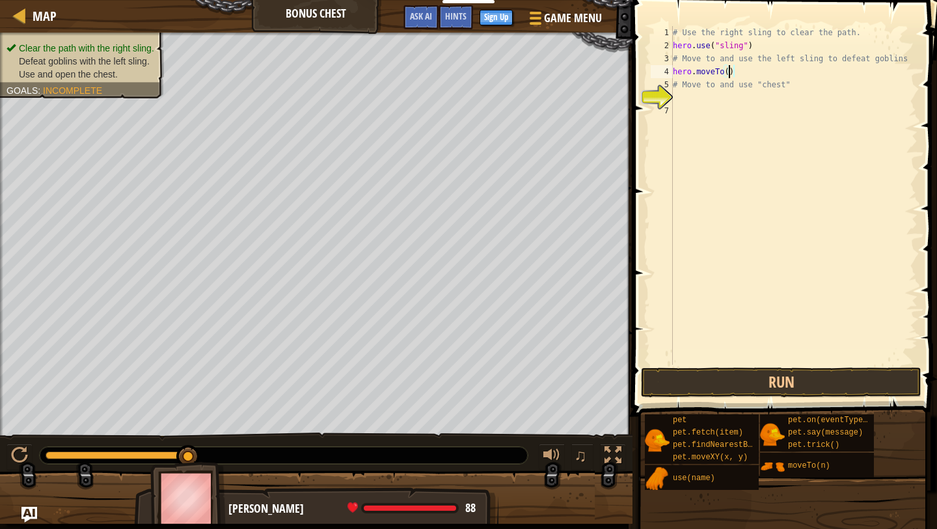
type textarea "hero.moveTo(3)"
click at [707, 100] on div "# Use the right sling to clear the path. hero . use ( "sling" ) # Move to and u…" at bounding box center [793, 208] width 247 height 364
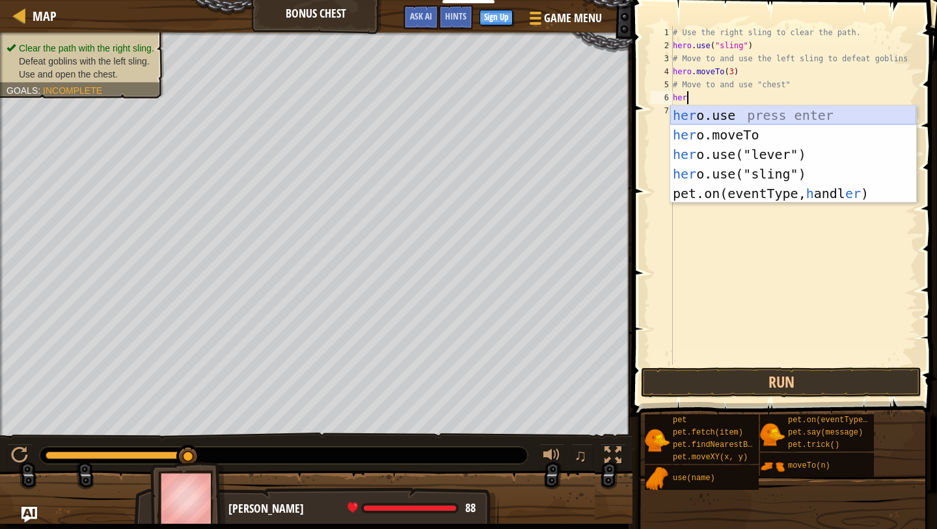
click at [737, 116] on div "her o.use press enter her o.moveTo press enter her o.use("lever") press enter h…" at bounding box center [793, 173] width 246 height 137
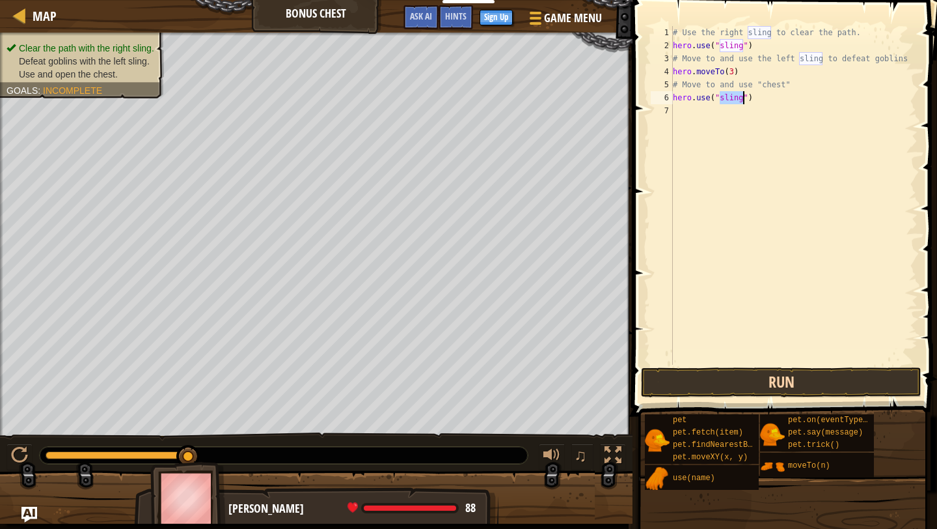
type textarea "hero.use("sling")"
click at [801, 368] on button "Run" at bounding box center [781, 382] width 281 height 30
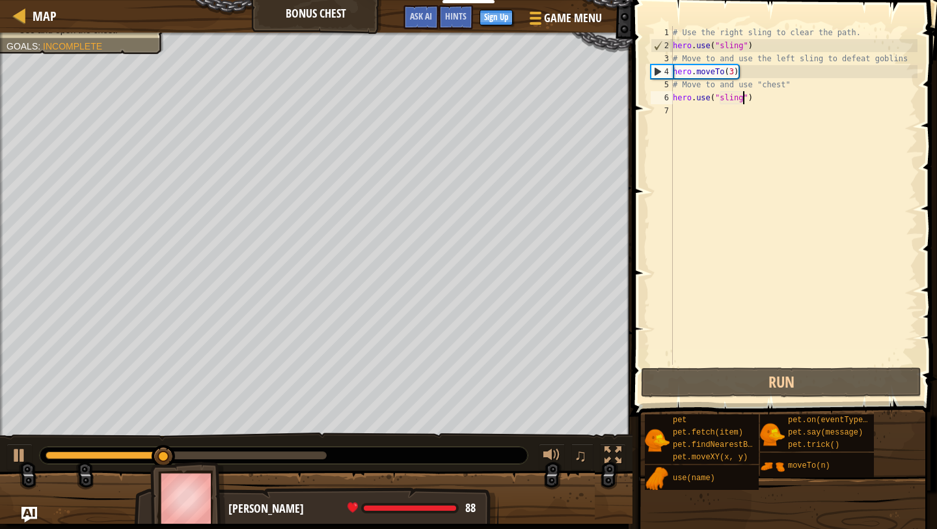
click at [691, 113] on div "# Use the right sling to clear the path. hero . use ( "sling" ) # Move to and u…" at bounding box center [793, 208] width 247 height 364
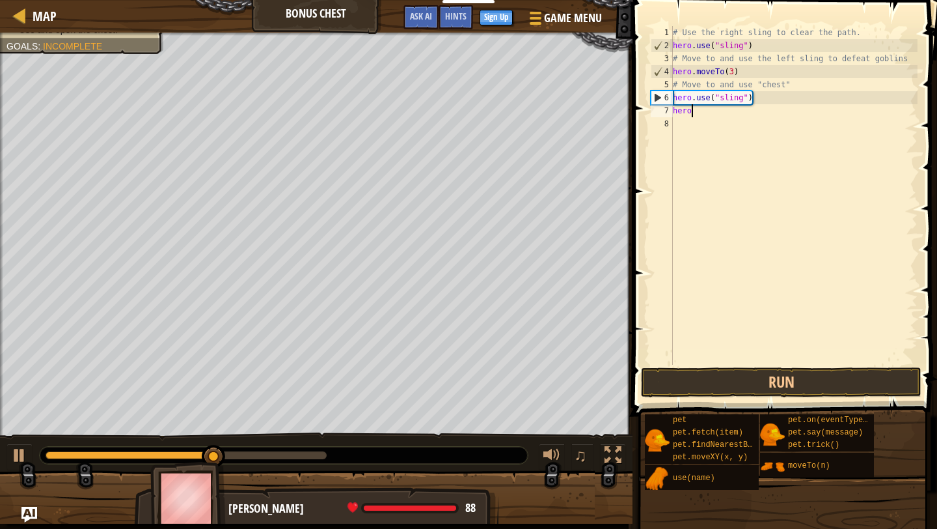
scroll to position [6, 1]
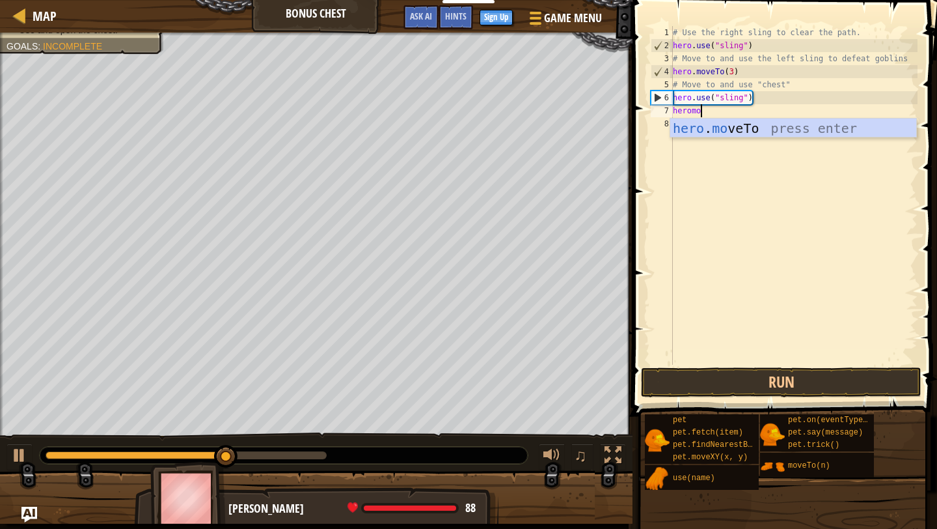
click at [754, 132] on div "hero . mo veTo press enter" at bounding box center [793, 147] width 246 height 59
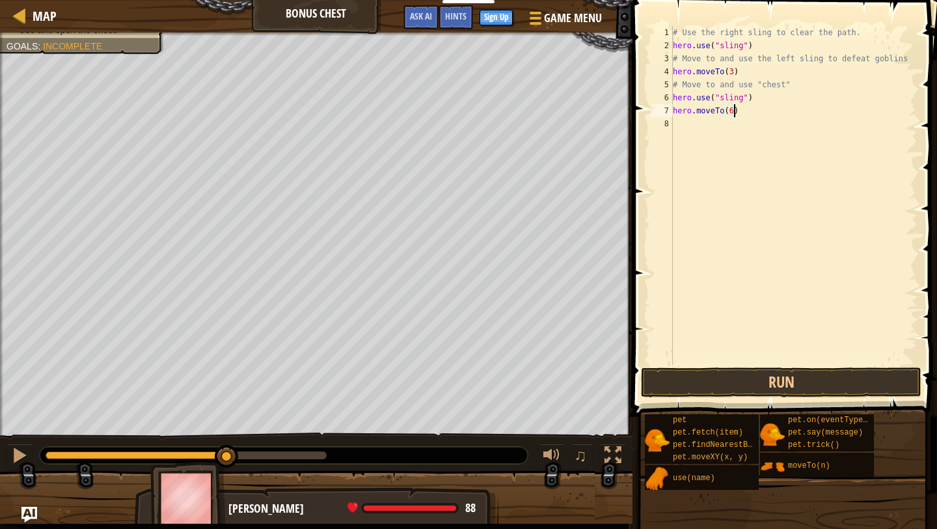
scroll to position [6, 5]
click at [776, 383] on button "Run" at bounding box center [781, 382] width 281 height 30
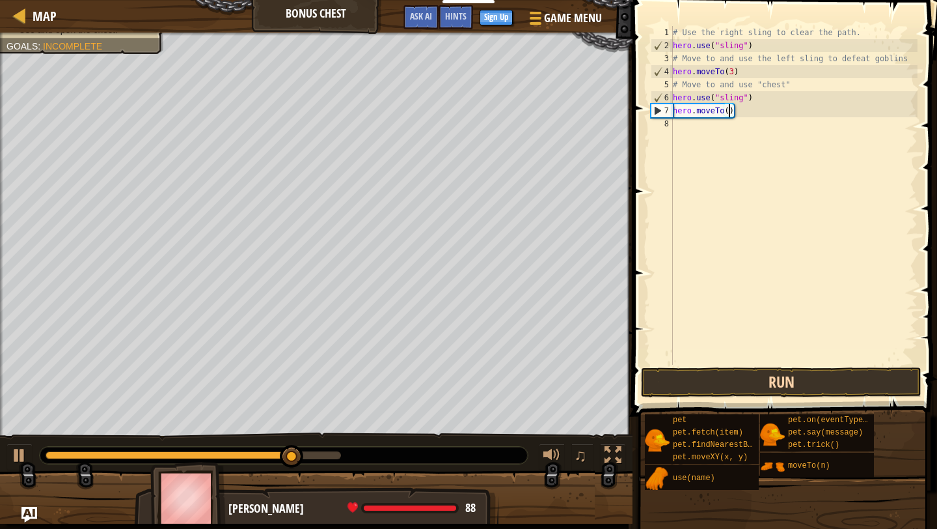
type textarea "hero.moveTo(2)"
click at [708, 130] on div "# Use the right sling to clear the path. hero . use ( "sling" ) # Move to and u…" at bounding box center [793, 208] width 247 height 364
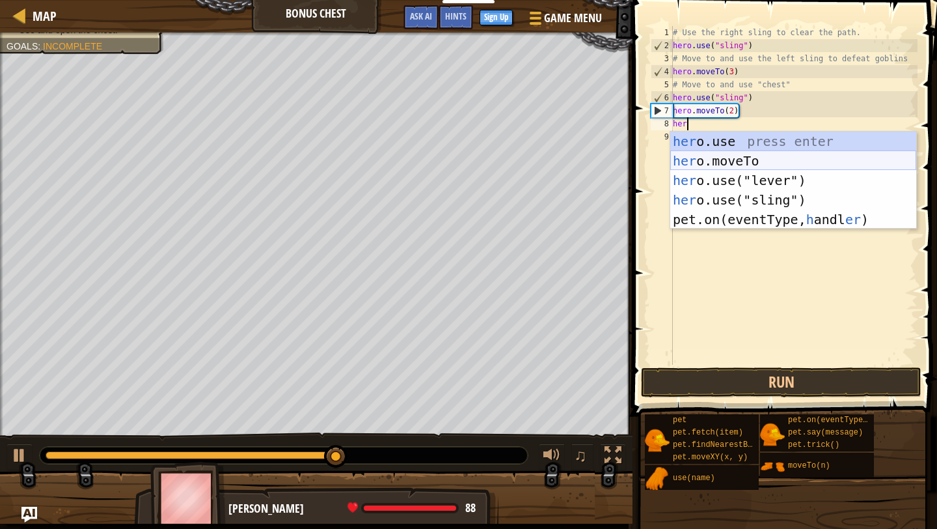
click at [732, 163] on div "her o.use press enter her o.moveTo press enter her o.use("lever") press enter h…" at bounding box center [793, 199] width 246 height 137
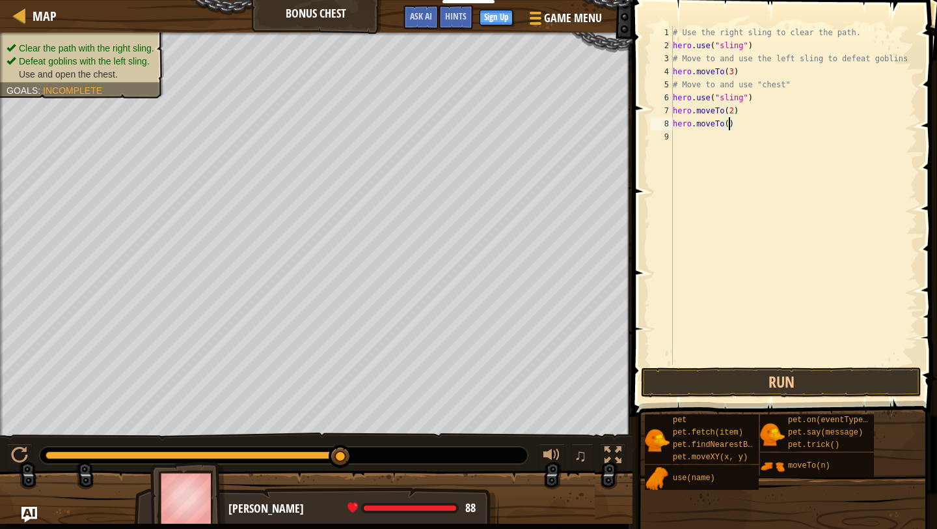
type textarea "hero.moveTo(4)"
click at [704, 128] on div "# Use the right sling to clear the path. hero . use ( "sling" ) # Move to and u…" at bounding box center [793, 208] width 247 height 364
click at [693, 143] on div "# Use the right sling to clear the path. hero . use ( "sling" ) # Move to and u…" at bounding box center [793, 208] width 247 height 364
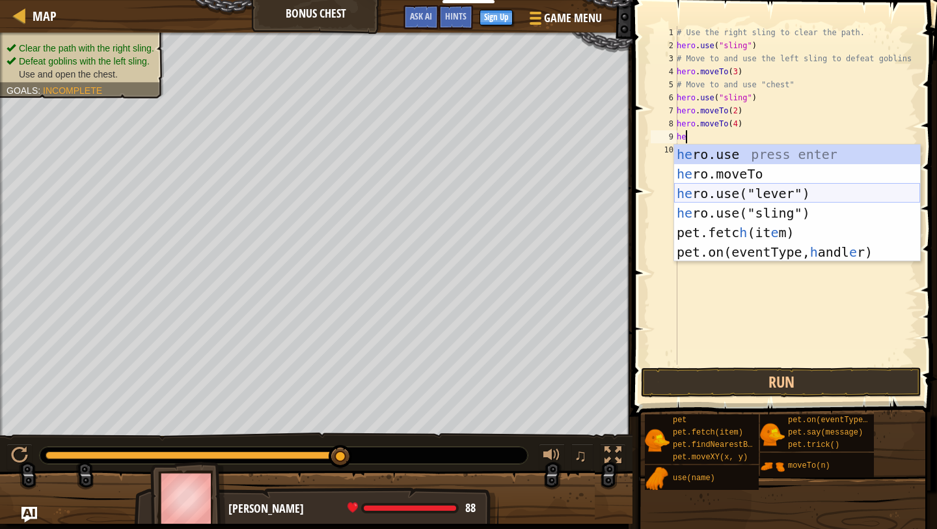
click at [734, 179] on div "he ro.use press enter he ro.moveTo press enter he ro.use("lever") press enter h…" at bounding box center [797, 222] width 246 height 156
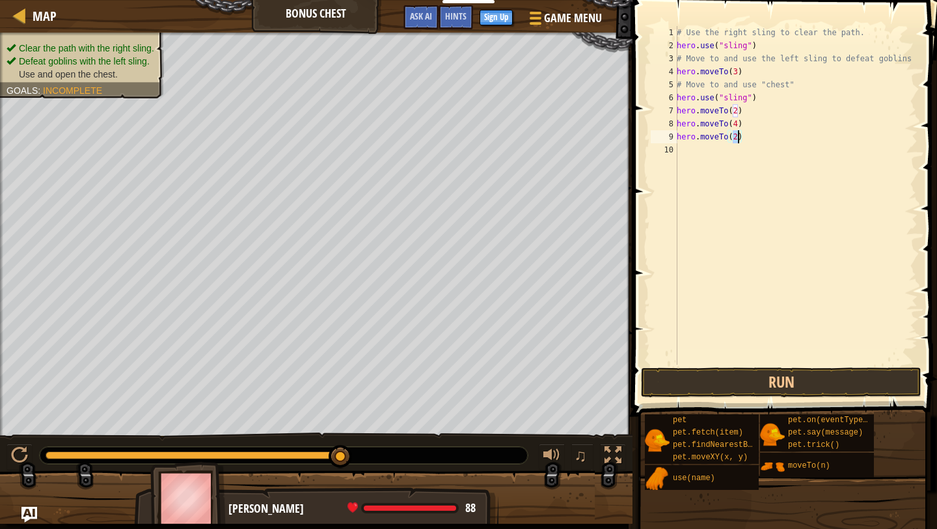
type textarea "hero.moveTo(5)"
click at [713, 153] on div "# Use the right sling to clear the path. hero . use ( "sling" ) # Move to and u…" at bounding box center [795, 208] width 243 height 364
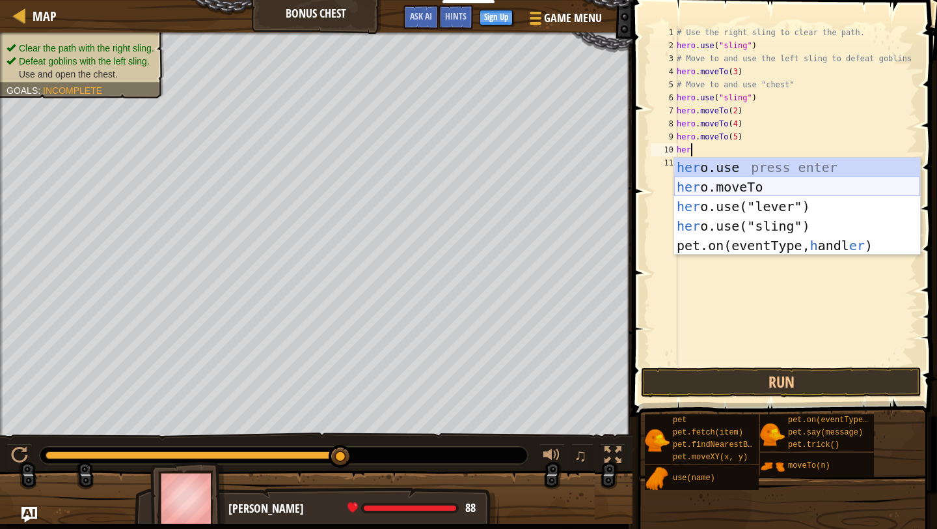
click at [741, 182] on div "her o.use press enter her o.moveTo press enter her o.use("lever") press enter h…" at bounding box center [797, 226] width 246 height 137
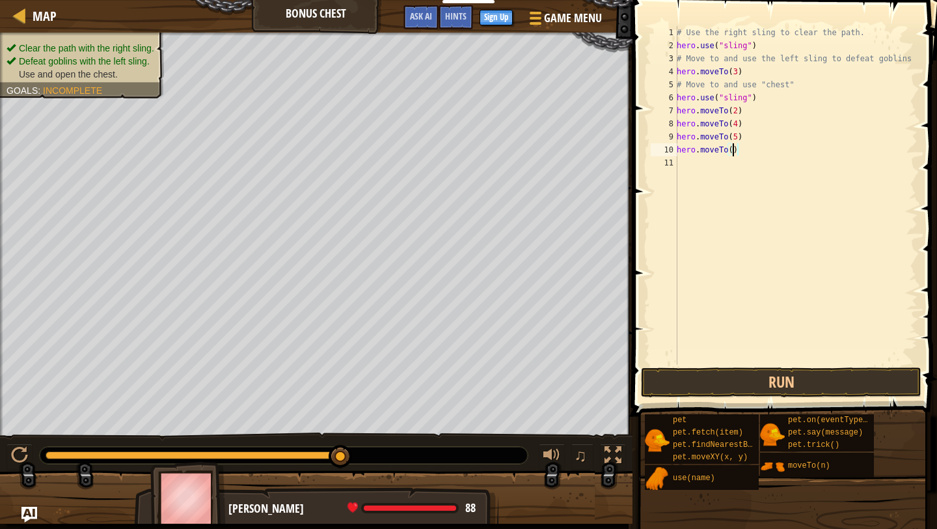
scroll to position [6, 5]
type textarea "hero.moveTo(6)"
click at [801, 381] on button "Run" at bounding box center [781, 382] width 281 height 30
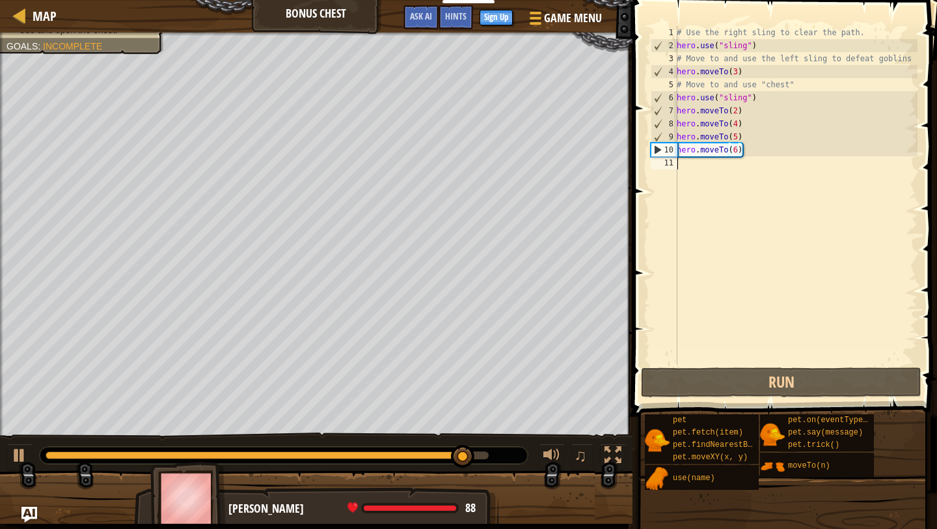
click at [726, 171] on div "# Use the right sling to clear the path. hero . use ( "sling" ) # Move to and u…" at bounding box center [795, 208] width 243 height 364
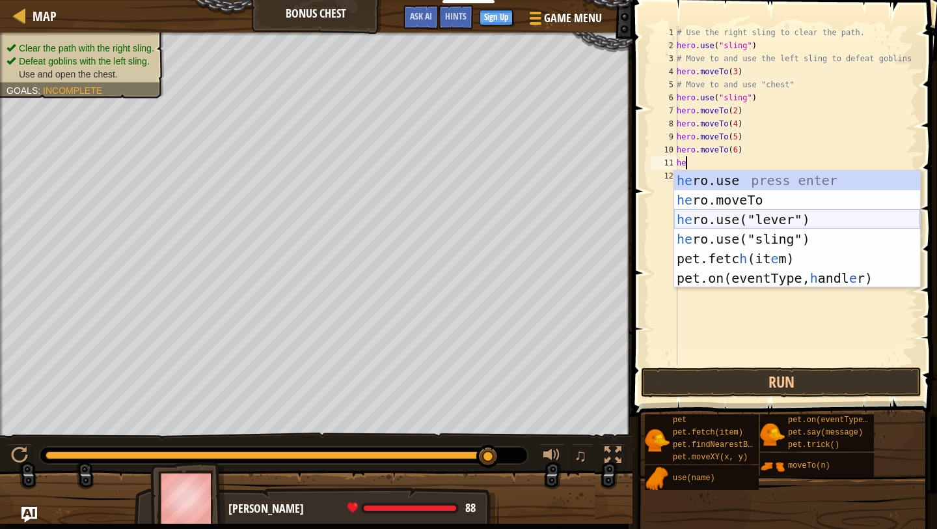
click at [763, 219] on div "he ro.use press enter he ro.moveTo press enter he ro.use("lever") press enter h…" at bounding box center [797, 249] width 246 height 156
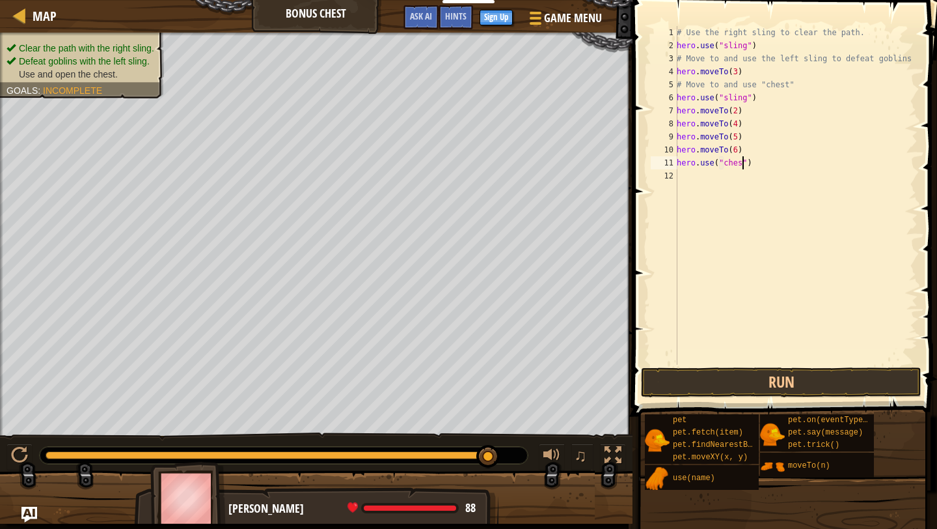
scroll to position [6, 5]
type textarea "hero.use("chest")"
click at [760, 182] on div "# Use the right sling to clear the path. hero . use ( "sling" ) # Move to and u…" at bounding box center [795, 208] width 243 height 364
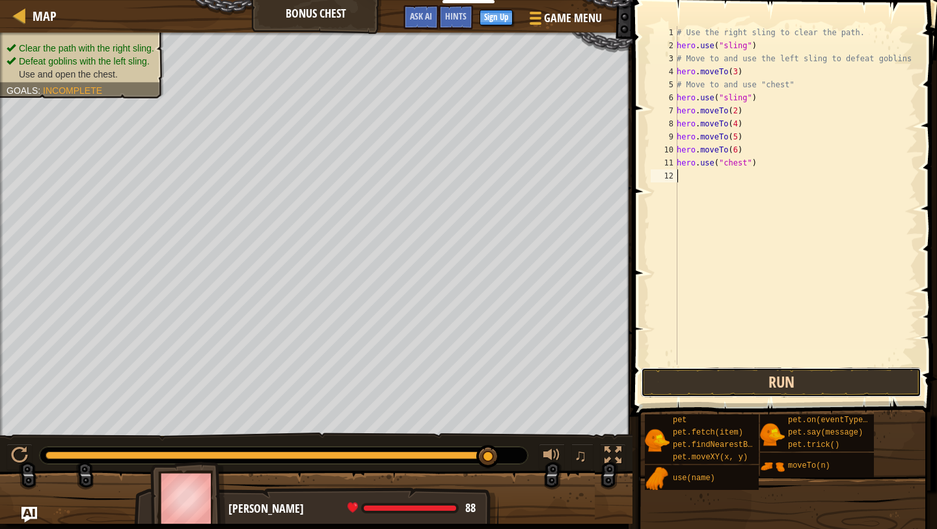
click at [753, 378] on button "Run" at bounding box center [781, 382] width 281 height 30
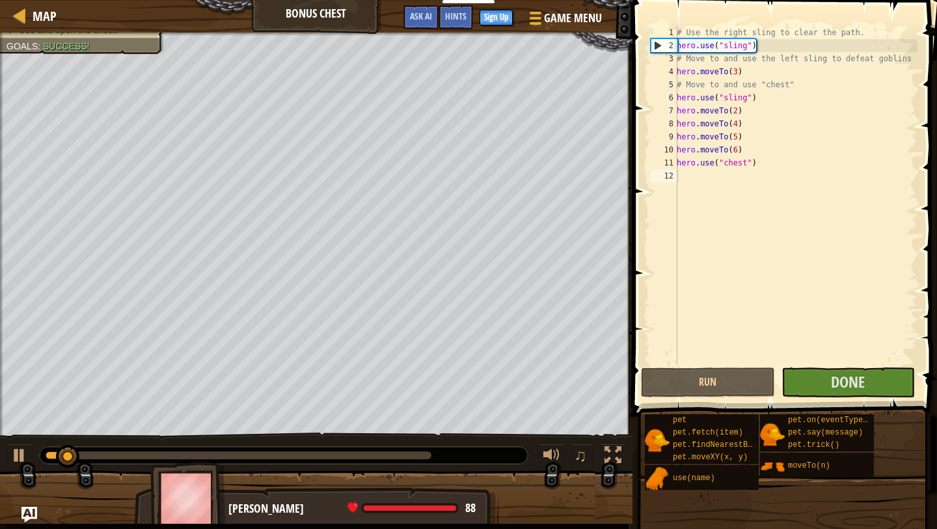
drag, startPoint x: 457, startPoint y: 452, endPoint x: 491, endPoint y: 454, distance: 34.5
click at [491, 454] on div at bounding box center [284, 454] width 488 height 17
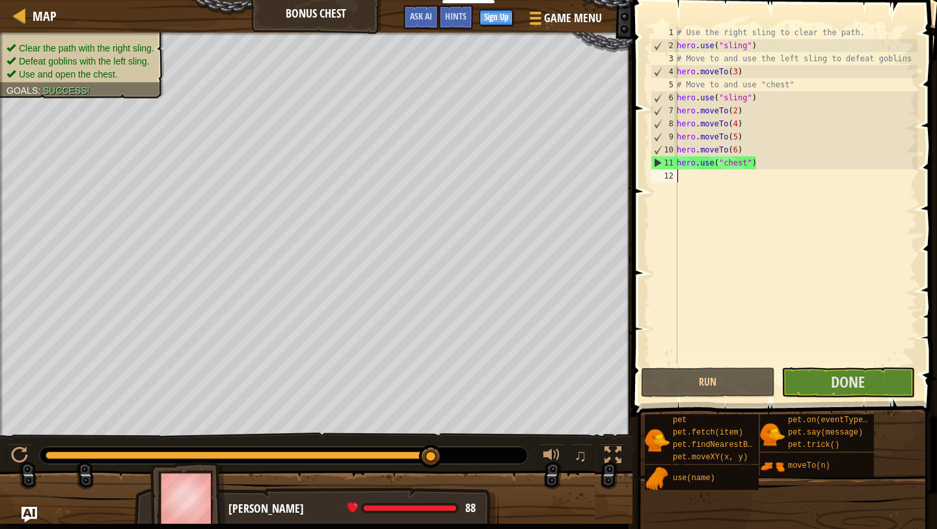
drag, startPoint x: 89, startPoint y: 452, endPoint x: 468, endPoint y: 452, distance: 378.8
click at [468, 452] on div at bounding box center [284, 454] width 488 height 17
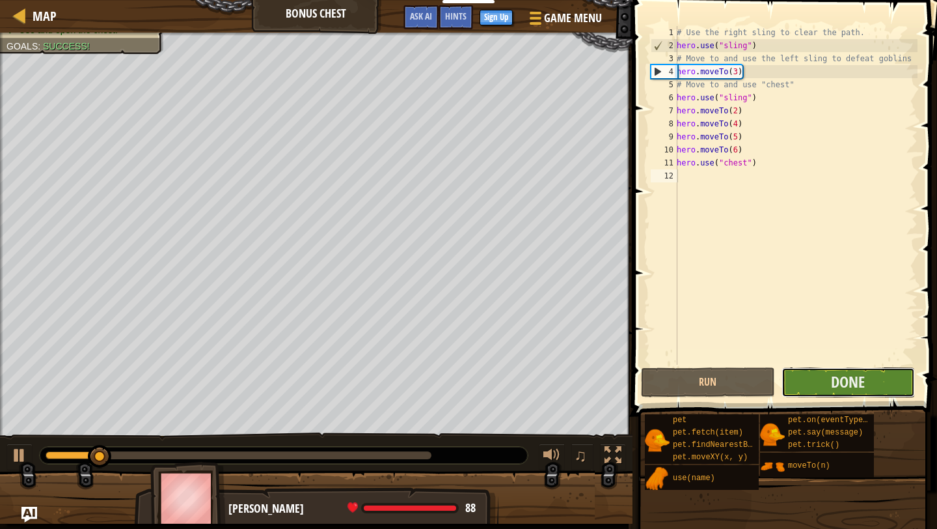
click at [875, 375] on button "Done" at bounding box center [848, 382] width 133 height 30
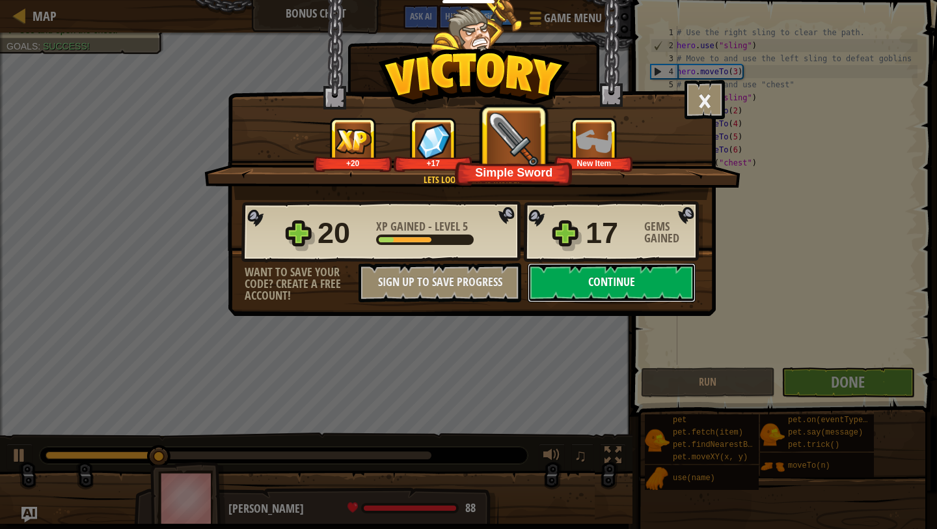
click at [608, 268] on button "Continue" at bounding box center [612, 282] width 168 height 39
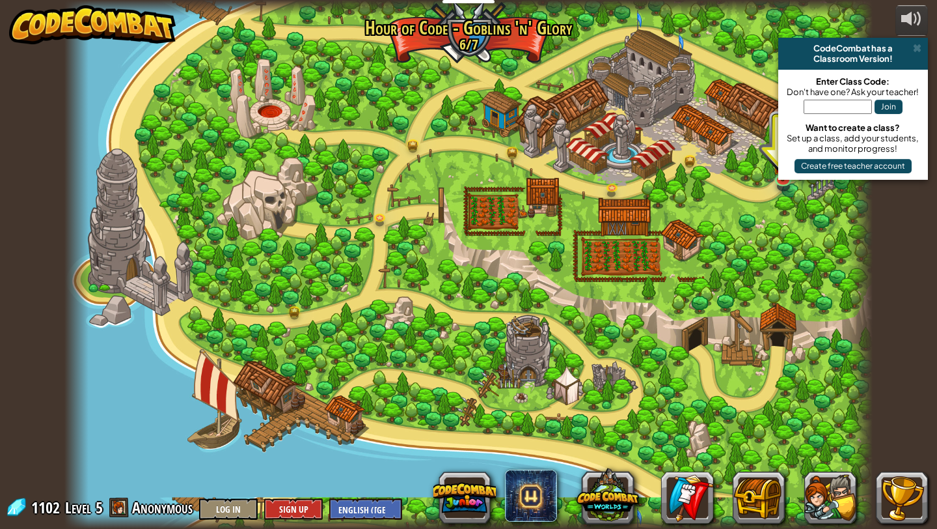
click at [780, 178] on div "Enter Class Code: Don't have one? Ask your teacher! Join Want to create a class…" at bounding box center [853, 125] width 150 height 110
click at [784, 182] on link at bounding box center [784, 178] width 26 height 26
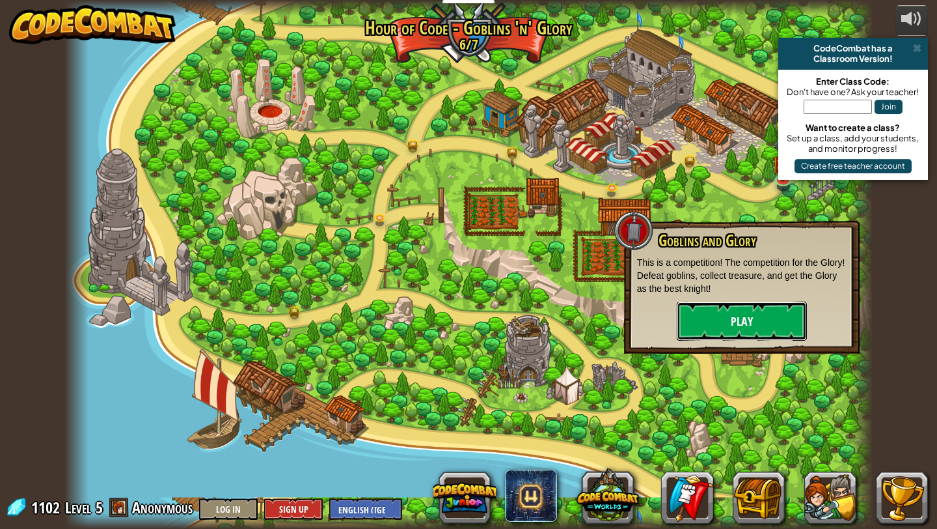
click at [740, 332] on button "Play" at bounding box center [742, 320] width 130 height 39
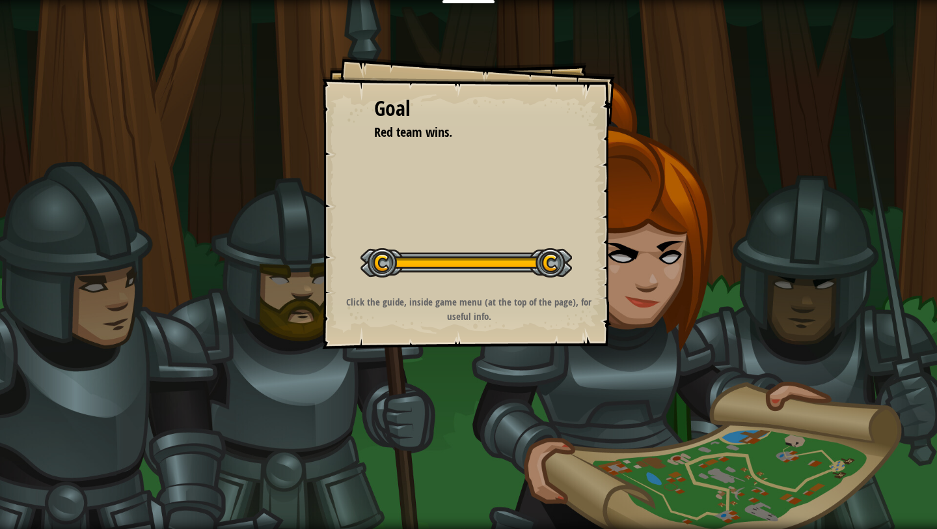
click at [545, 248] on div at bounding box center [467, 262] width 212 height 29
click at [387, 264] on div at bounding box center [467, 262] width 212 height 29
click at [392, 172] on div "Goal Red team wins. Start Level Error loading from server. Try refreshing the p…" at bounding box center [468, 202] width 293 height 293
drag, startPoint x: 383, startPoint y: 256, endPoint x: 595, endPoint y: 241, distance: 212.7
click at [596, 242] on div "Goal Red team wins. Start Level Error loading from server. Try refreshing the p…" at bounding box center [468, 202] width 293 height 293
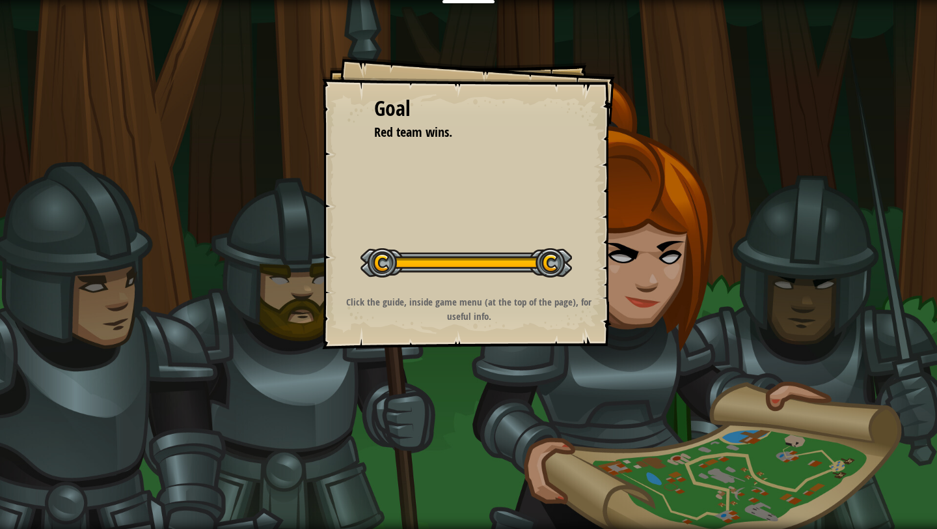
drag, startPoint x: 549, startPoint y: 259, endPoint x: 403, endPoint y: 273, distance: 146.4
click at [409, 274] on div at bounding box center [467, 262] width 212 height 29
click at [465, 3] on div "Goal Red team wins. Start Level Error loading from server. Try refreshing the p…" at bounding box center [468, 264] width 937 height 529
click at [364, 175] on div "Goal Red team wins. Start Level Error loading from server. Try refreshing the p…" at bounding box center [468, 202] width 293 height 293
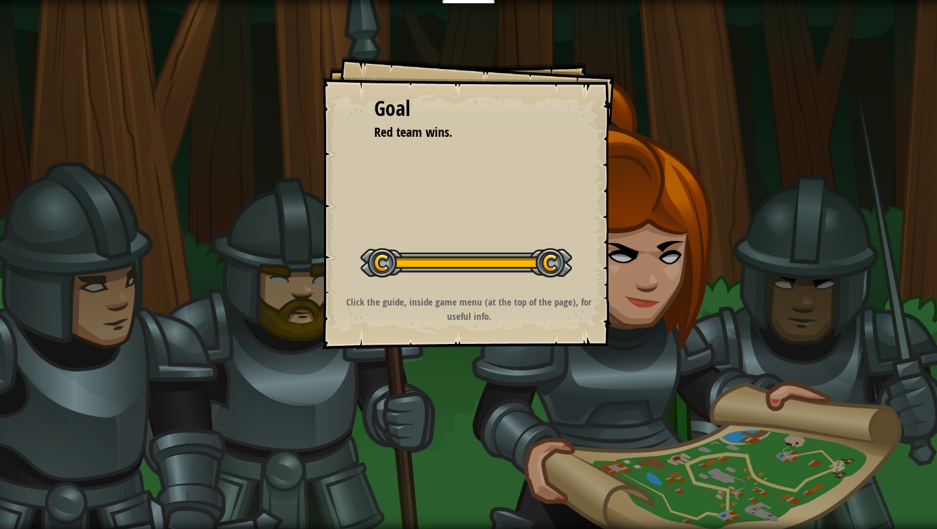
click at [364, 175] on div "Goal Red team wins. Start Level Error loading from server. Try refreshing the p…" at bounding box center [468, 202] width 293 height 293
click at [534, 273] on div at bounding box center [467, 262] width 212 height 29
click at [534, 275] on div at bounding box center [467, 262] width 212 height 29
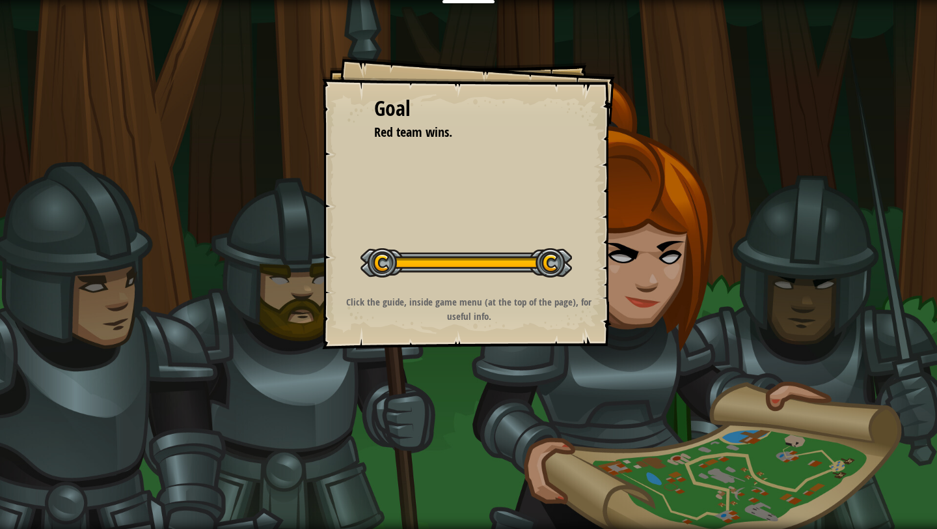
click at [534, 278] on div "Start Level" at bounding box center [467, 261] width 212 height 52
click at [498, 290] on div "Goal Red team wins. Start Level Error loading from server. Try refreshing the p…" at bounding box center [468, 202] width 293 height 293
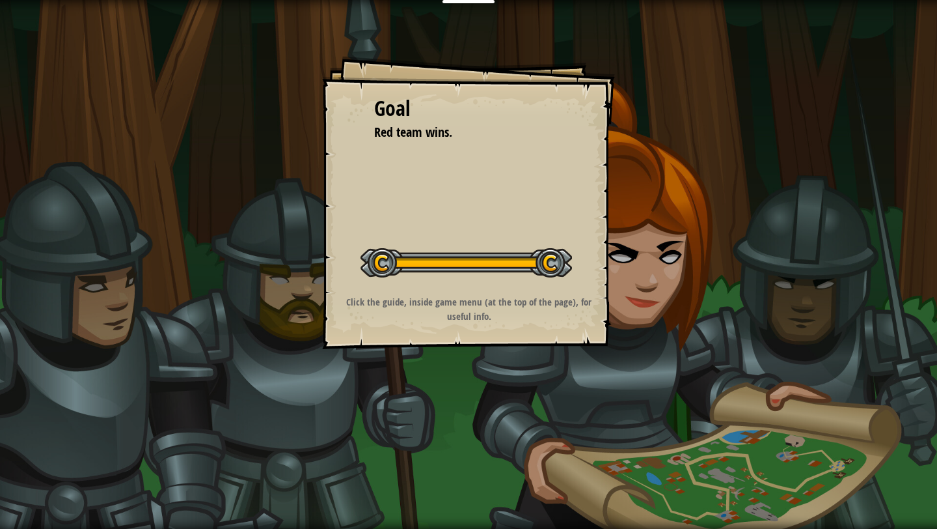
click at [497, 289] on div "Goal Red team wins. Start Level Error loading from server. Try refreshing the p…" at bounding box center [468, 202] width 293 height 293
click at [550, 294] on div "Goal Red team wins. Start Level Error loading from server. Try refreshing the p…" at bounding box center [468, 202] width 293 height 293
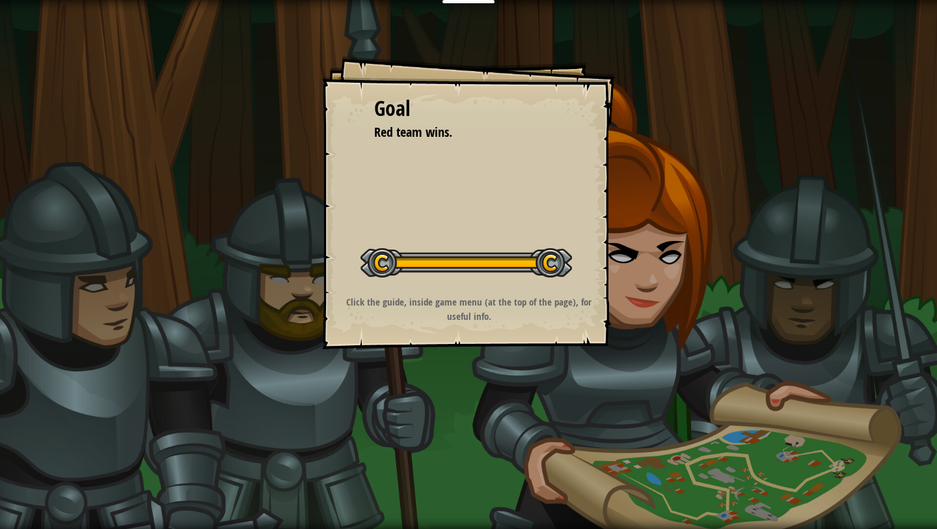
click at [548, 275] on div at bounding box center [467, 262] width 212 height 29
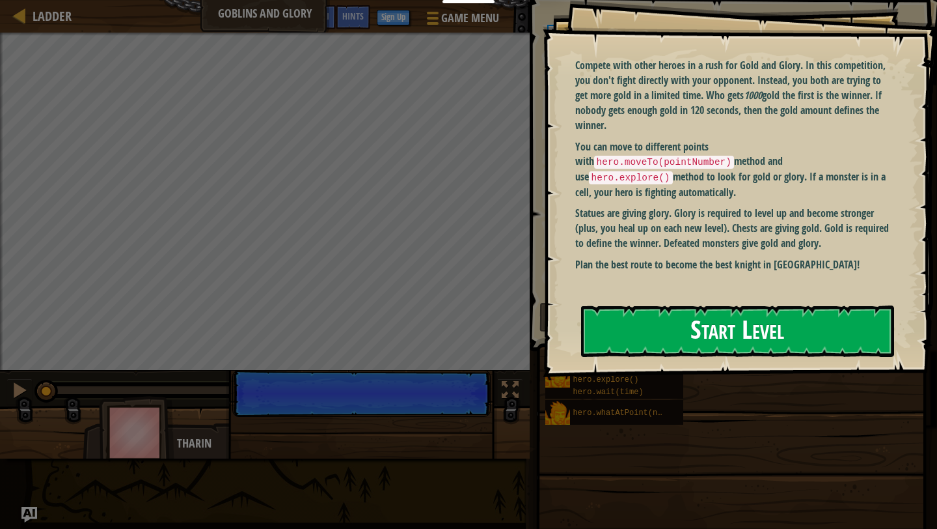
click at [659, 310] on button "Start Level" at bounding box center [737, 330] width 313 height 51
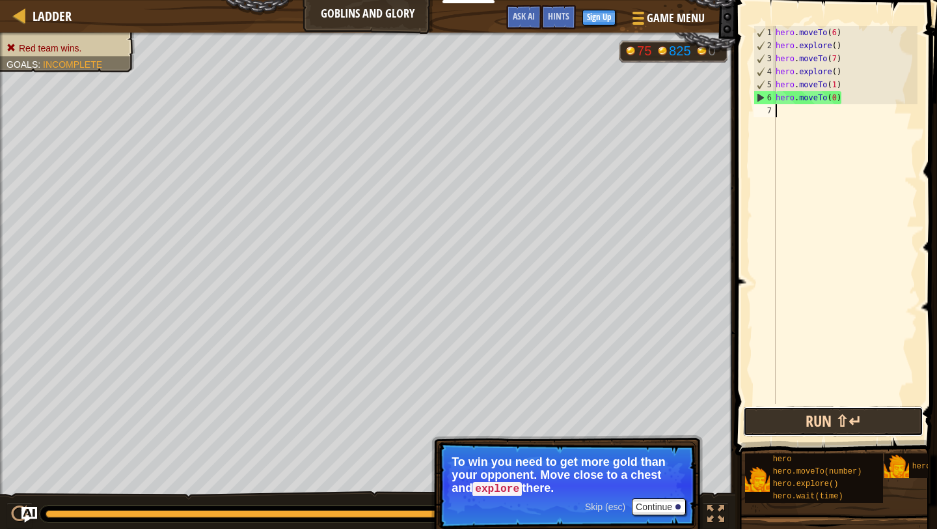
click at [830, 420] on button "Run ⇧↵" at bounding box center [833, 421] width 180 height 30
